Goal: Task Accomplishment & Management: Manage account settings

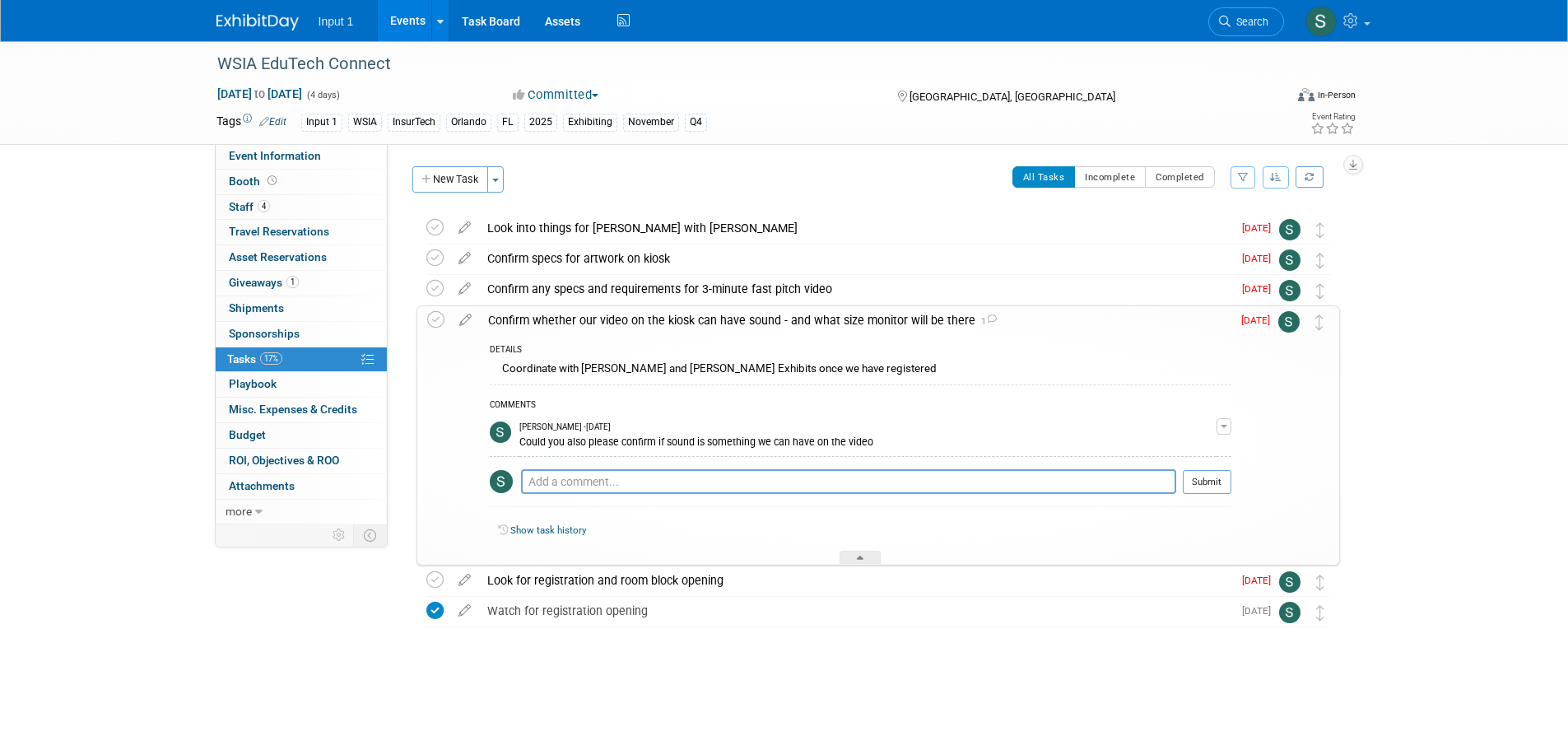
click at [1288, 325] on img at bounding box center [1289, 322] width 22 height 22
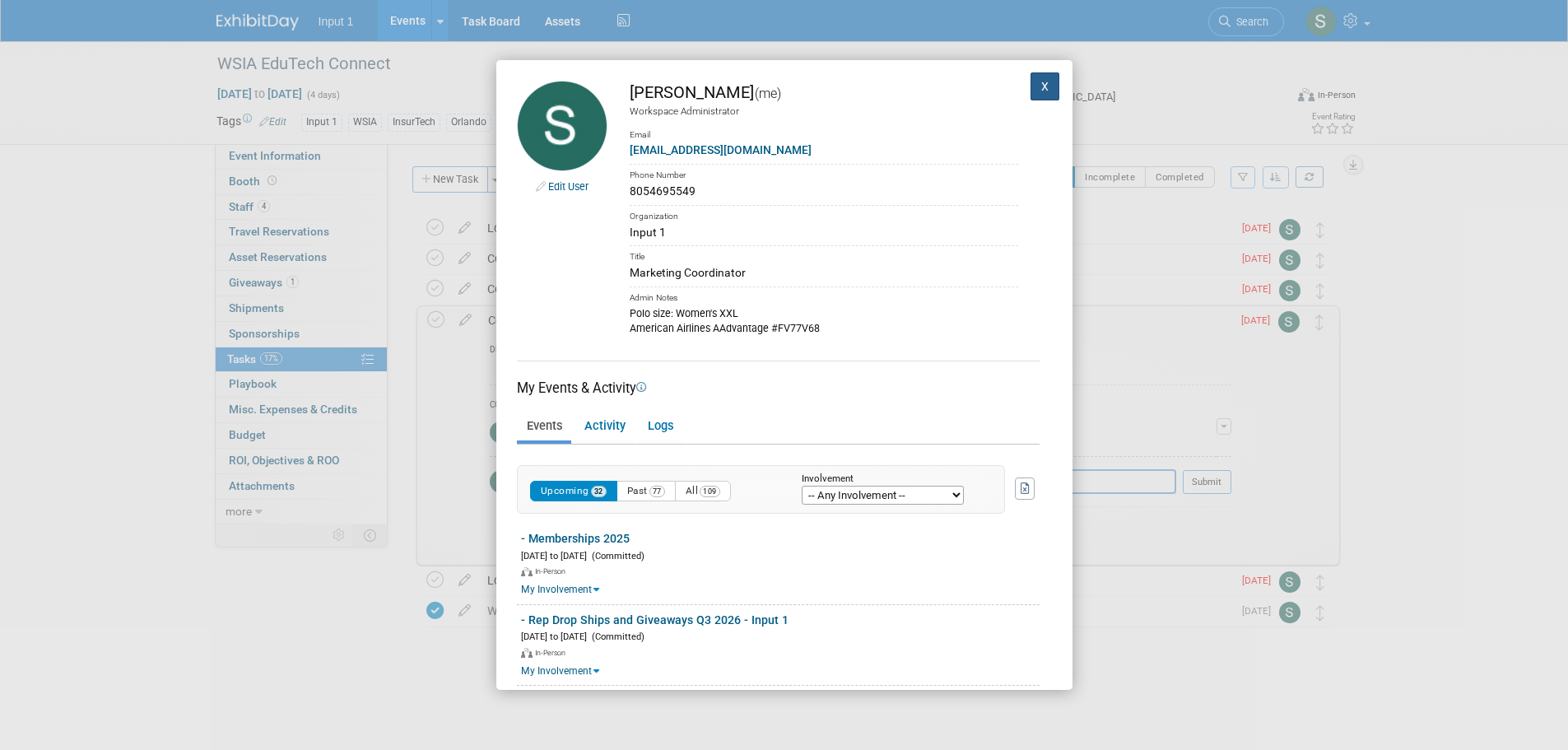
click at [1031, 84] on button "X" at bounding box center [1046, 87] width 30 height 28
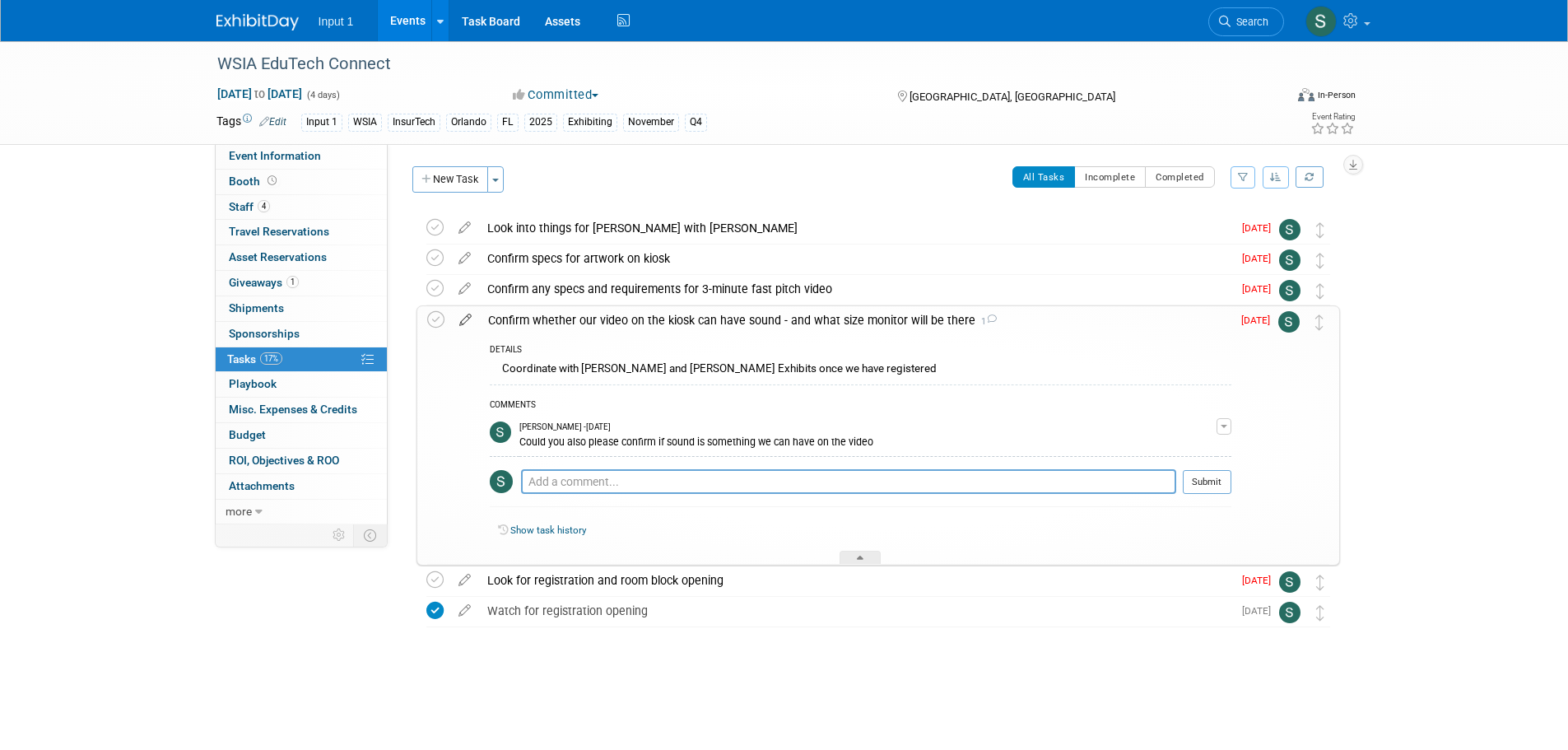
click at [466, 323] on icon at bounding box center [465, 316] width 29 height 21
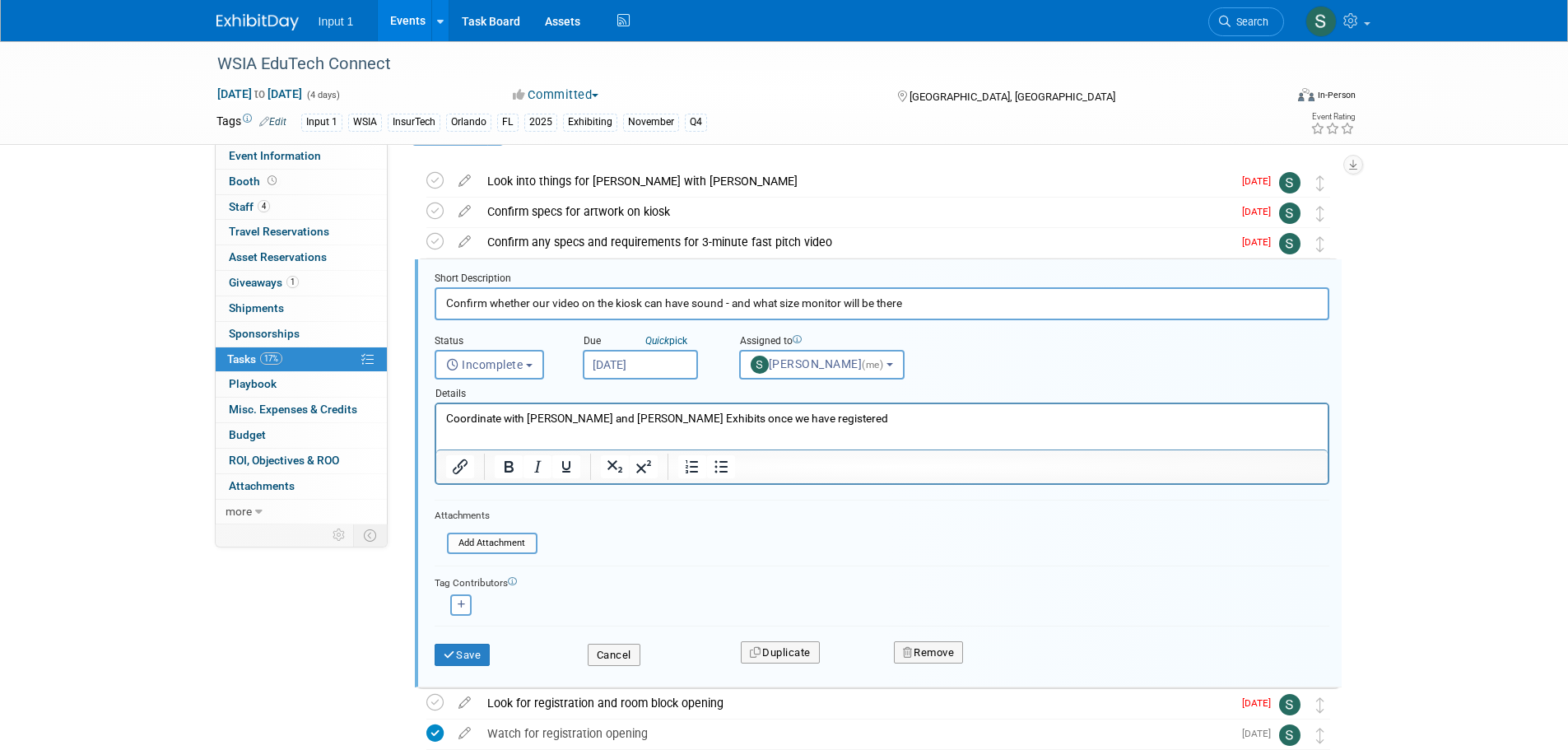
scroll to position [65, 0]
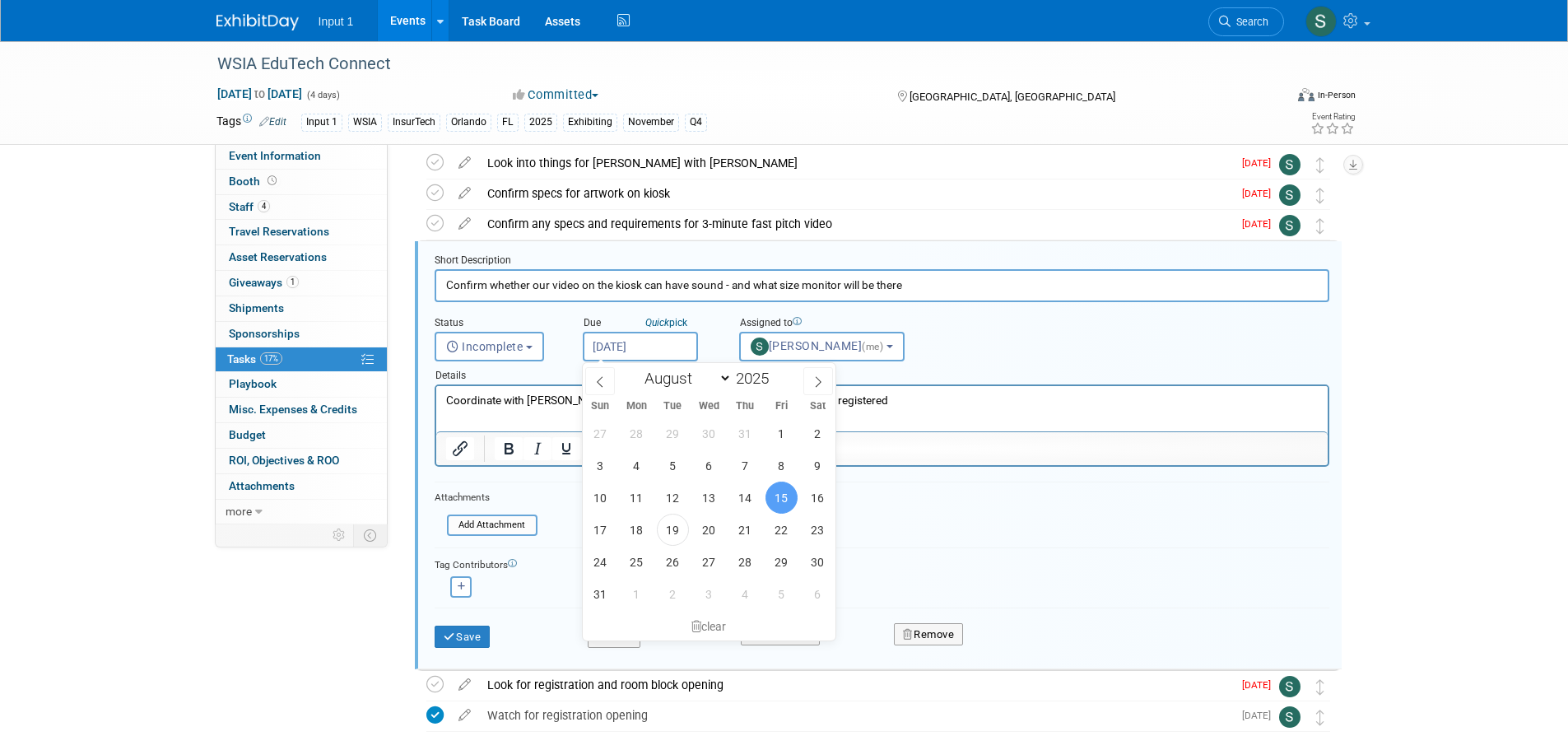
click at [604, 348] on input "Aug 15, 2025" at bounding box center [640, 346] width 115 height 30
click at [744, 529] on span "21" at bounding box center [745, 529] width 32 height 32
type input "Aug 21, 2025"
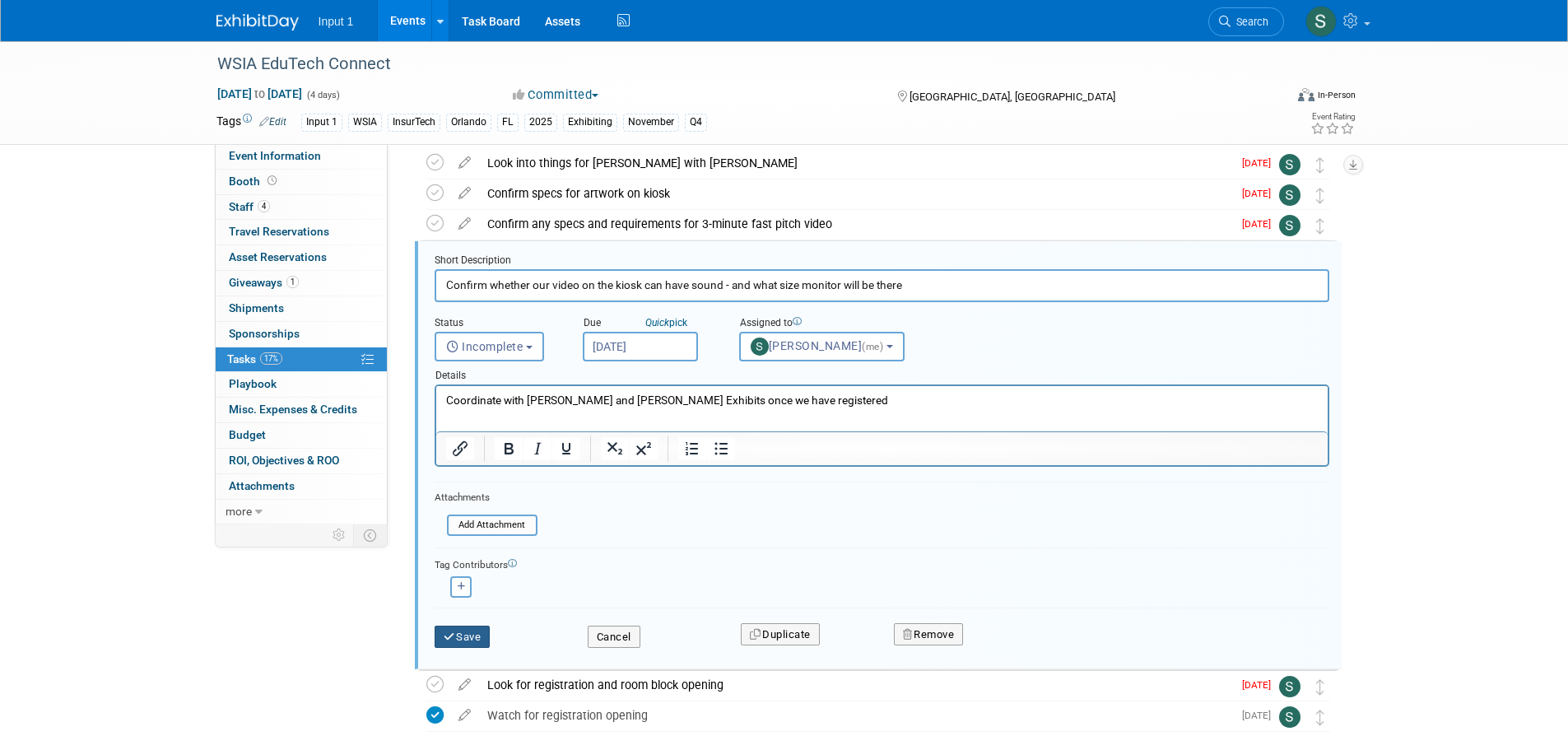
click at [473, 638] on button "Save" at bounding box center [462, 637] width 56 height 23
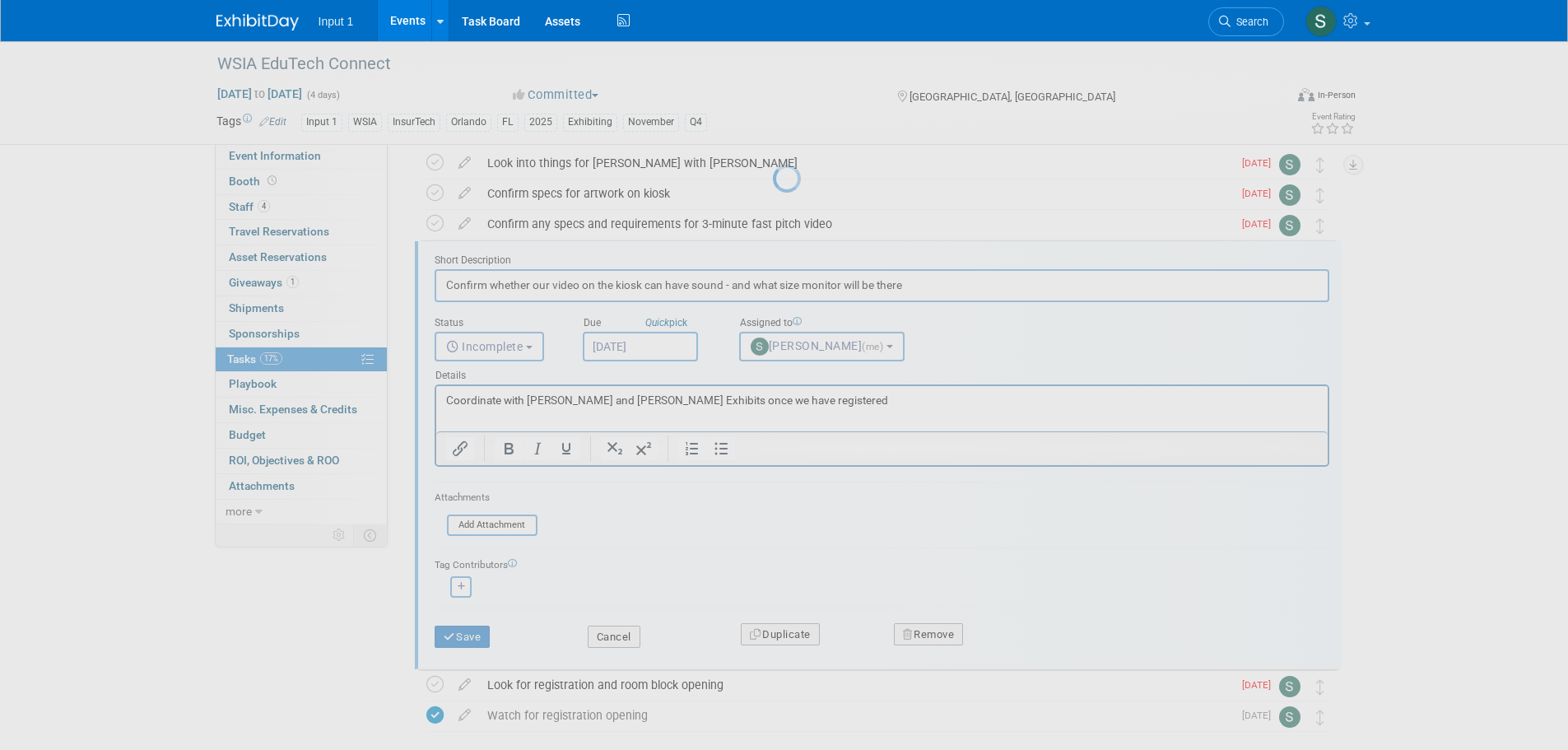
scroll to position [0, 0]
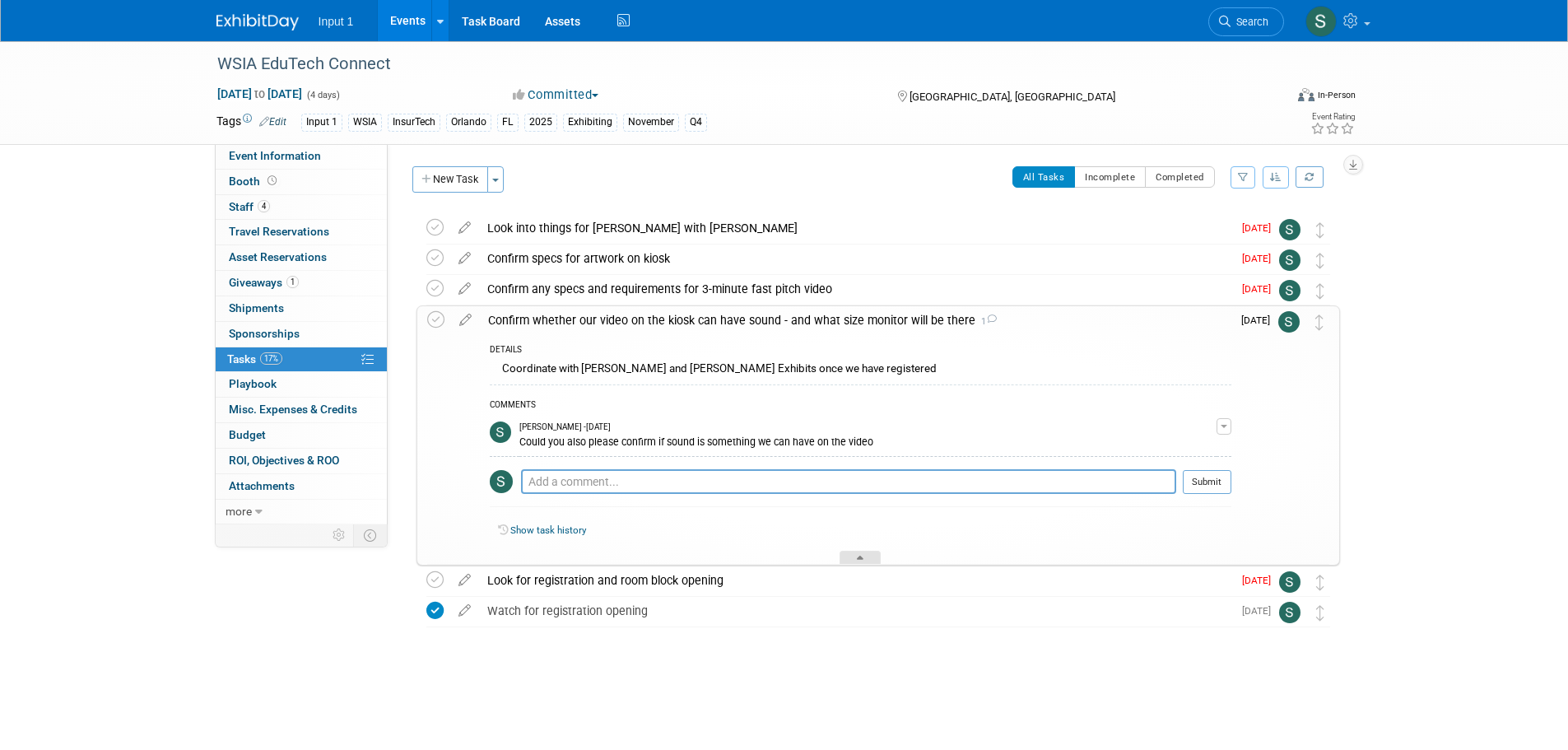
click at [859, 557] on icon at bounding box center [860, 560] width 7 height 10
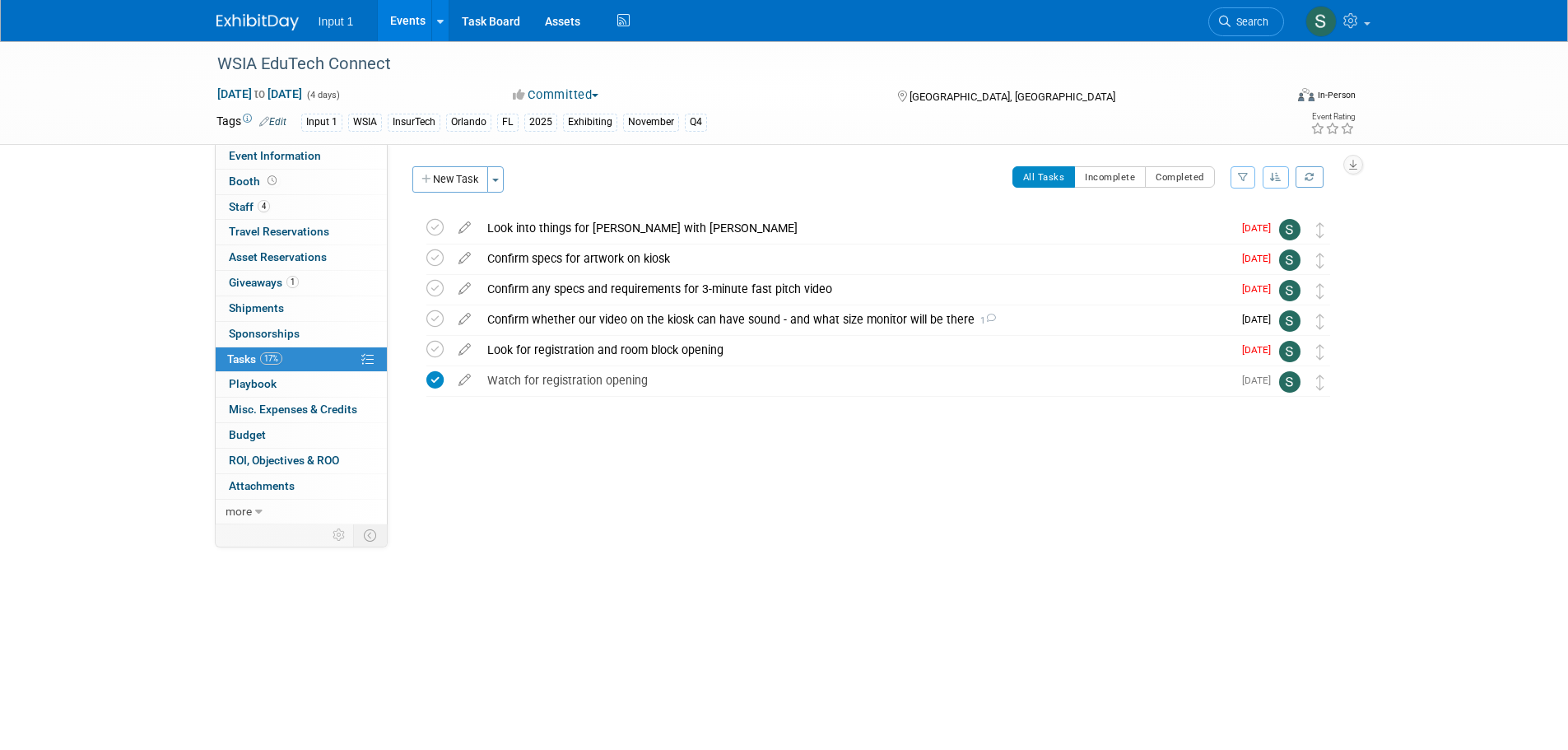
click at [1173, 637] on body "Input 1 Events Add Event Bulk Upload Events Shareable Event Boards Recently Vie…" at bounding box center [784, 375] width 1568 height 750
click at [804, 524] on div "WSIA EduTech Connect Nov 12, 2025 to Nov 15, 2025 (4 days) Nov 12, 2025 to Nov …" at bounding box center [784, 330] width 1568 height 580
click at [706, 530] on div "WSIA EduTech Connect Nov 12, 2025 to Nov 15, 2025 (4 days) Nov 12, 2025 to Nov …" at bounding box center [784, 330] width 1568 height 580
click at [461, 227] on icon at bounding box center [465, 224] width 29 height 21
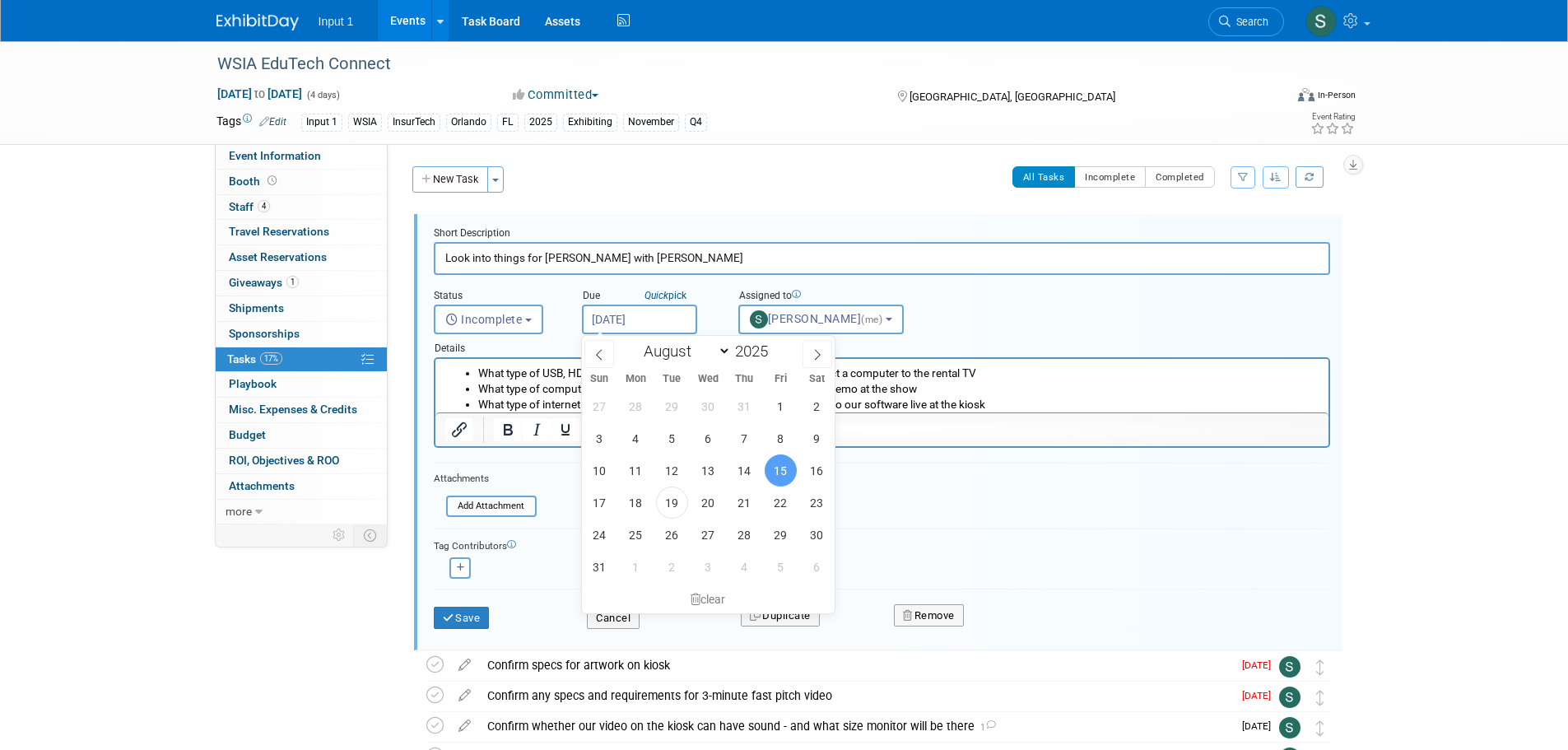
click at [620, 326] on input "Aug 15, 2025" at bounding box center [640, 320] width 115 height 30
click at [784, 495] on span "22" at bounding box center [780, 502] width 32 height 32
type input "Aug 22, 2025"
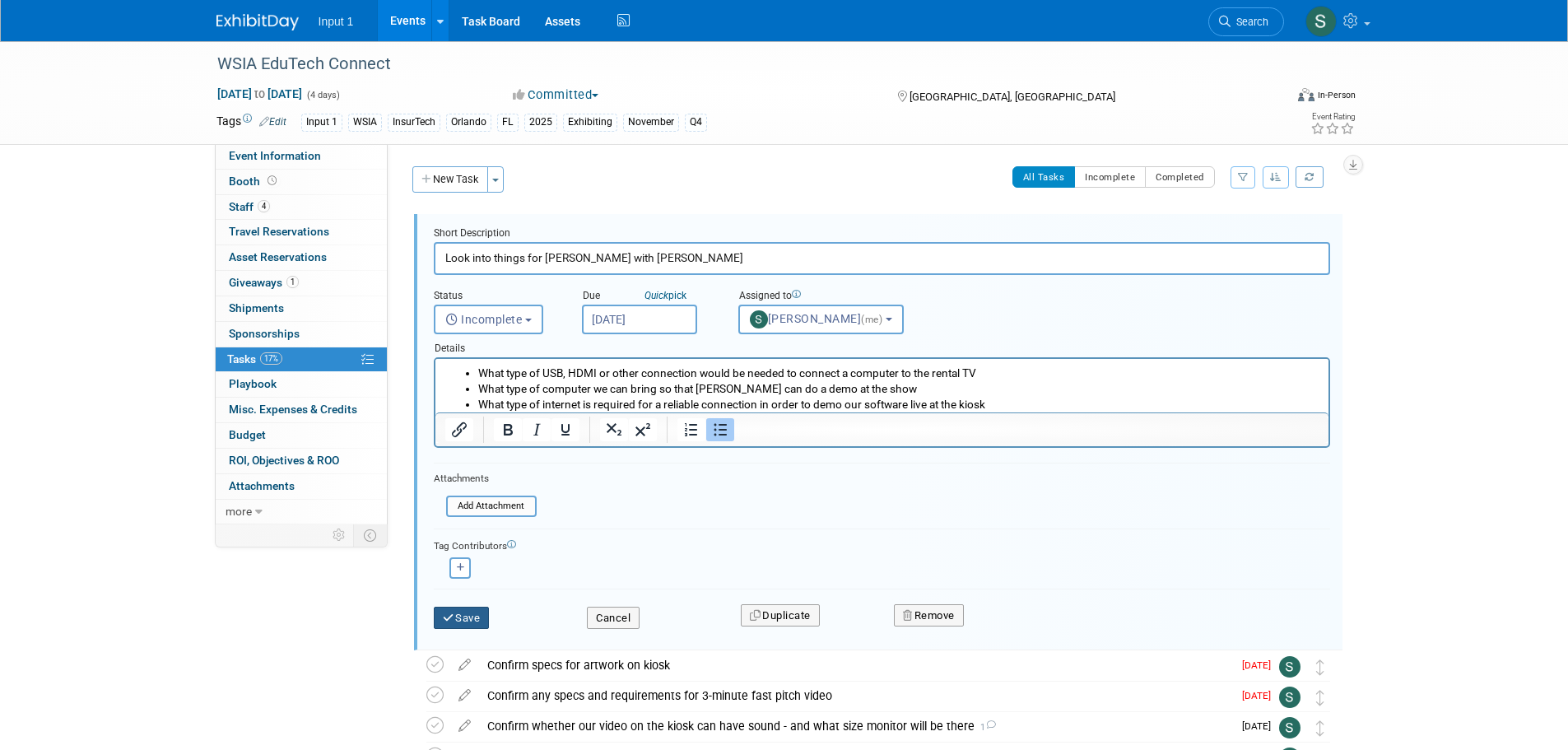
click at [480, 611] on button "Save" at bounding box center [461, 618] width 56 height 23
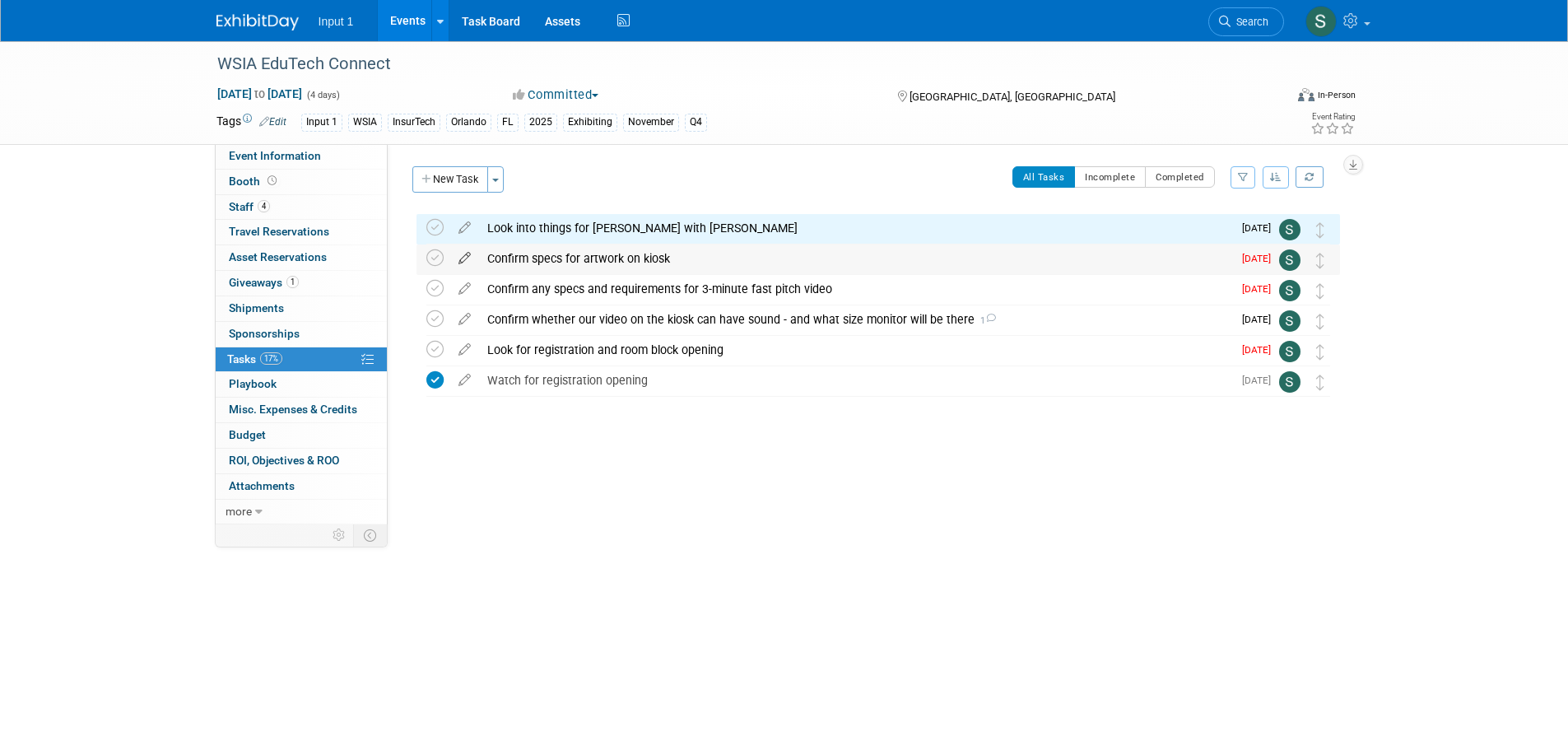
click at [461, 254] on icon at bounding box center [465, 255] width 29 height 21
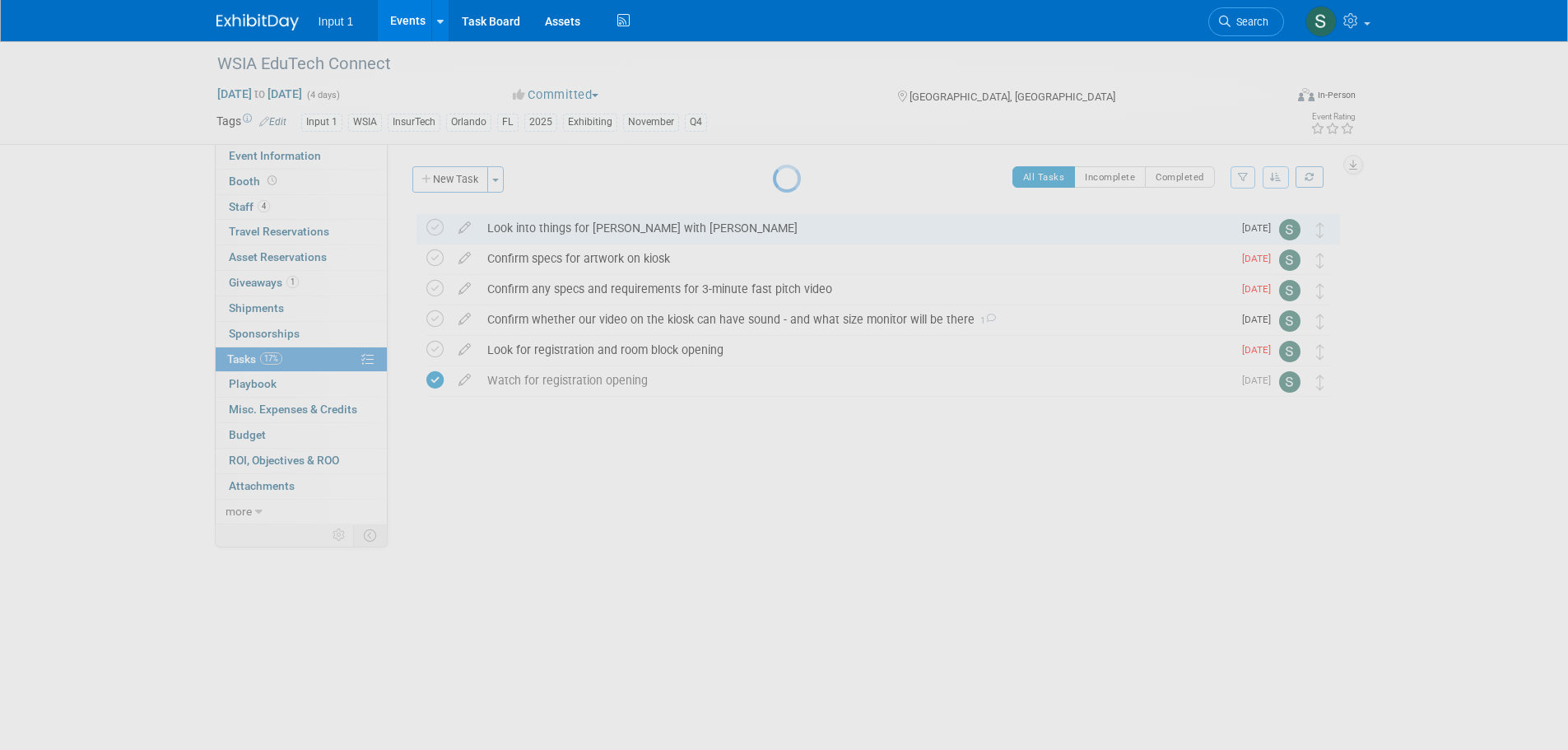
select select "7"
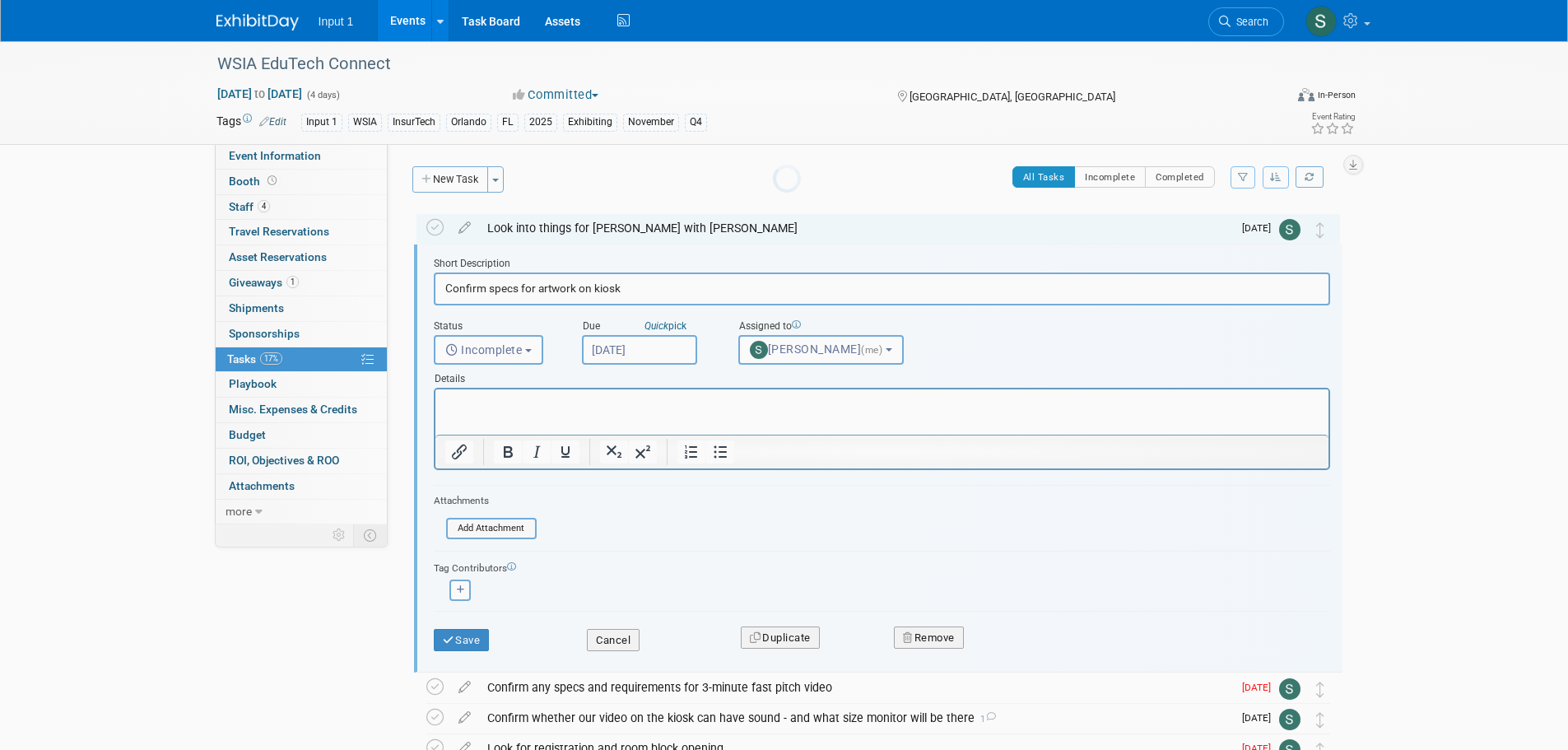
scroll to position [3, 0]
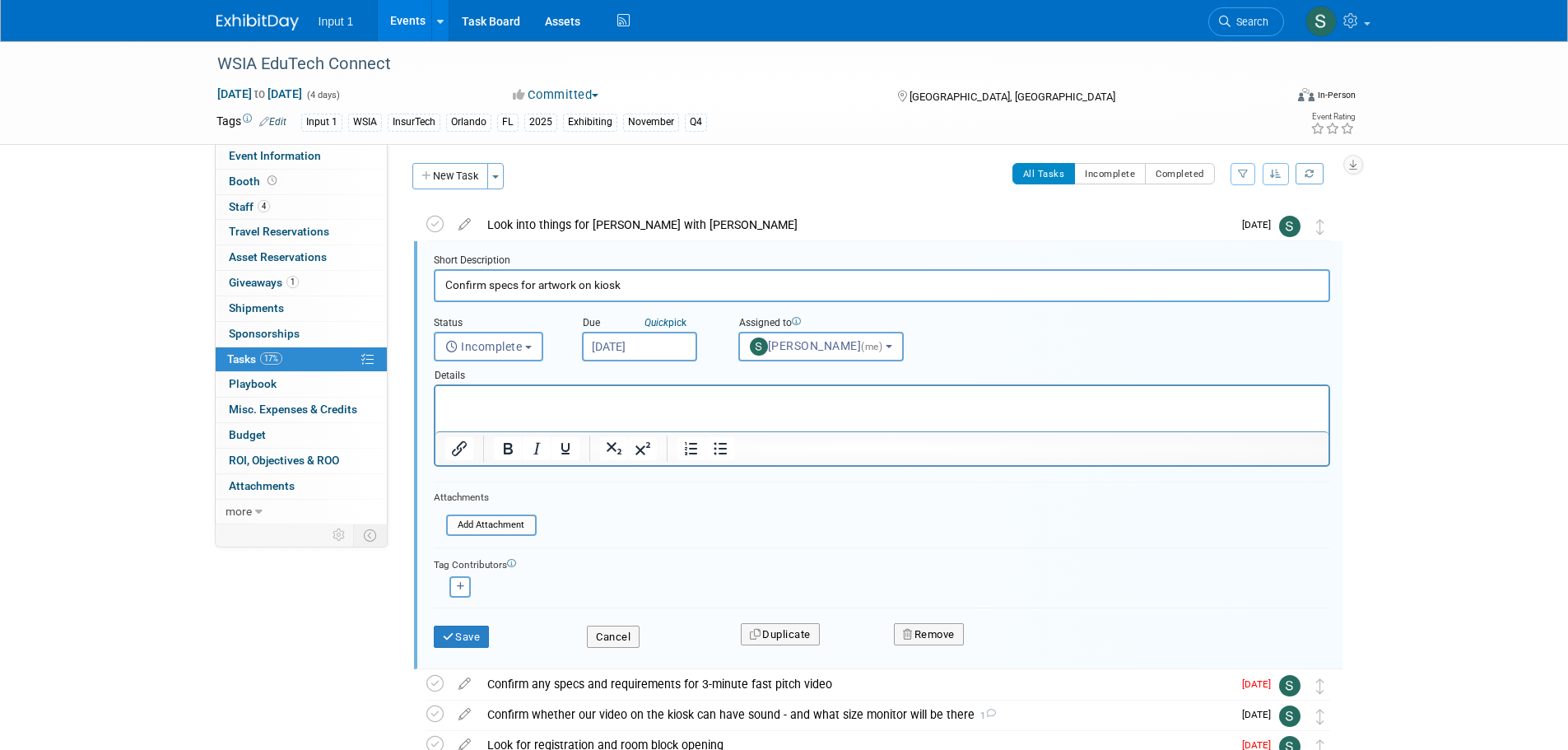
click at [649, 355] on input "Aug 15, 2025" at bounding box center [640, 346] width 115 height 30
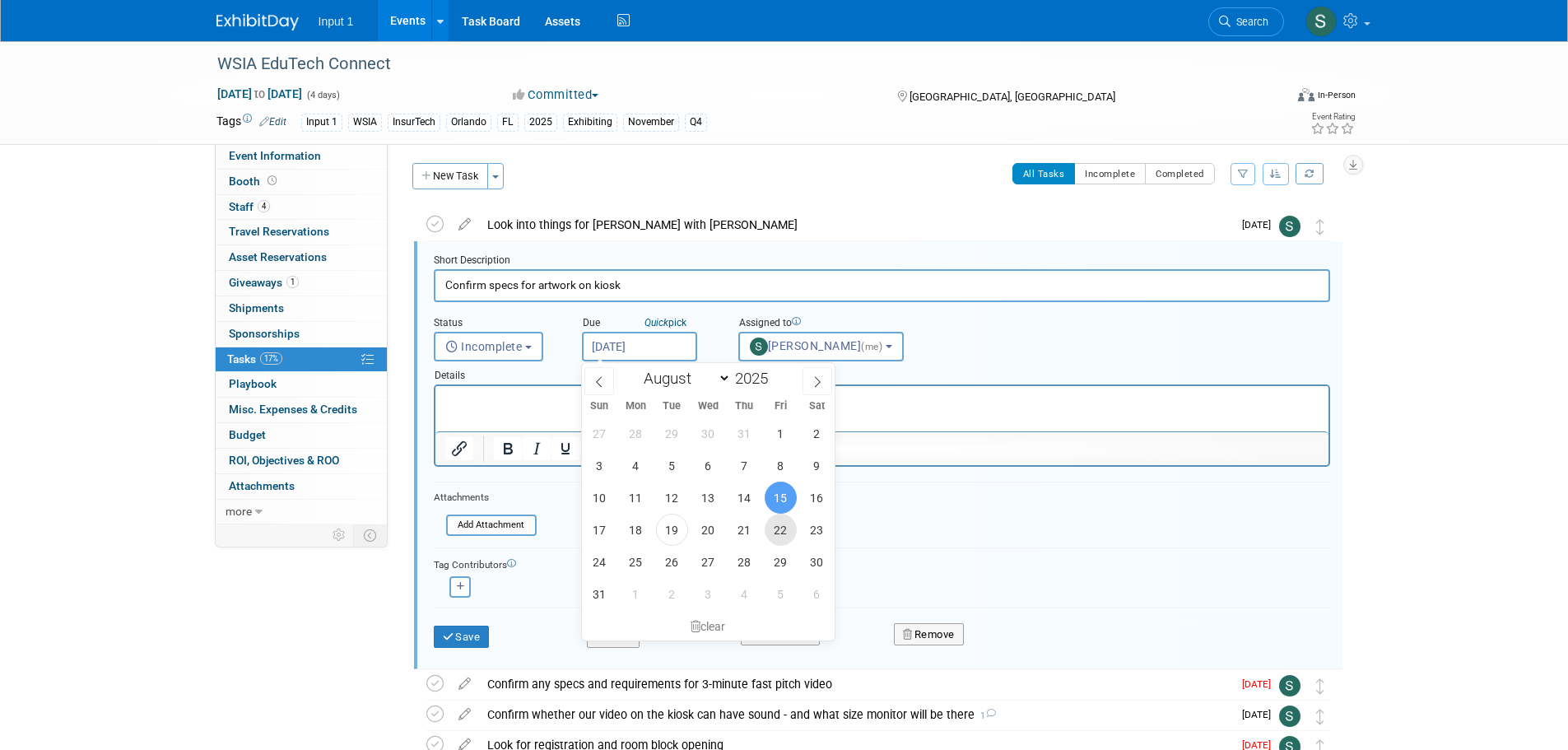
click at [783, 525] on span "22" at bounding box center [780, 529] width 32 height 32
type input "Aug 22, 2025"
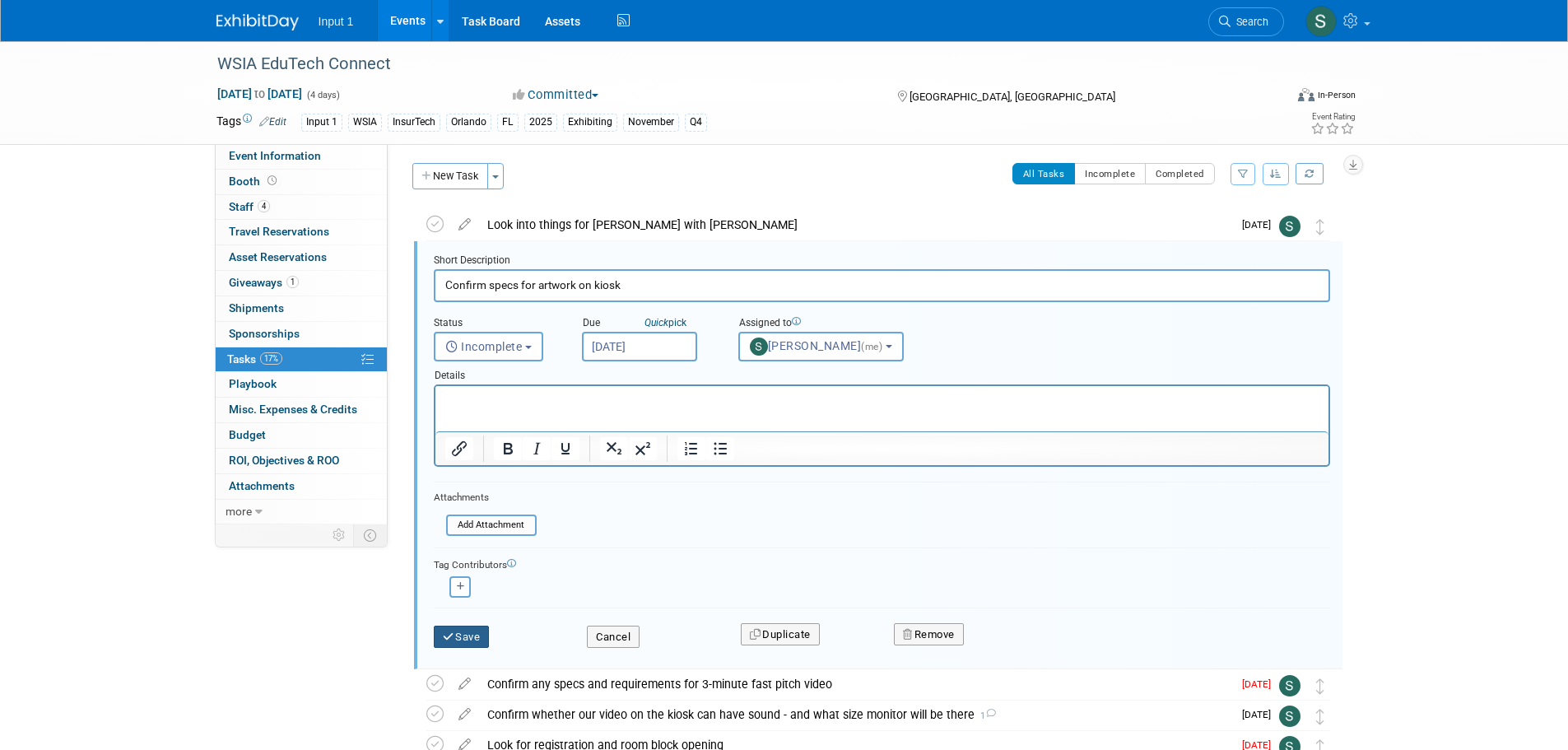
click at [475, 643] on button "Save" at bounding box center [461, 637] width 56 height 23
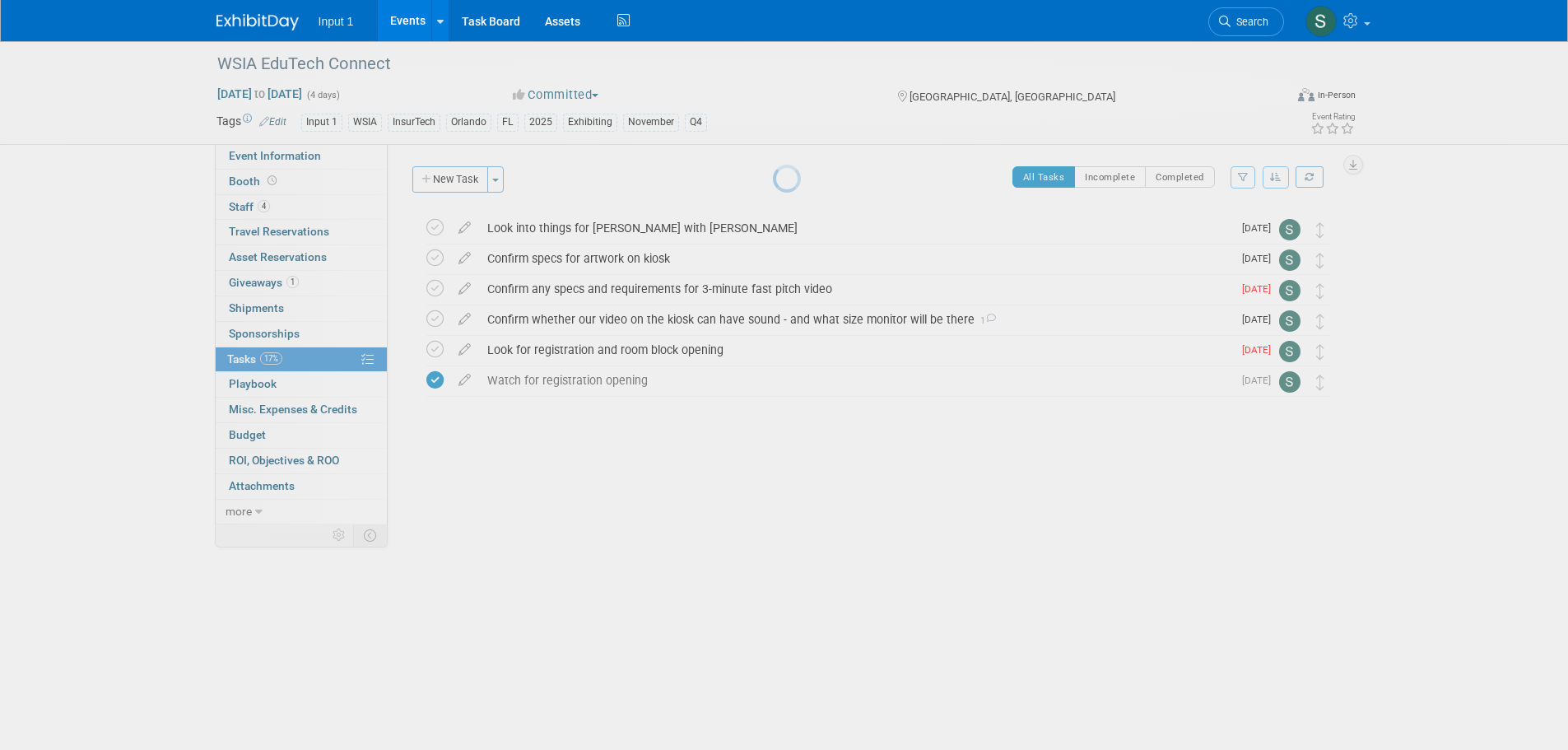
scroll to position [0, 0]
click at [476, 637] on body "Input 1 Events Add Event Bulk Upload Events Shareable Event Boards Recently Vie…" at bounding box center [784, 375] width 1568 height 750
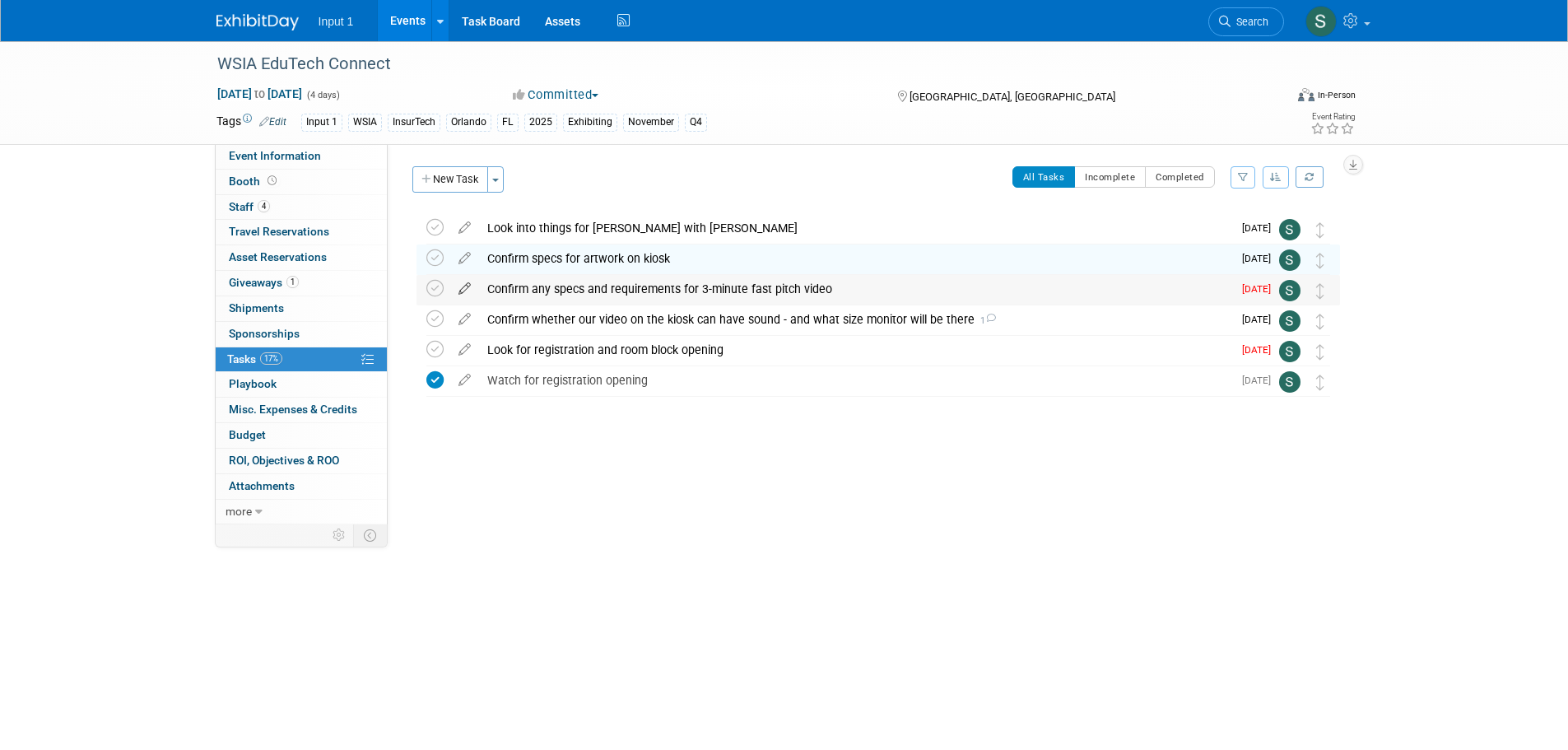
click at [463, 291] on icon at bounding box center [465, 285] width 29 height 21
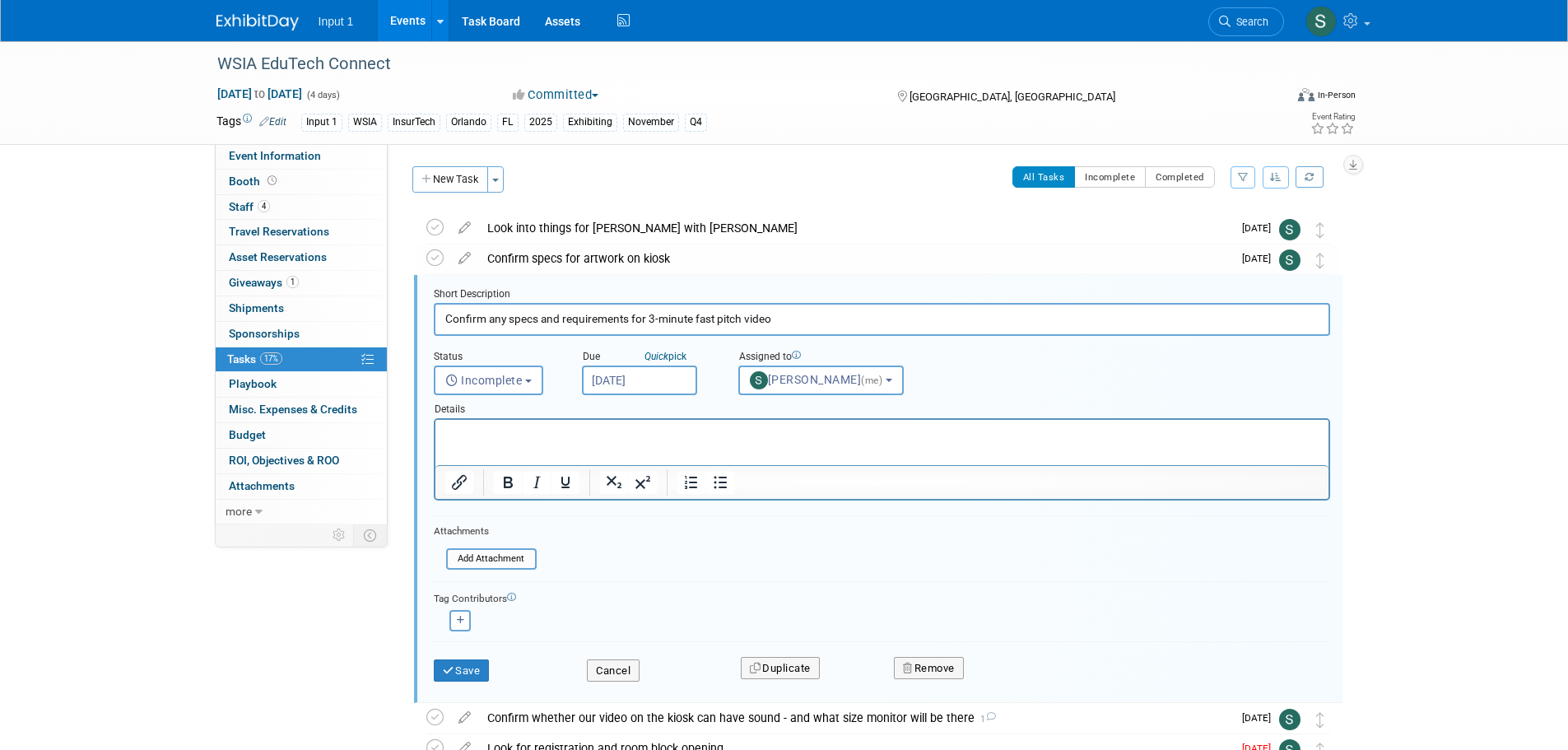
scroll to position [34, 0]
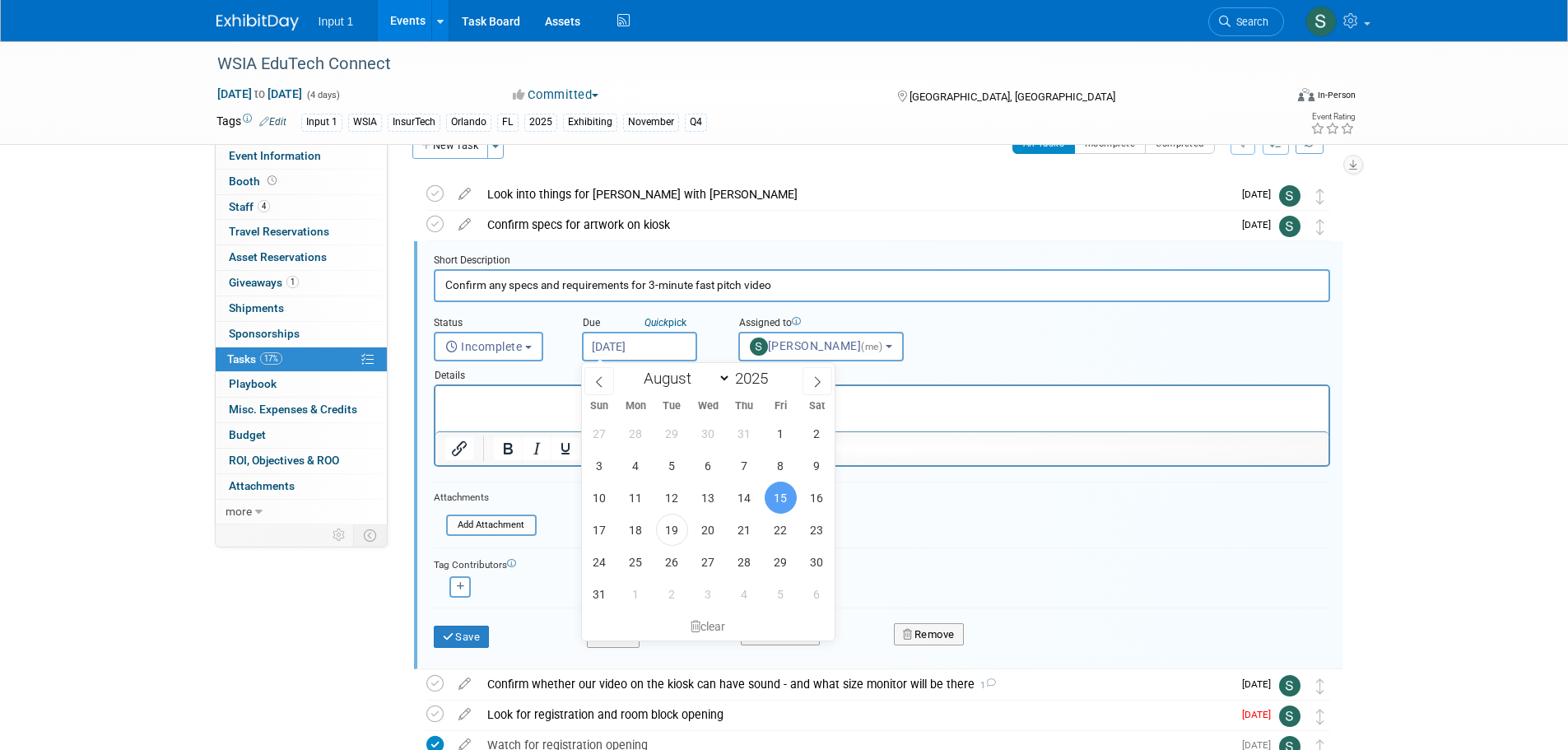
click at [655, 352] on input "Aug 15, 2025" at bounding box center [640, 346] width 115 height 30
click at [782, 535] on span "22" at bounding box center [780, 529] width 32 height 32
type input "Aug 22, 2025"
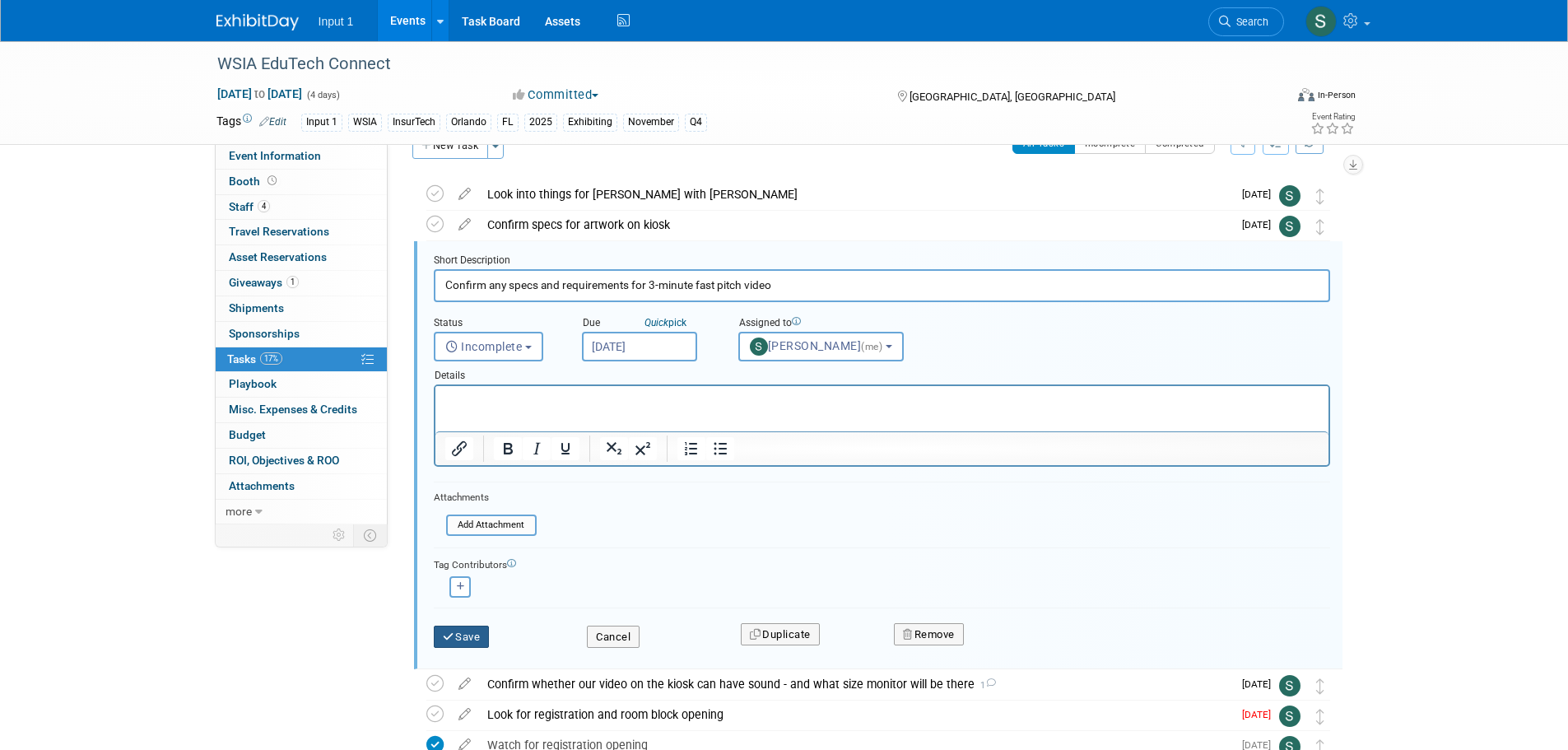
click at [475, 634] on button "Save" at bounding box center [461, 637] width 56 height 23
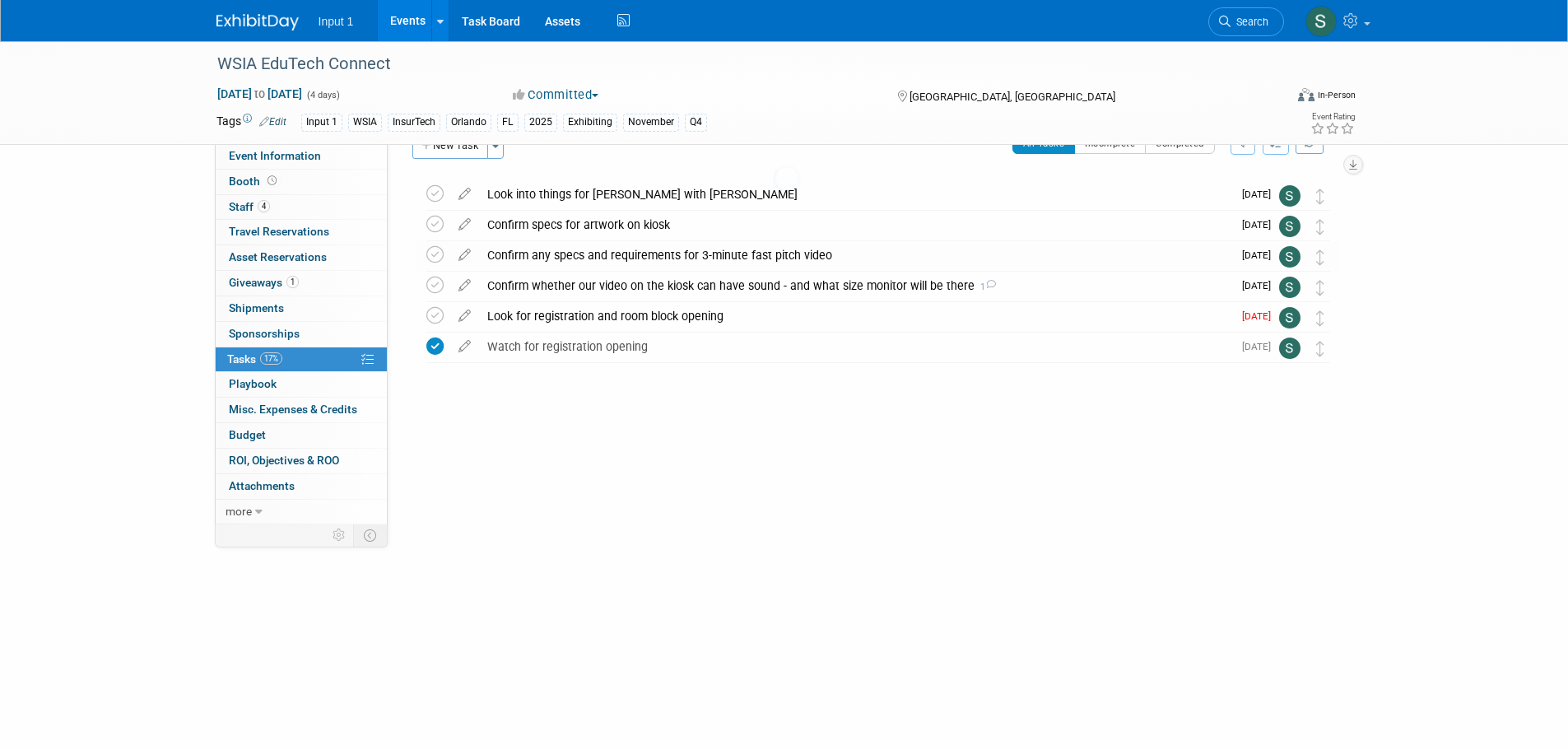
scroll to position [0, 0]
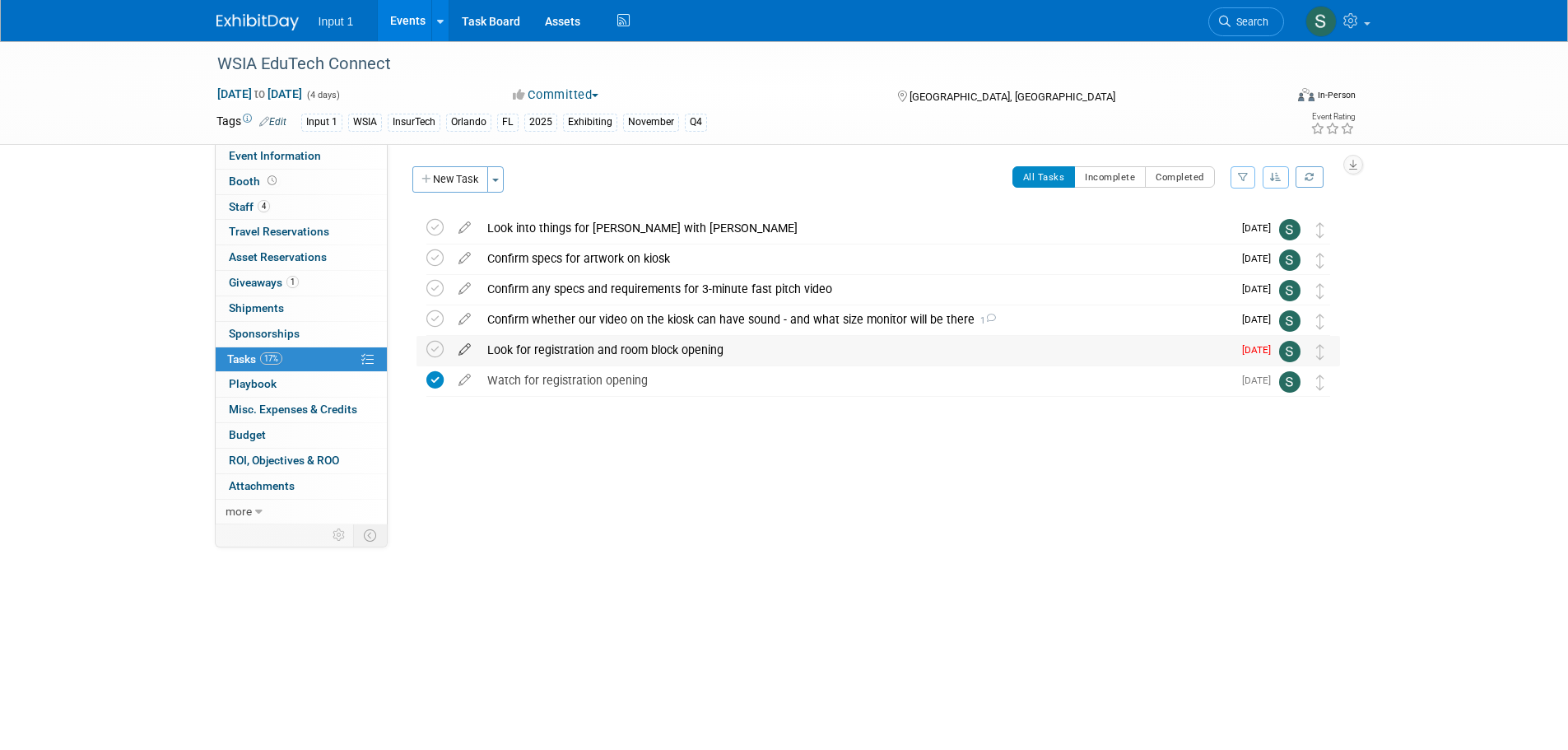
click at [464, 351] on icon at bounding box center [465, 345] width 29 height 21
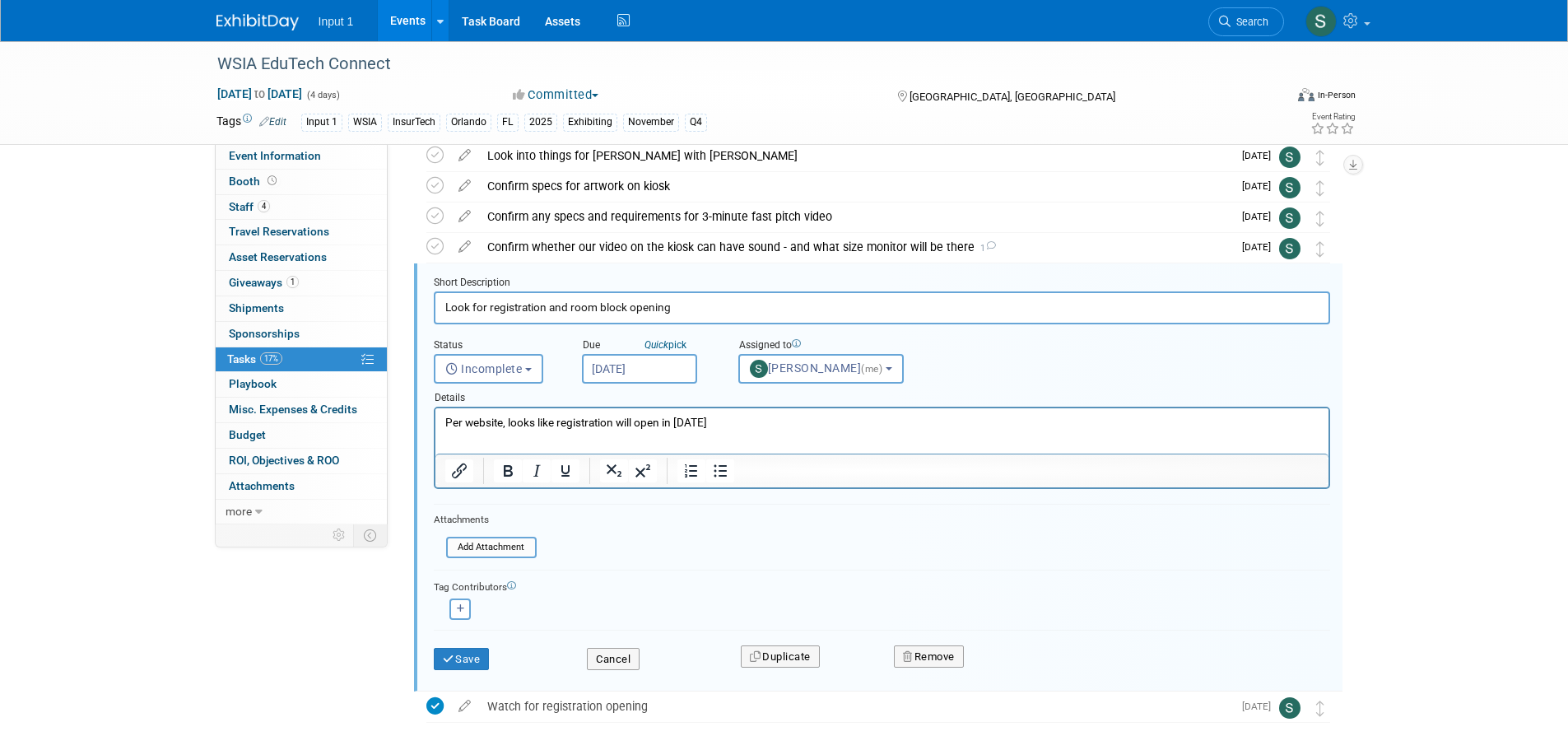
scroll to position [95, 0]
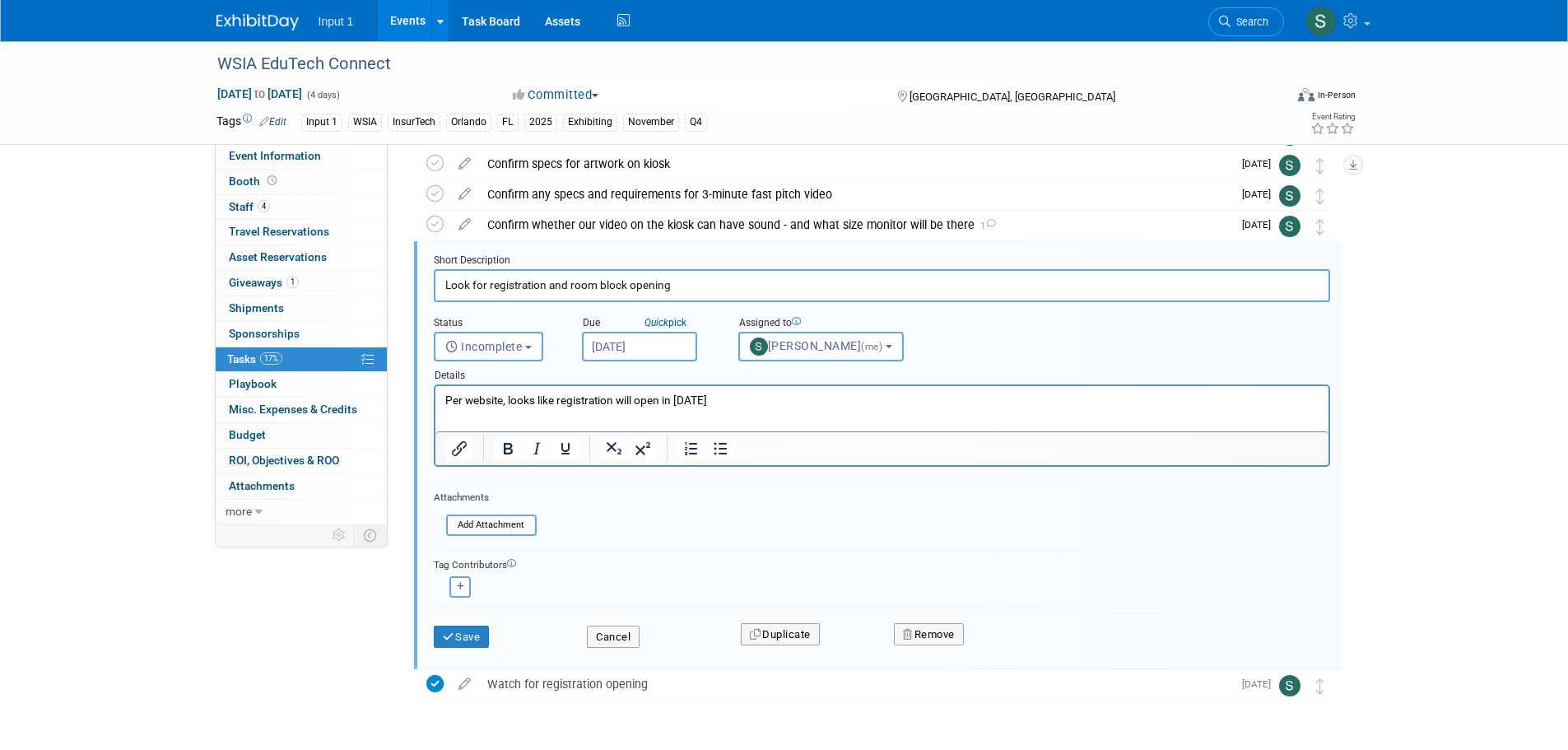
click at [640, 352] on input "Aug 6, 2025" at bounding box center [640, 346] width 115 height 30
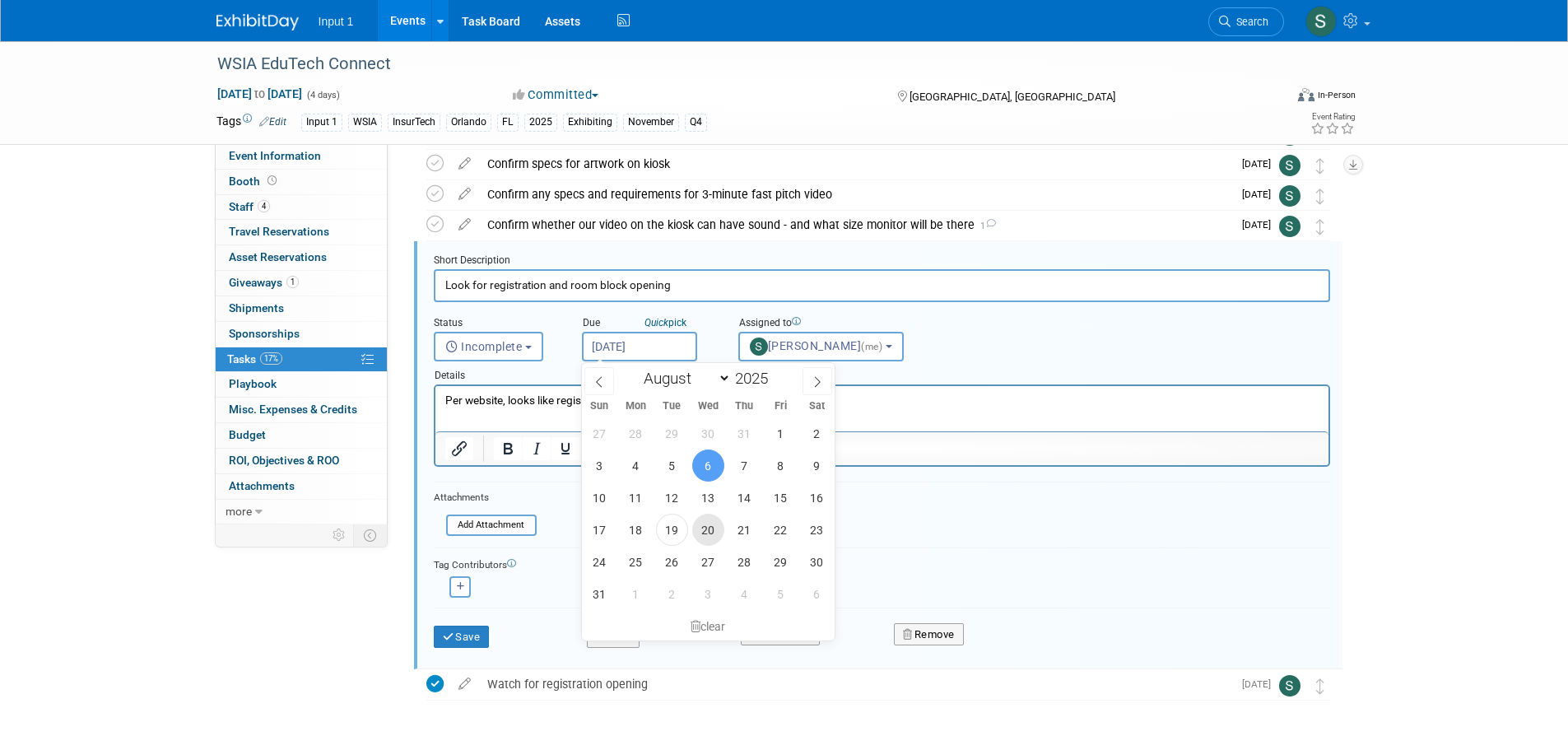
click at [709, 534] on span "20" at bounding box center [708, 529] width 32 height 32
type input "Aug 20, 2025"
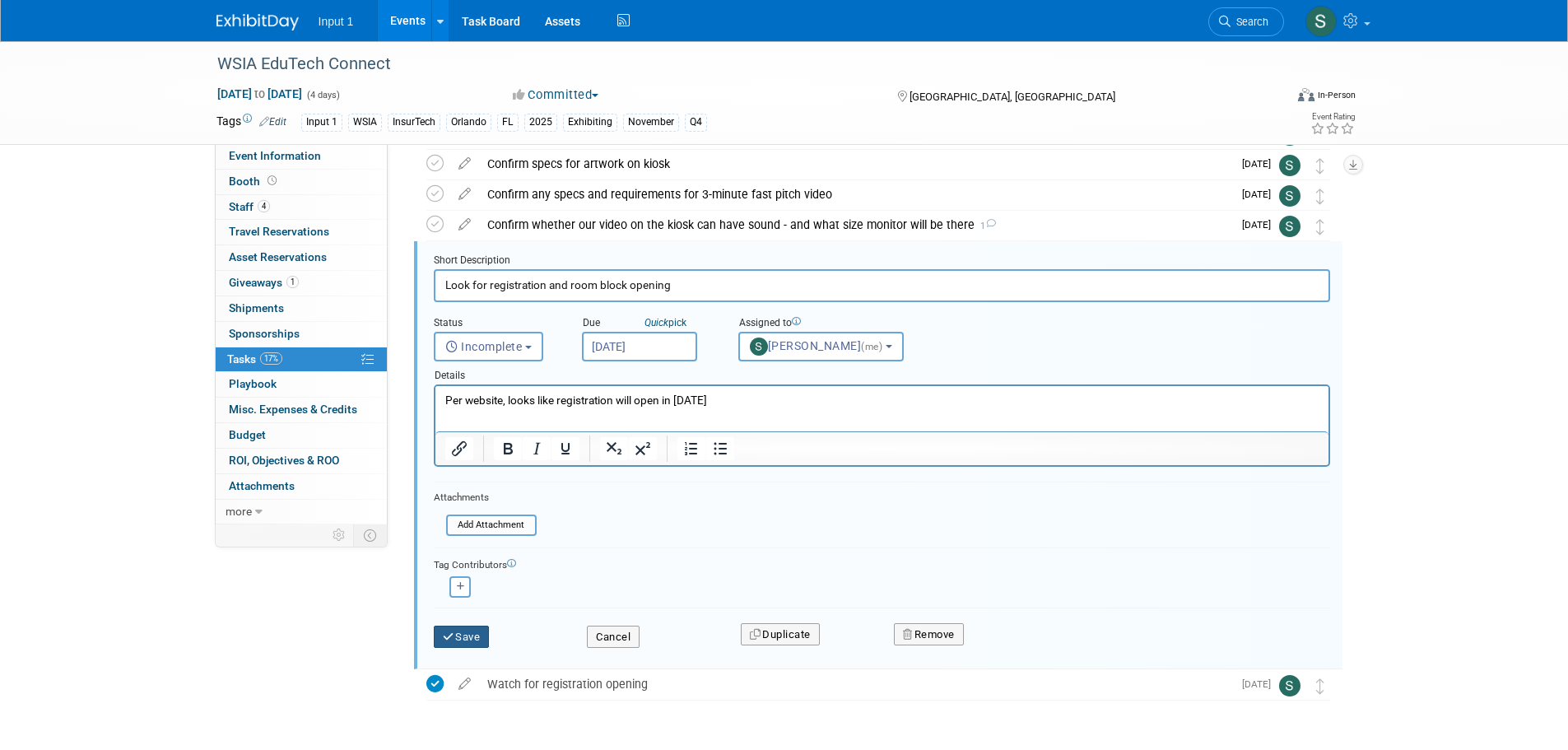
click at [472, 641] on button "Save" at bounding box center [461, 637] width 56 height 23
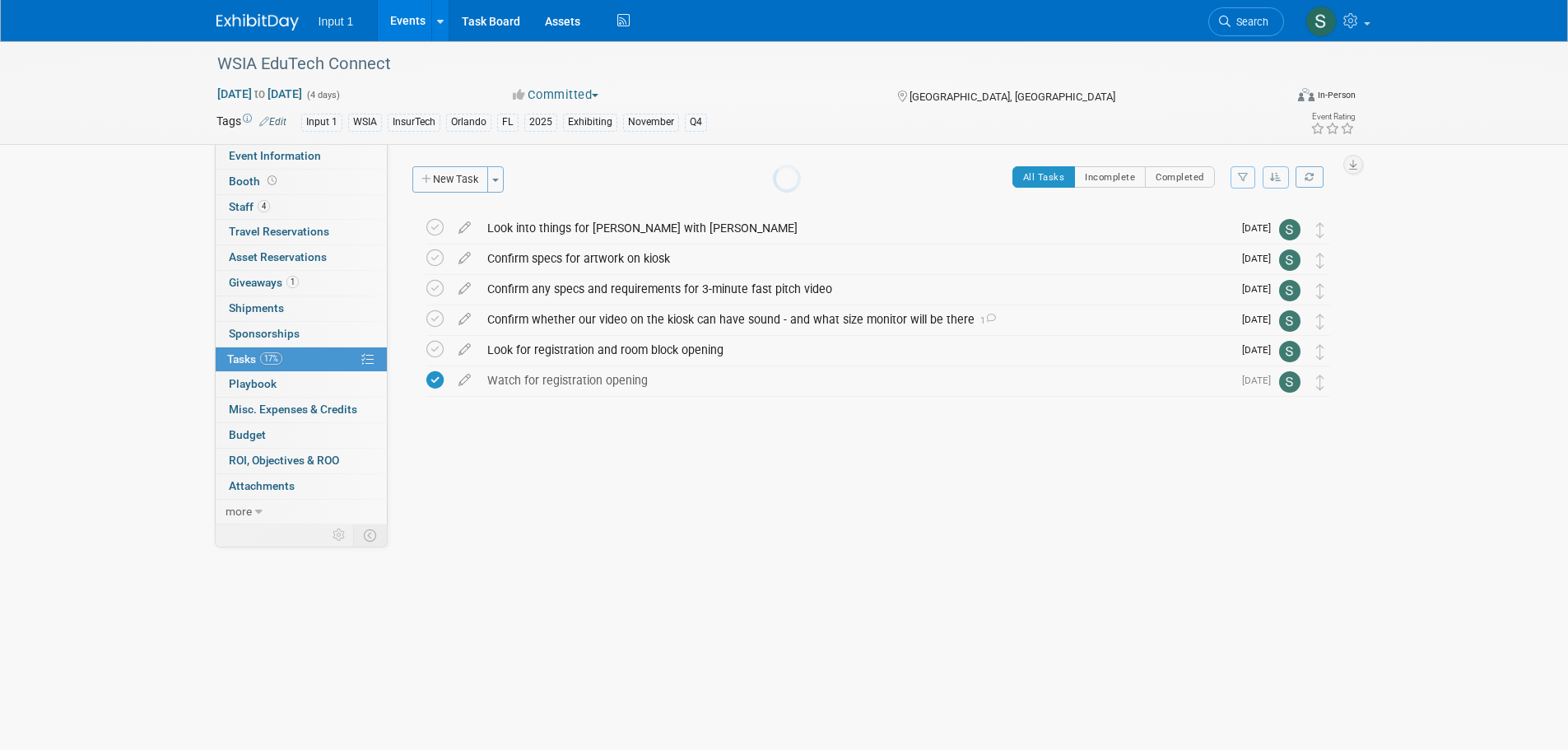
scroll to position [0, 0]
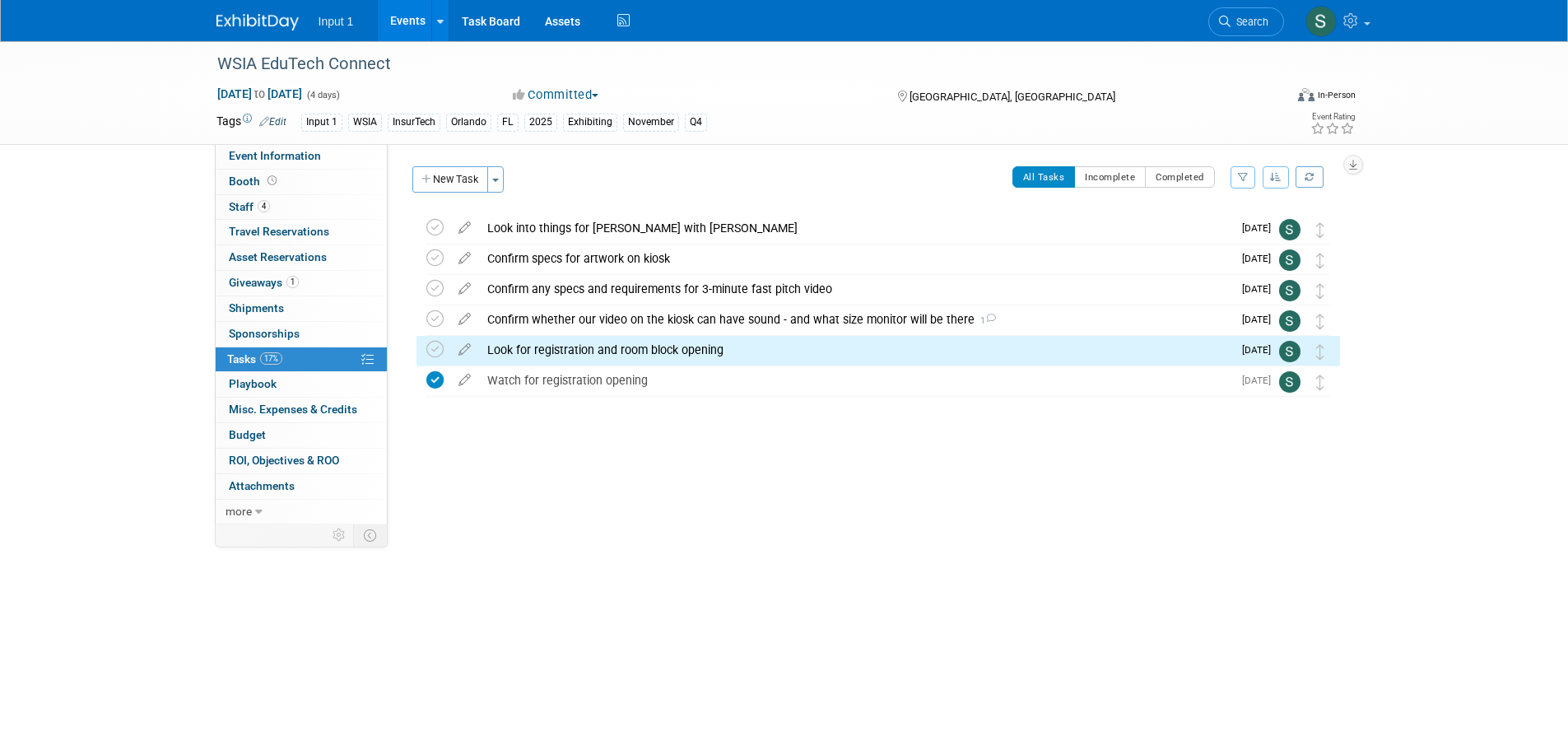
click at [815, 590] on div "WSIA EduTech Connect Nov 12, 2025 to Nov 15, 2025 (4 days) Nov 12, 2025 to Nov …" at bounding box center [784, 330] width 1568 height 580
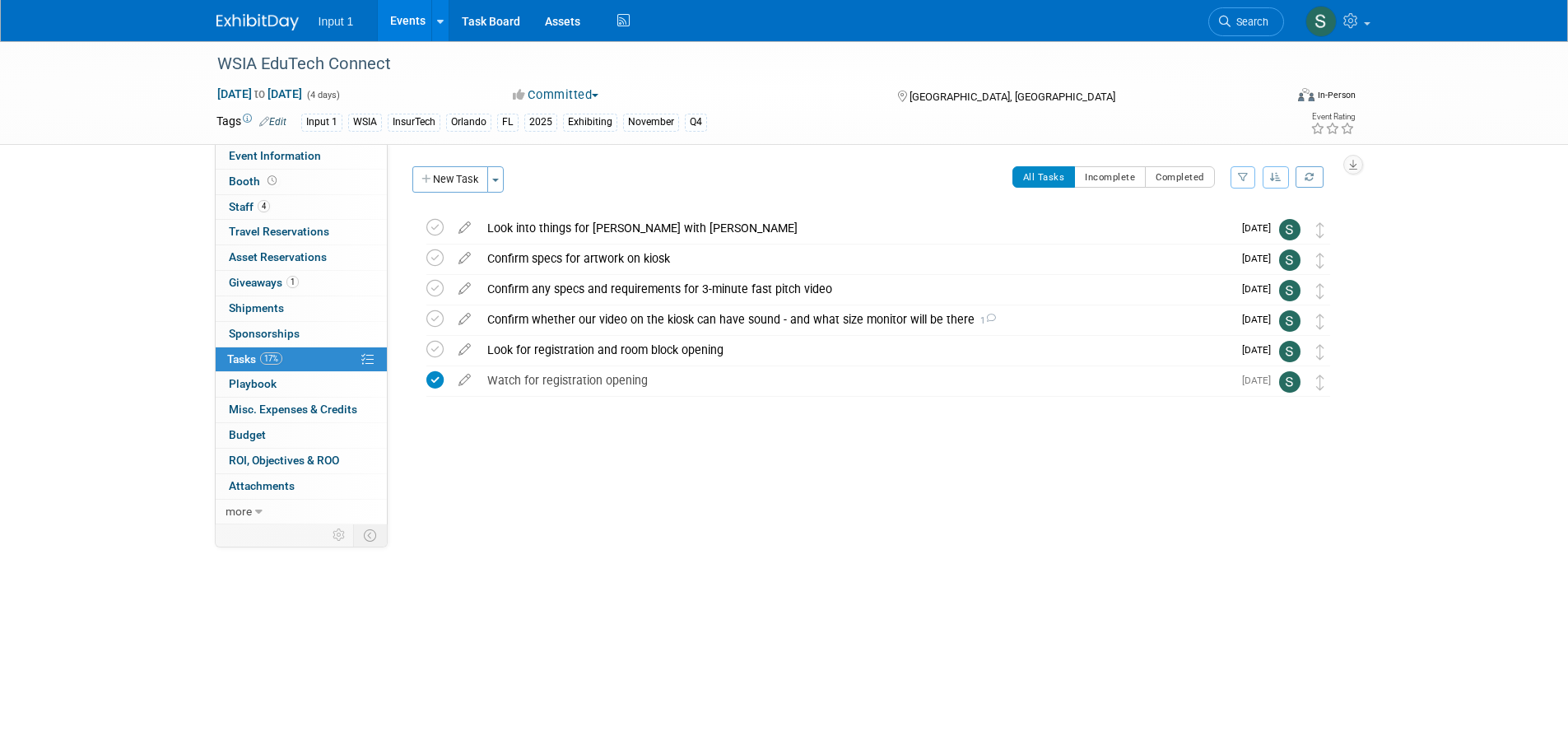
click at [707, 548] on div "WSIA EduTech Connect Nov 12, 2025 to Nov 15, 2025 (4 days) Nov 12, 2025 to Nov …" at bounding box center [784, 330] width 1568 height 580
click at [432, 380] on icon at bounding box center [435, 380] width 17 height 17
click at [407, 20] on link "Events" at bounding box center [408, 20] width 60 height 41
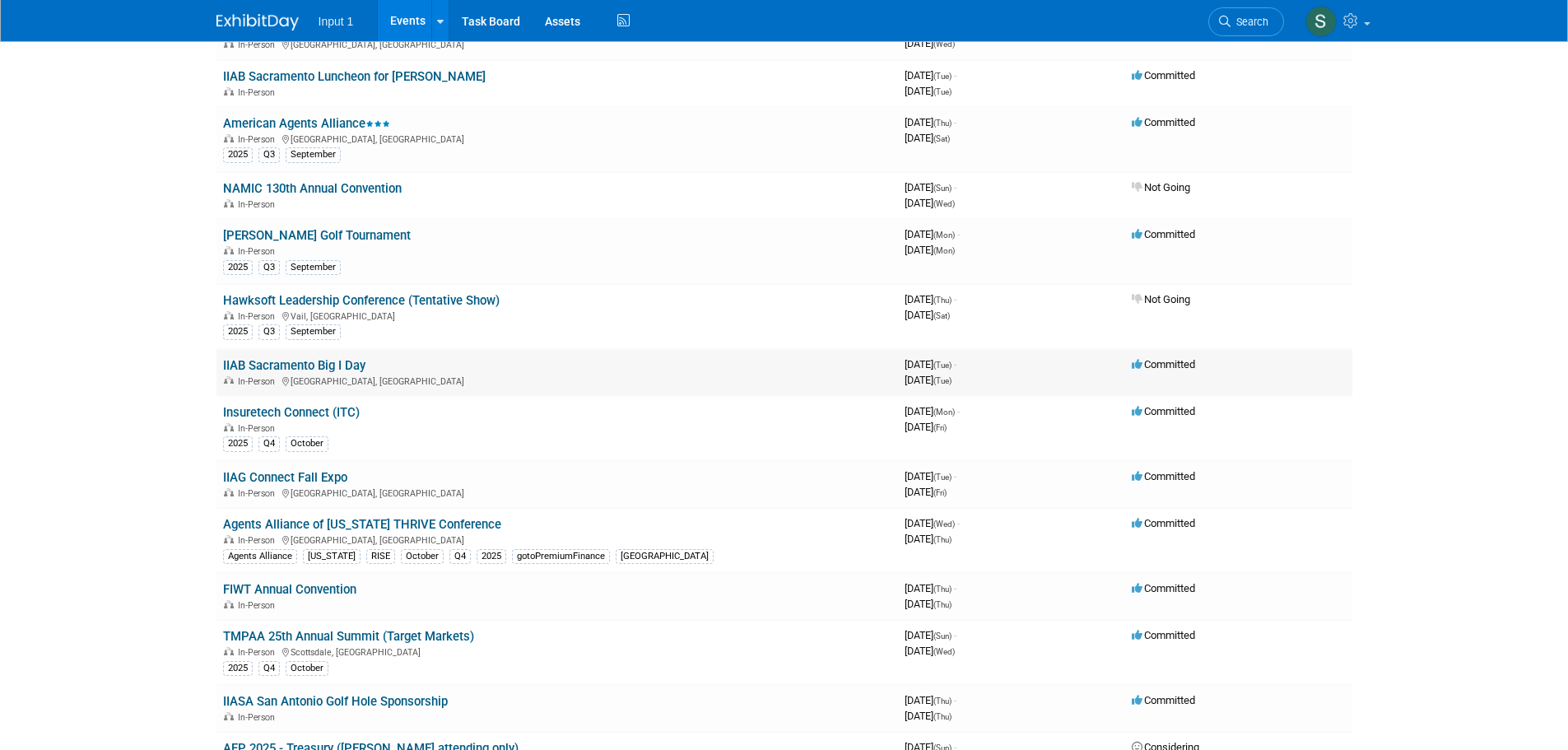
scroll to position [741, 0]
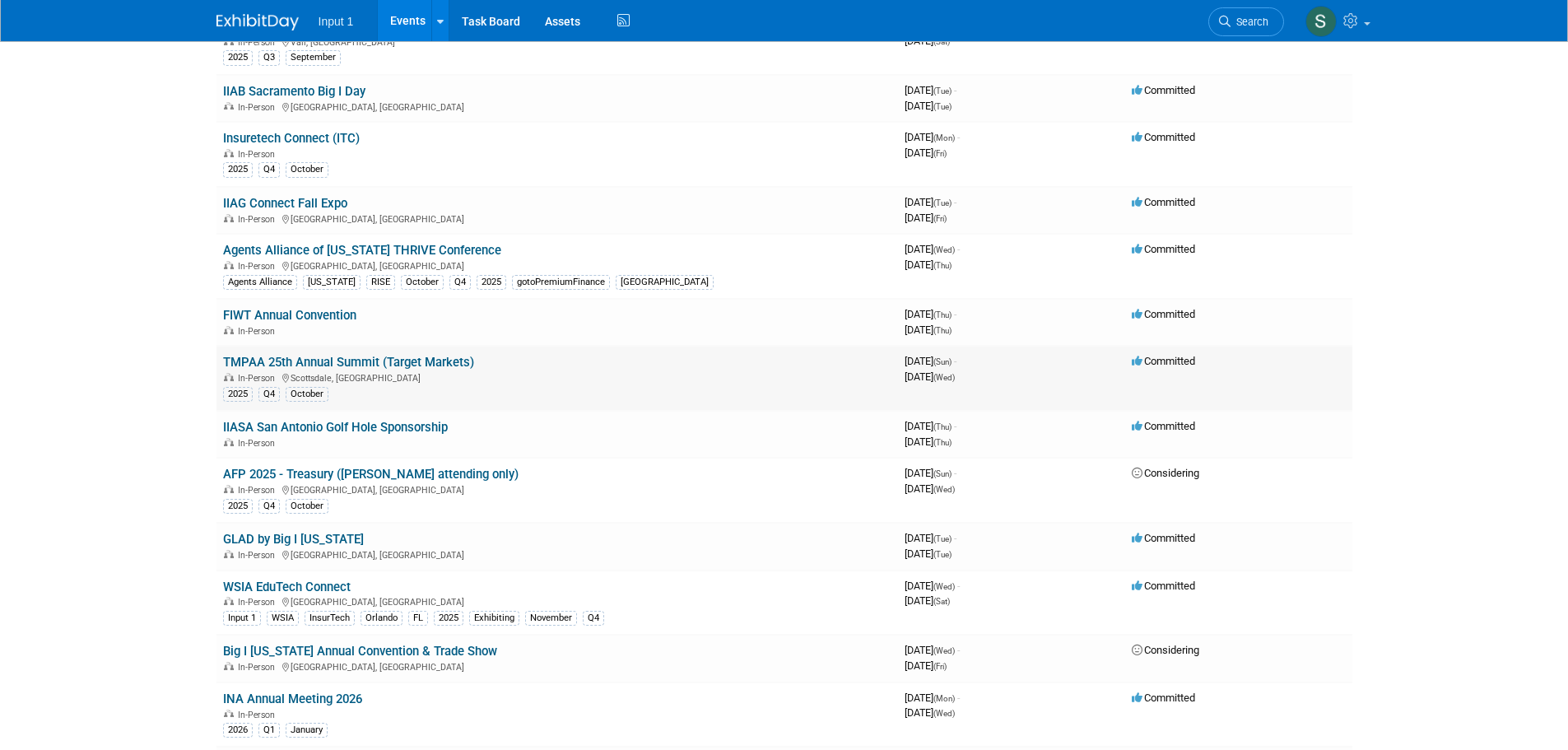
click at [358, 363] on link "TMPAA 25th Annual Summit (Target Markets)" at bounding box center [349, 362] width 251 height 15
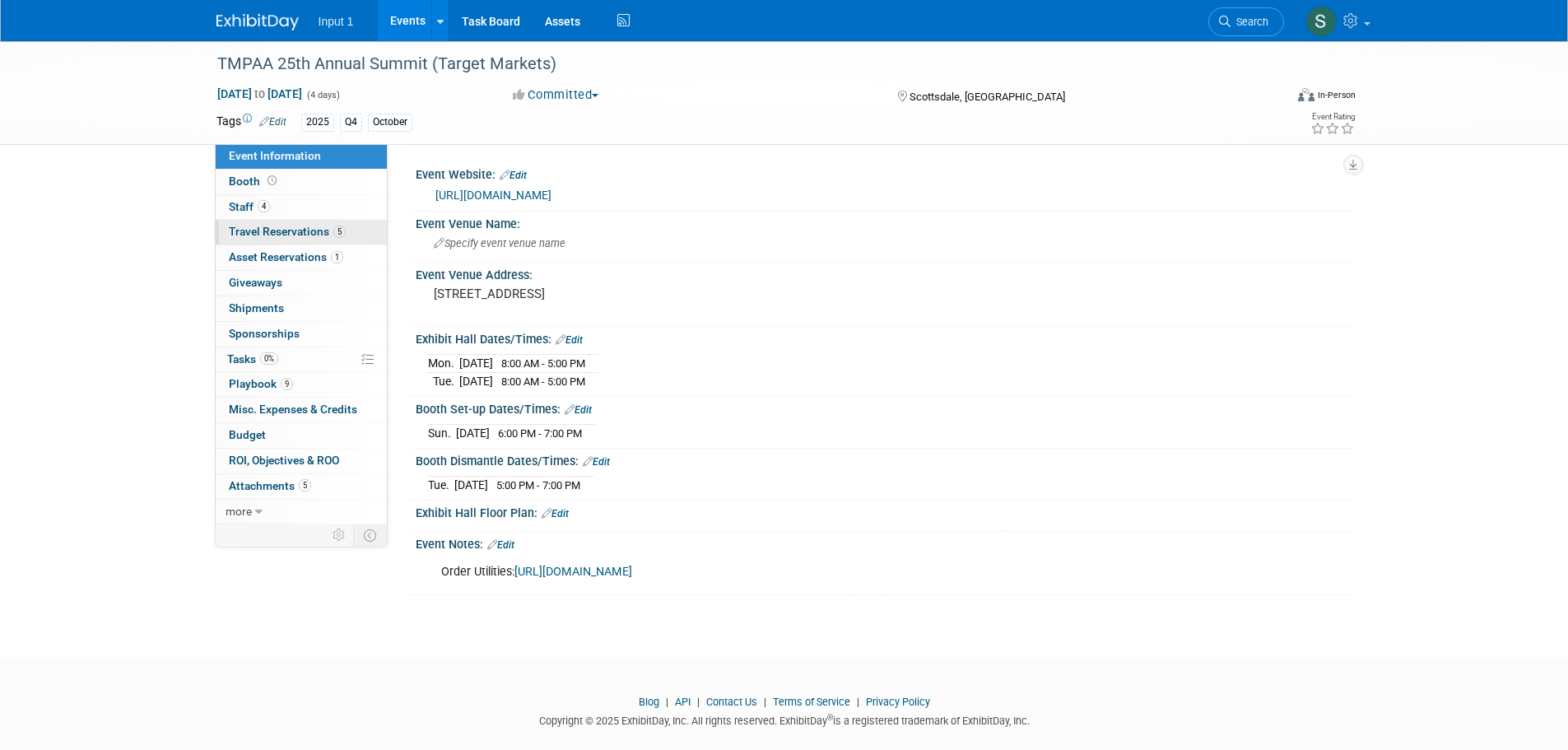
click at [270, 236] on span "Travel Reservations 5" at bounding box center [287, 231] width 117 height 13
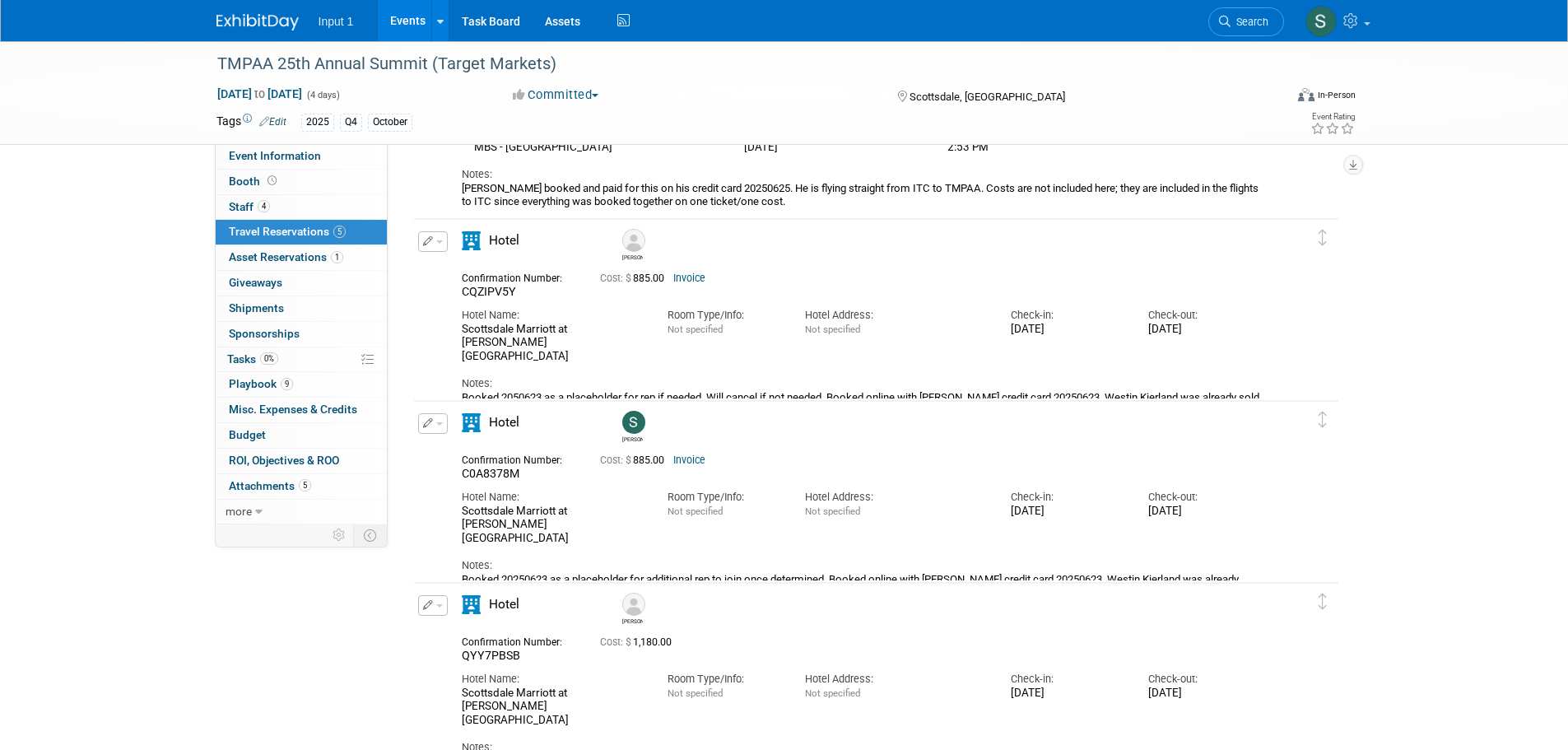
scroll to position [411, 0]
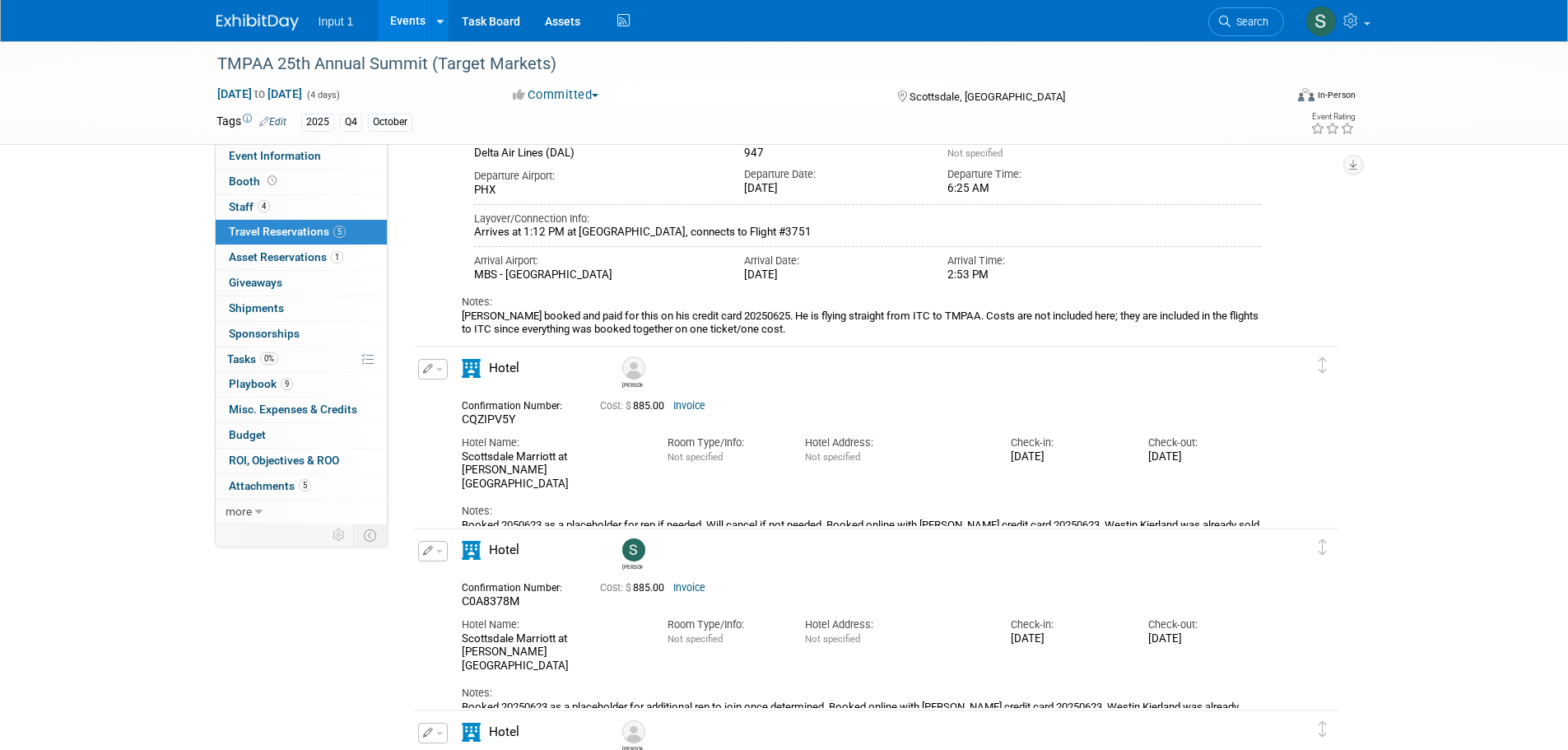
click at [446, 252] on div "Edit Reservation Jim 0.00" at bounding box center [864, 76] width 899 height 522
click at [262, 24] on img at bounding box center [257, 22] width 82 height 17
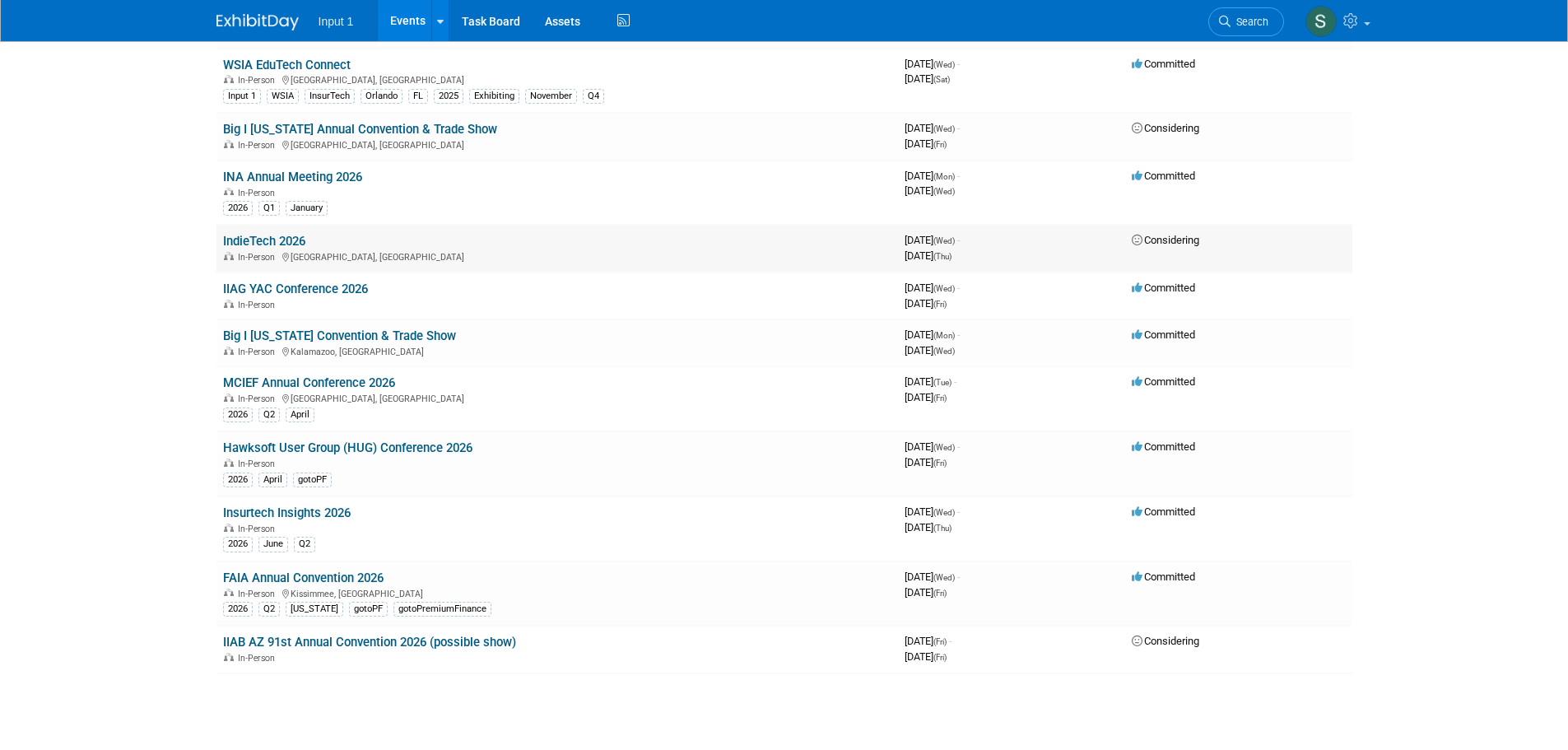
scroll to position [1381, 0]
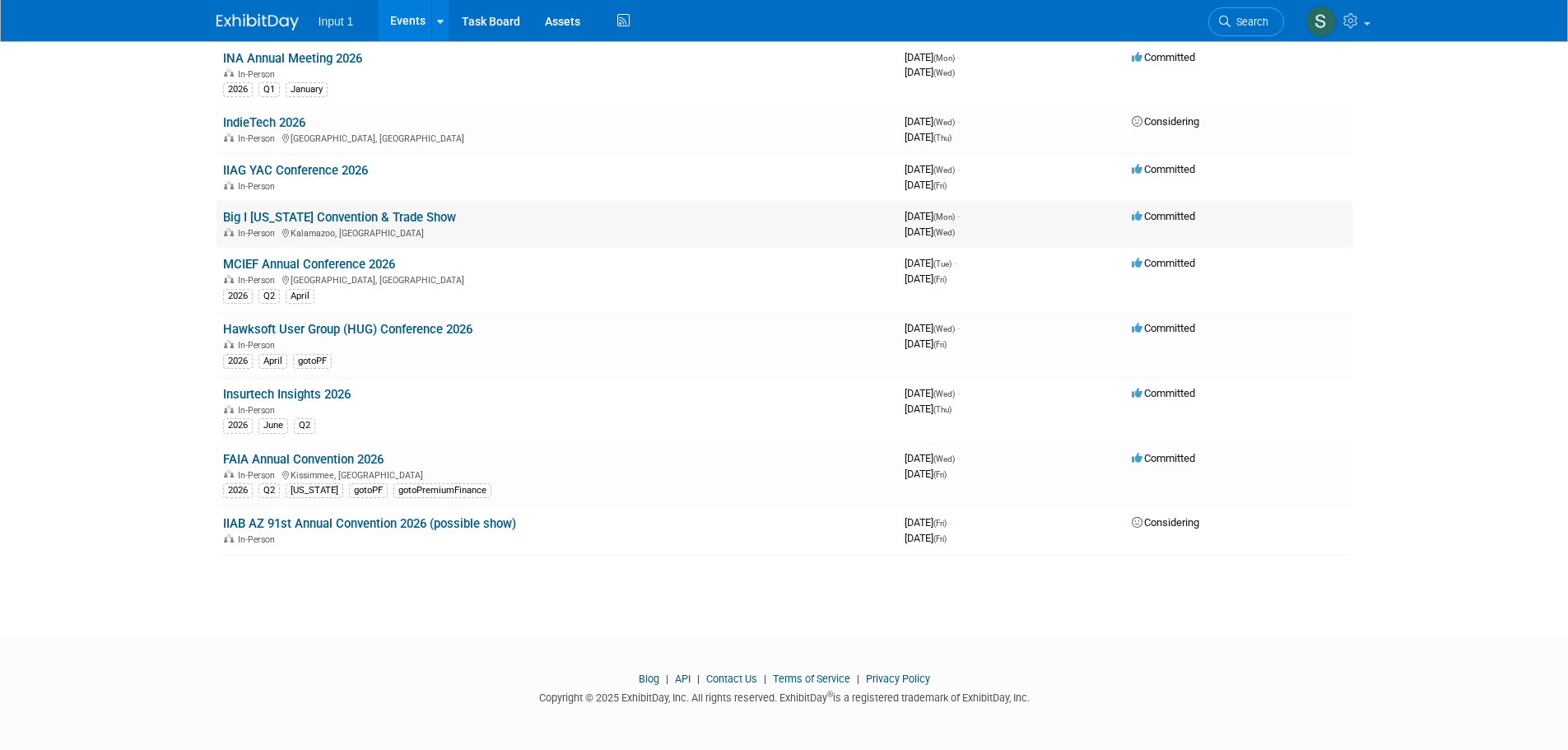
click at [366, 216] on link "Big I [US_STATE] Convention & Trade Show" at bounding box center [340, 217] width 233 height 15
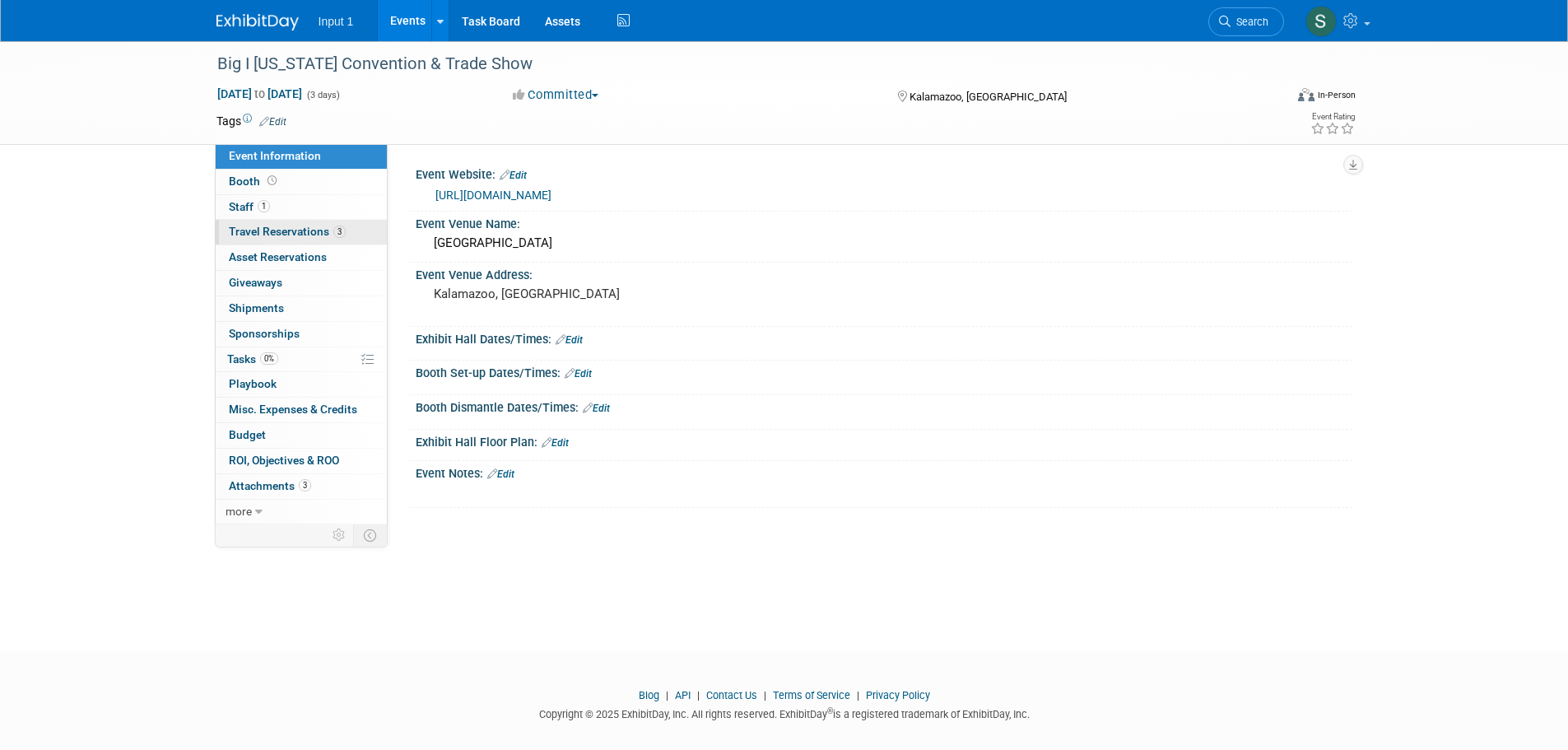
click at [273, 233] on span "Travel Reservations 3" at bounding box center [287, 231] width 117 height 13
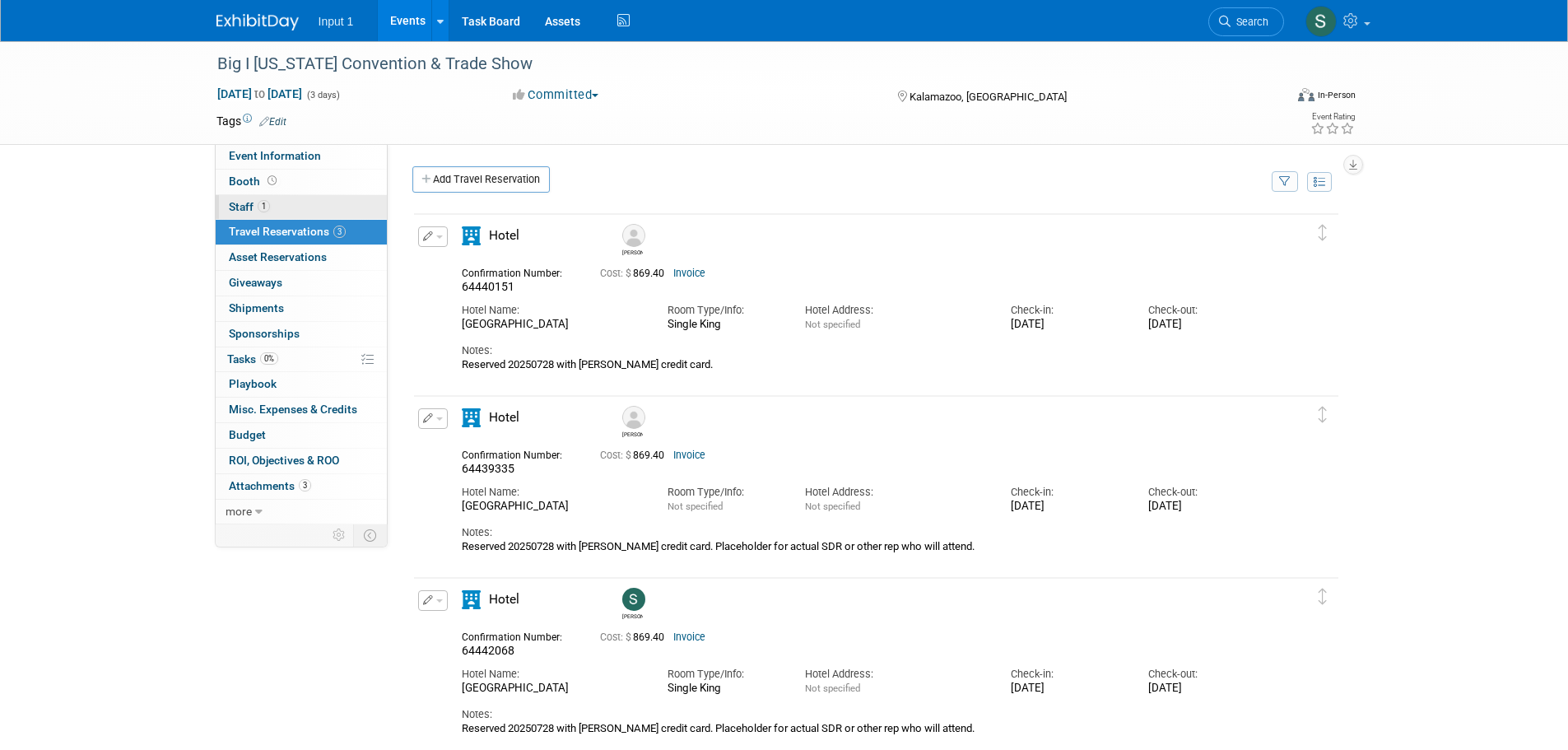
click at [236, 209] on span "Staff 1" at bounding box center [249, 206] width 41 height 13
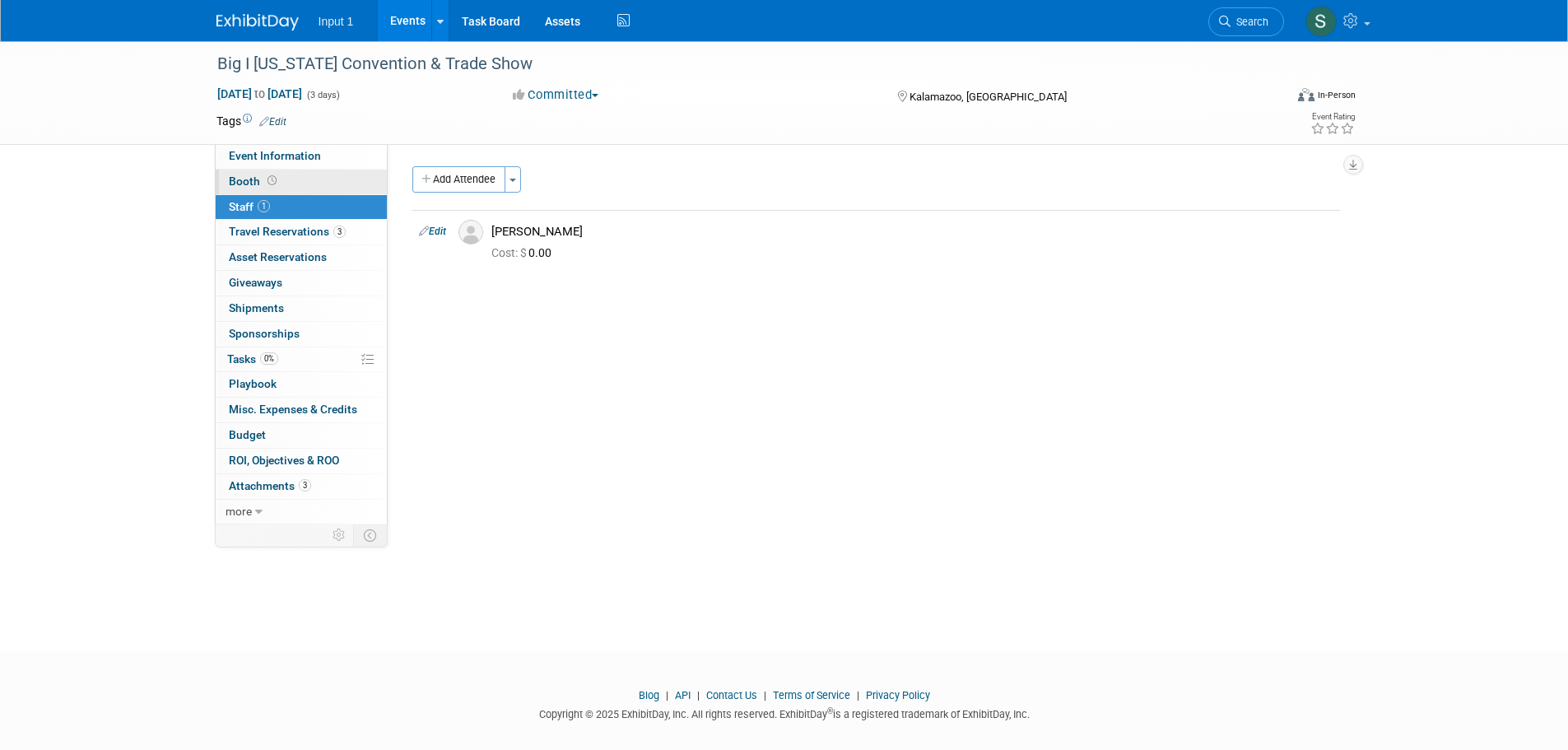
click at [238, 181] on span "Booth" at bounding box center [254, 181] width 51 height 13
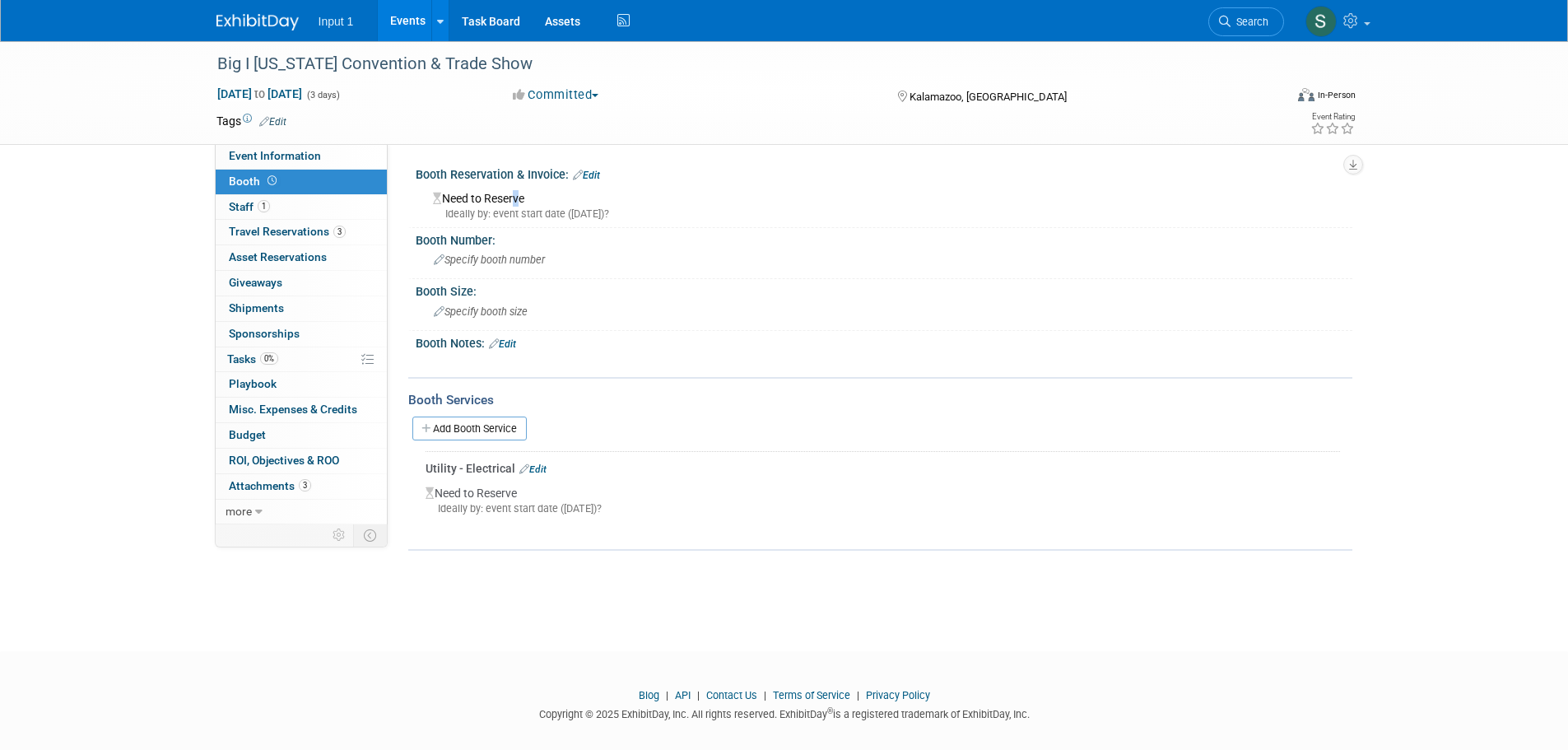
click at [515, 196] on div "Need to Reserve Ideally by: event start date (Mon. Feb 16, 2026)?" at bounding box center [884, 203] width 912 height 36
click at [595, 177] on link "Edit" at bounding box center [586, 176] width 27 height 12
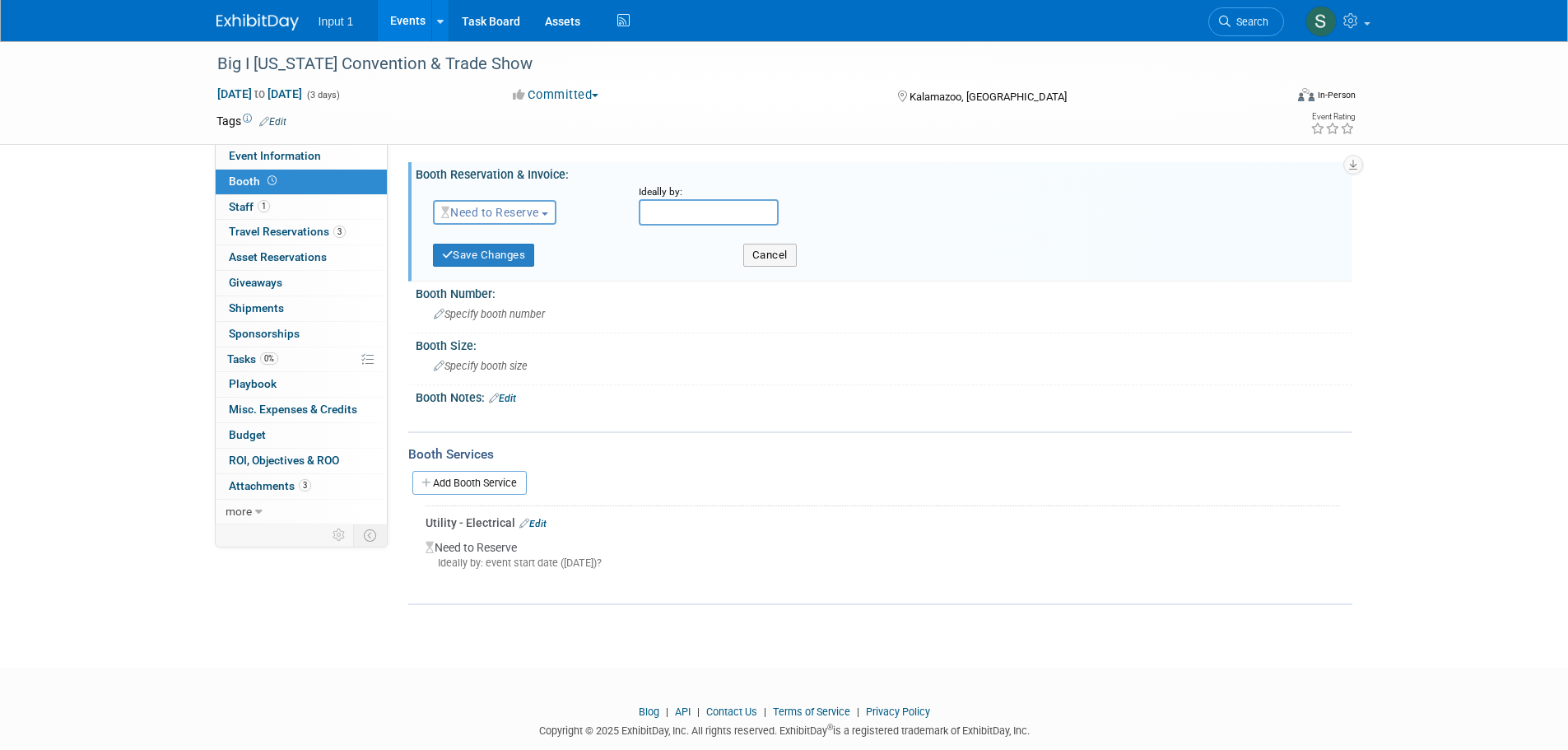
click at [520, 212] on span "Need to Reserve" at bounding box center [490, 212] width 98 height 13
click at [485, 266] on link "Reserved" at bounding box center [522, 263] width 177 height 23
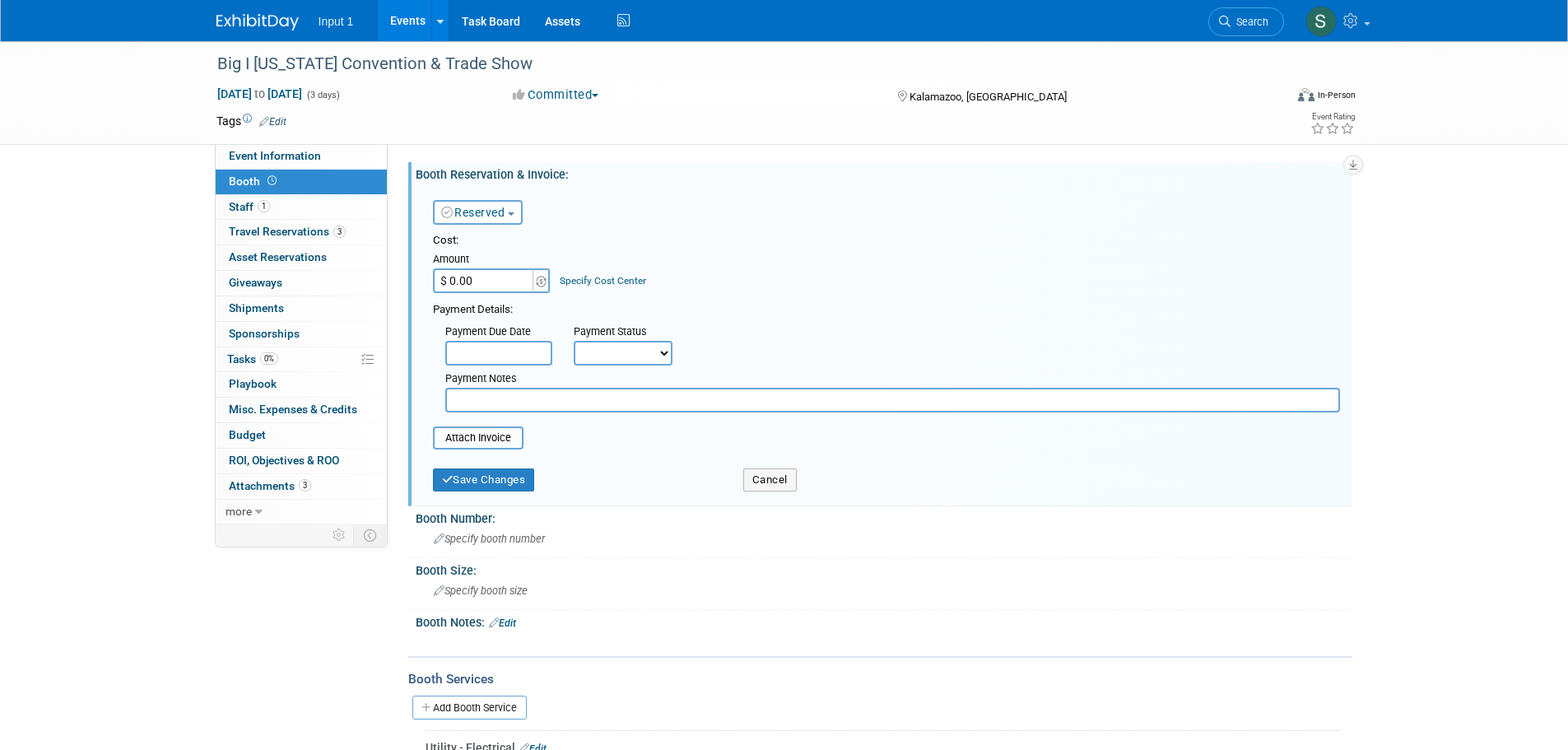
click at [475, 276] on input "$ 0.00" at bounding box center [485, 281] width 103 height 25
type input "$ 1,500.00"
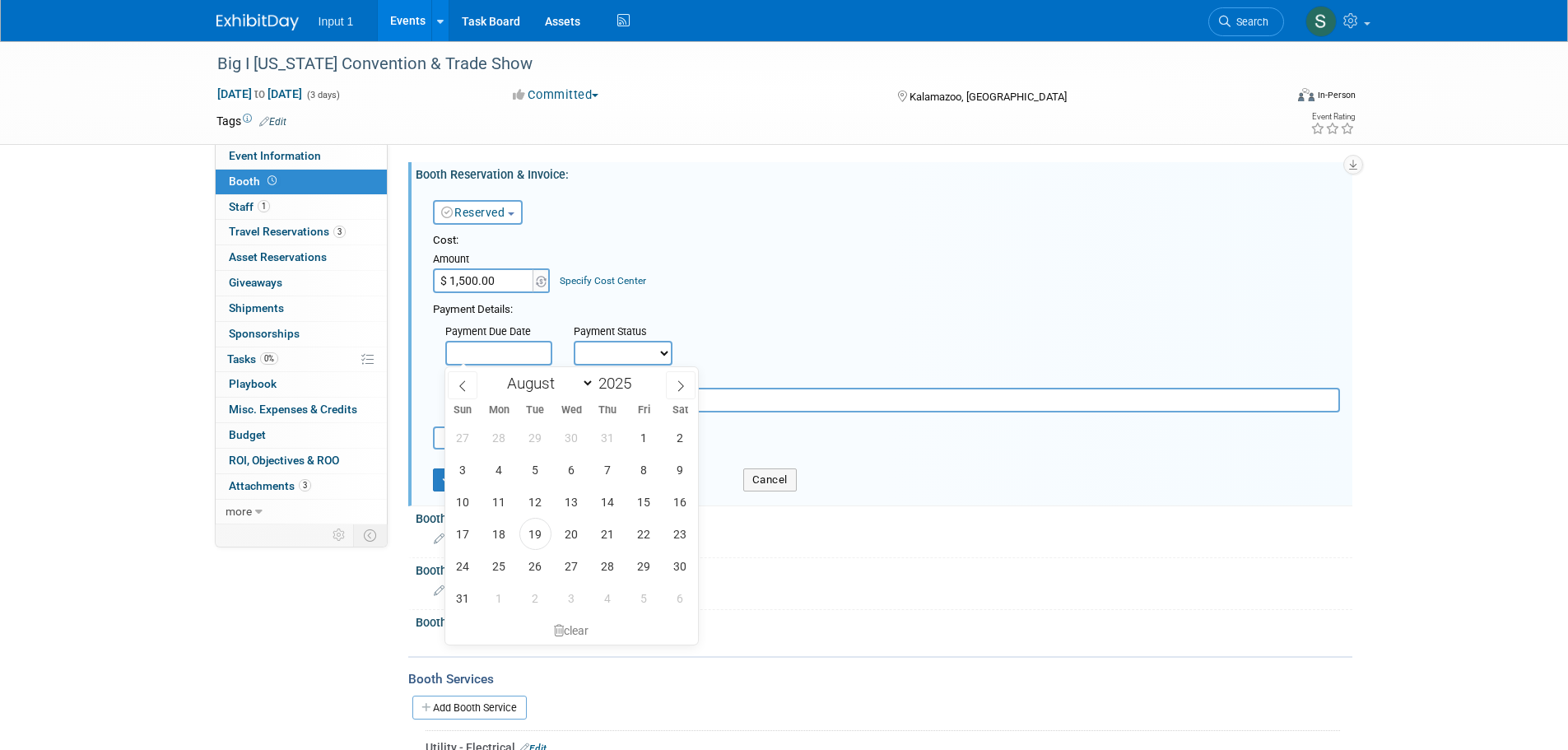
click at [509, 358] on input "text" at bounding box center [499, 353] width 107 height 25
click at [534, 497] on span "12" at bounding box center [535, 501] width 32 height 32
type input "Aug 12, 2025"
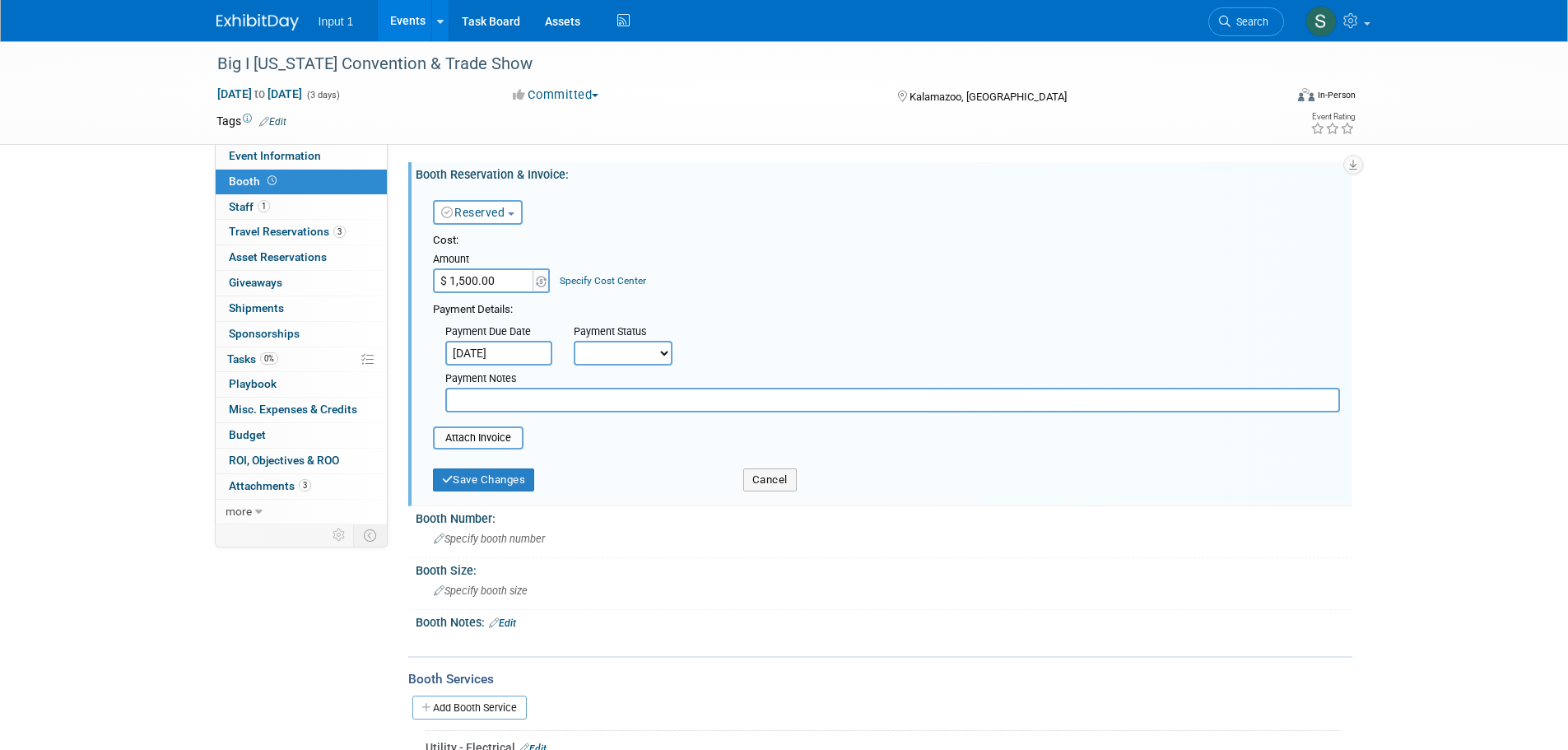
click at [658, 350] on select "Not Paid Yet Partially Paid Paid in Full" at bounding box center [623, 353] width 99 height 25
select select "1"
click at [574, 340] on select "Not Paid Yet Partially Paid Paid in Full" at bounding box center [623, 353] width 99 height 25
click at [490, 442] on input "file" at bounding box center [423, 438] width 196 height 20
click at [467, 442] on input "file" at bounding box center [423, 438] width 196 height 20
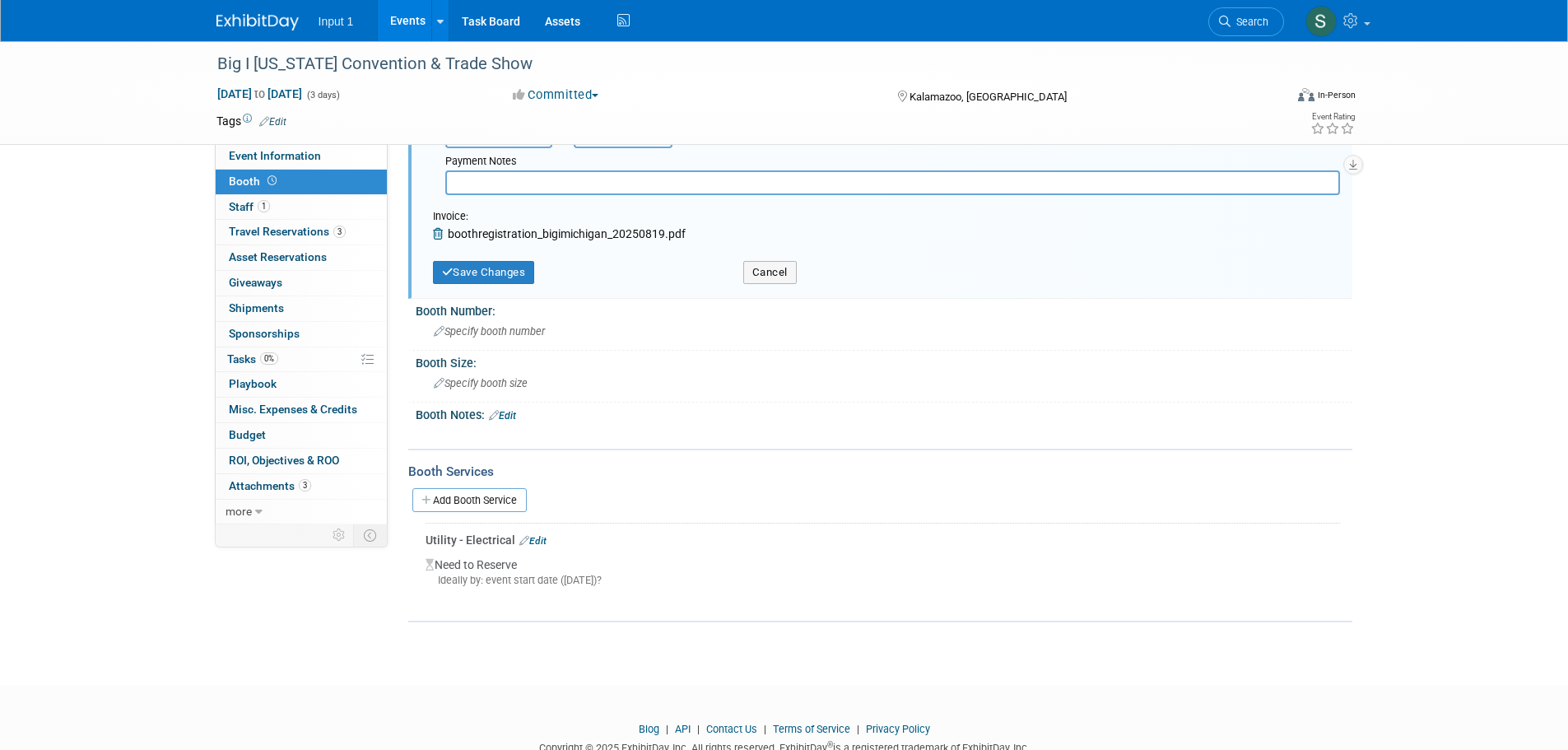
scroll to position [247, 0]
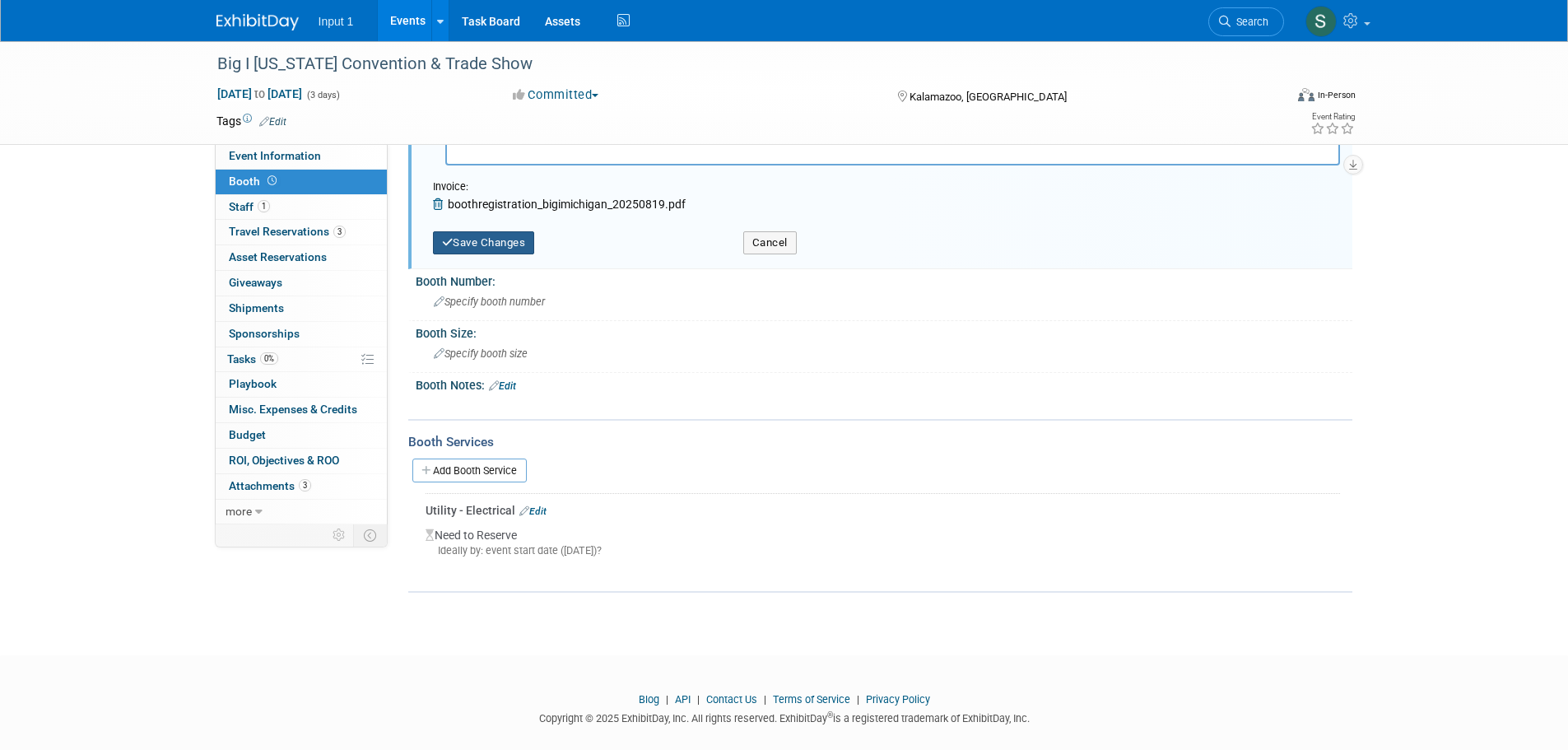
click at [488, 251] on button "Save Changes" at bounding box center [484, 243] width 102 height 23
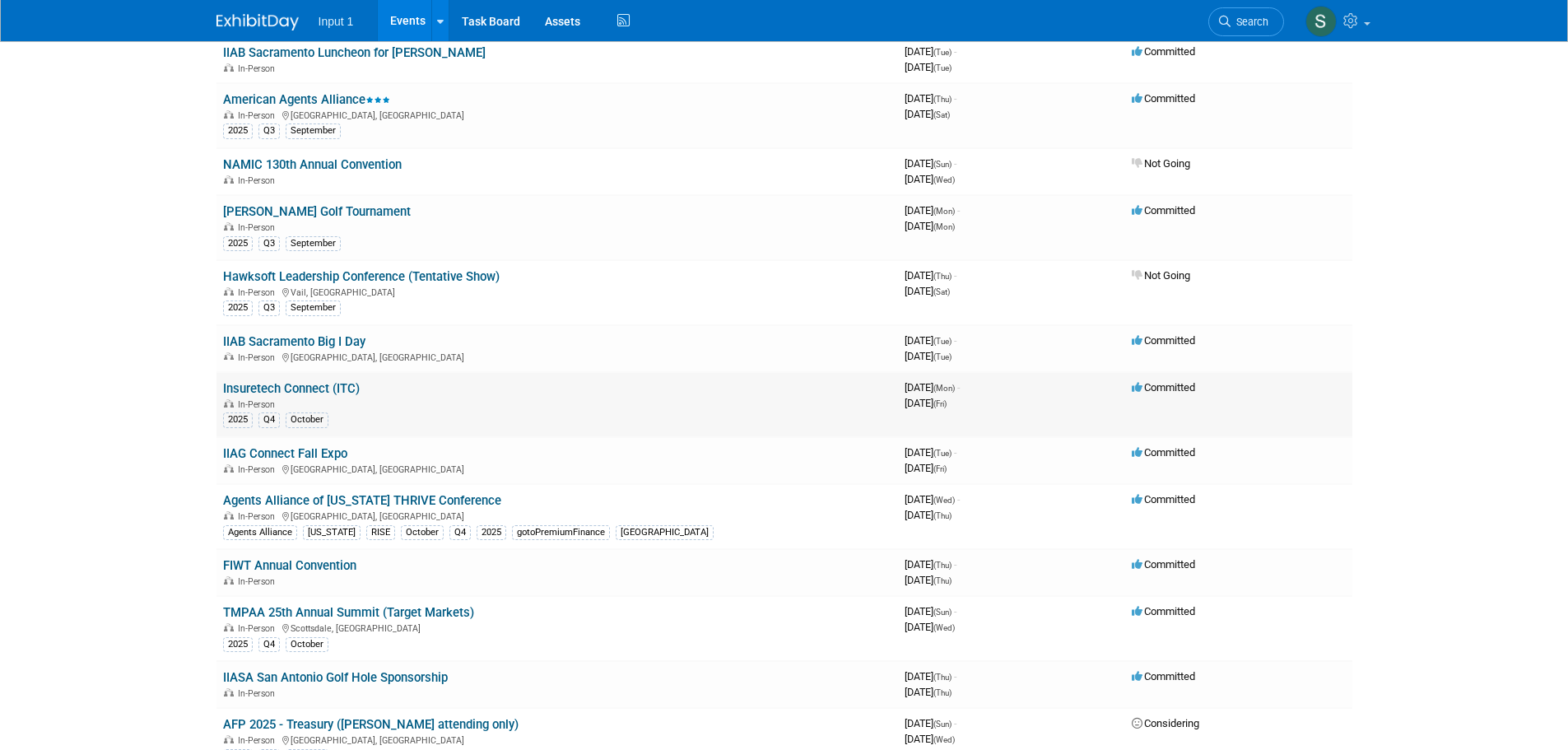
scroll to position [823, 0]
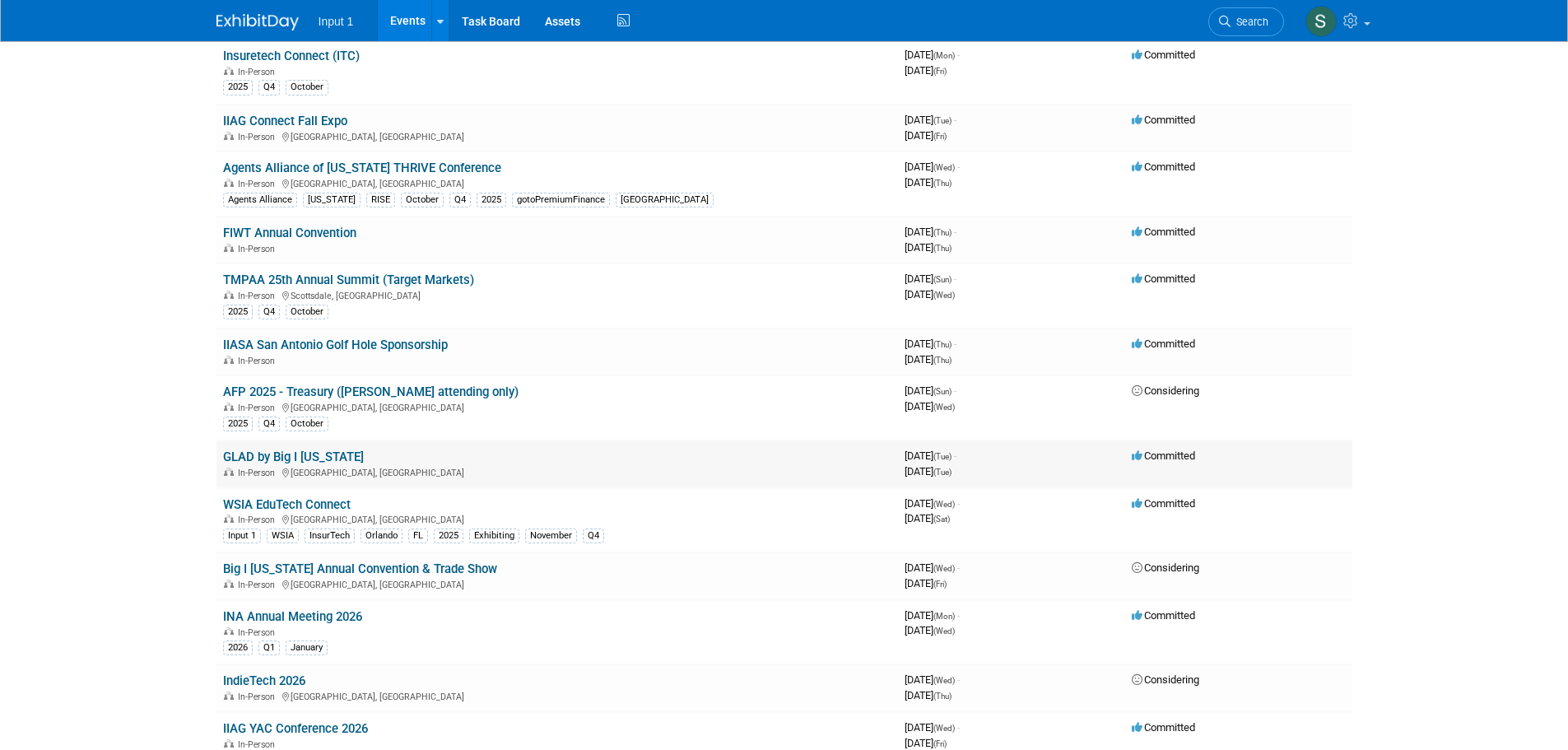
click at [323, 459] on link "GLAD by Big I [US_STATE]" at bounding box center [293, 457] width 141 height 15
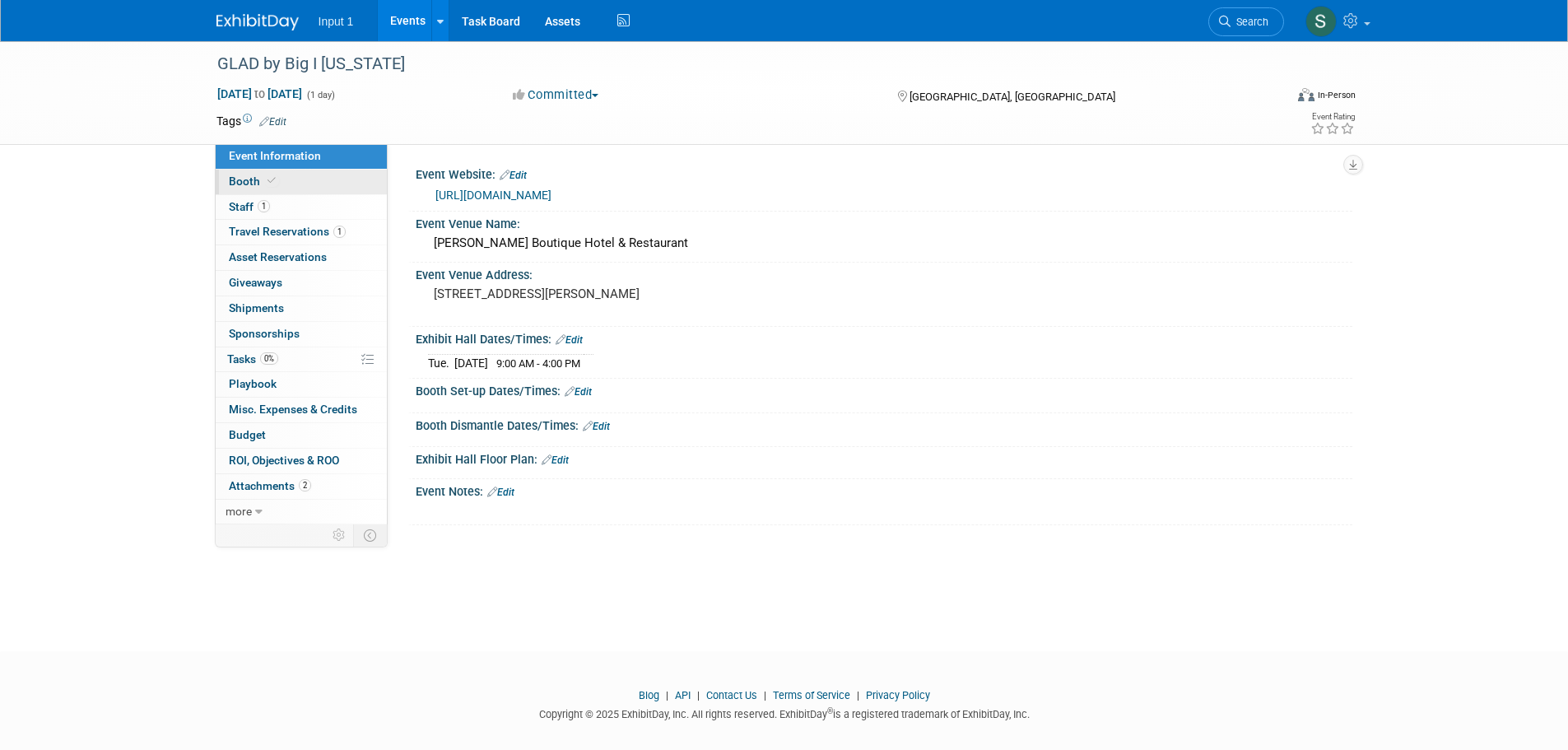
click at [242, 176] on span "Booth" at bounding box center [254, 181] width 50 height 13
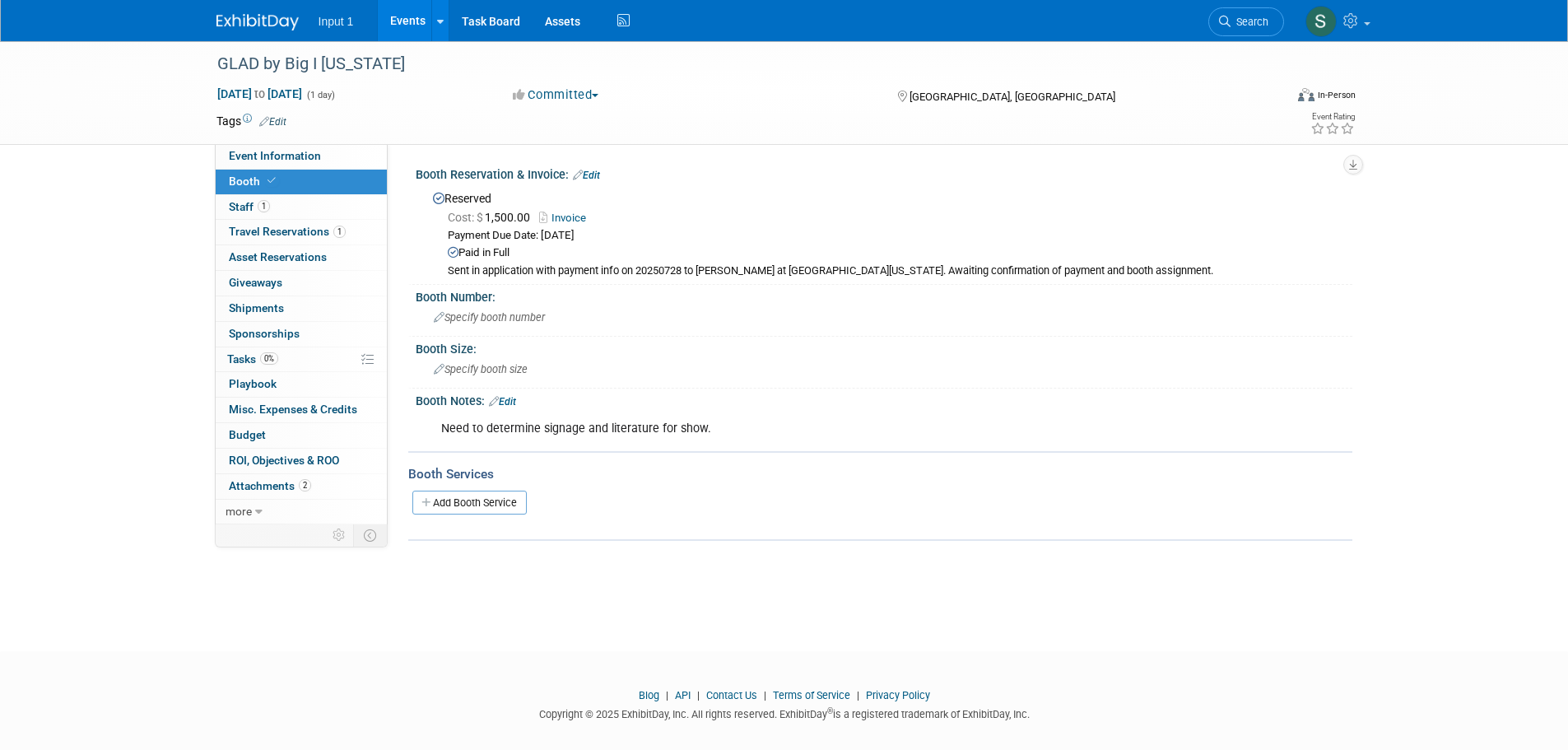
click at [679, 221] on div "Cost: $ 1,500.00 Invoice" at bounding box center [894, 217] width 893 height 17
click at [745, 216] on div "Cost: $ 1,500.00 Invoice" at bounding box center [894, 217] width 893 height 17
click at [575, 216] on link "Invoice" at bounding box center [567, 217] width 55 height 12
click at [23, 94] on div "GLAD by Big I [US_STATE] [DATE] to [DATE] (1 day) [DATE] to [DATE] Committed Co…" at bounding box center [784, 92] width 1568 height 104
click at [498, 319] on span "Specify booth number" at bounding box center [489, 317] width 111 height 12
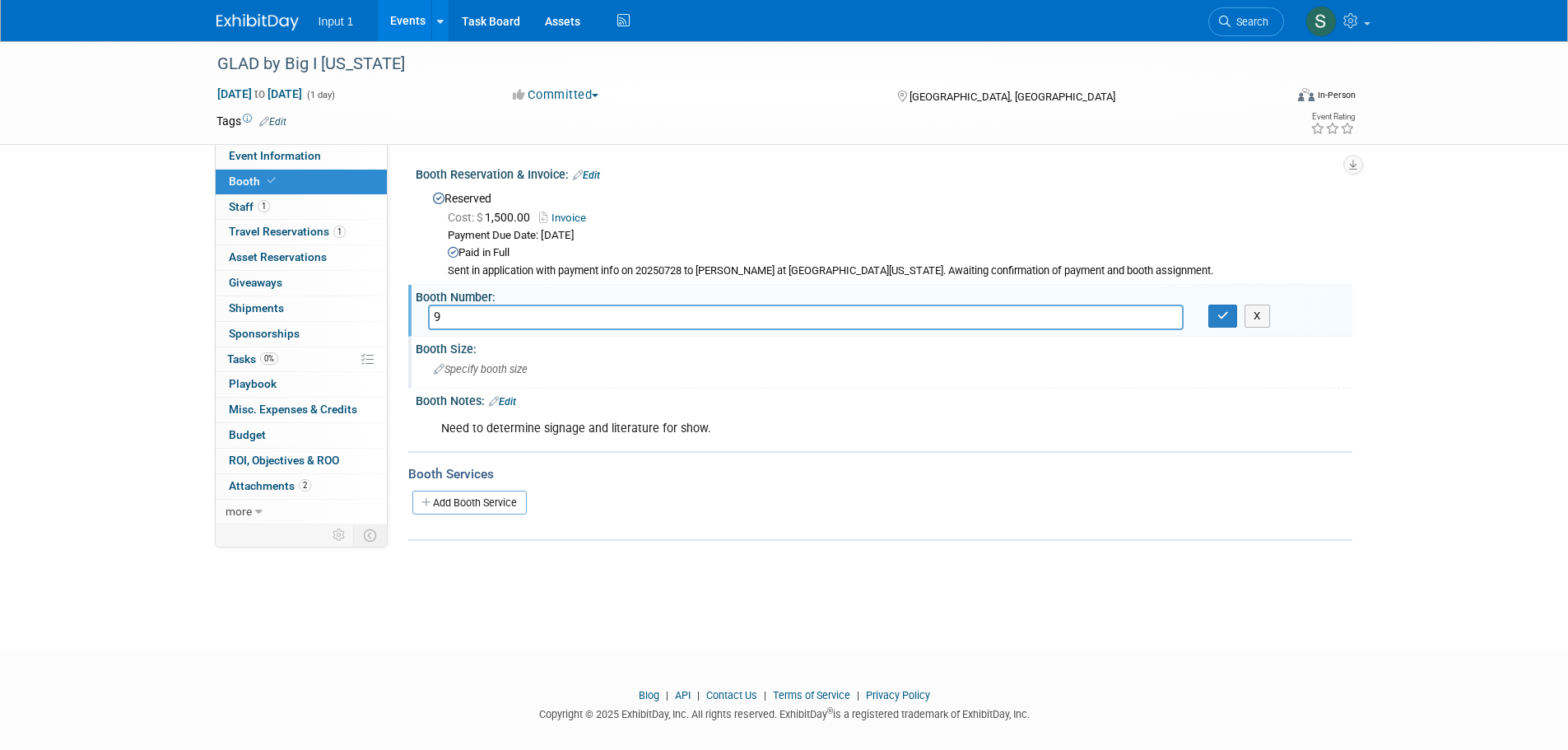
type input "9"
click at [759, 372] on div "Specify booth size" at bounding box center [884, 369] width 912 height 26
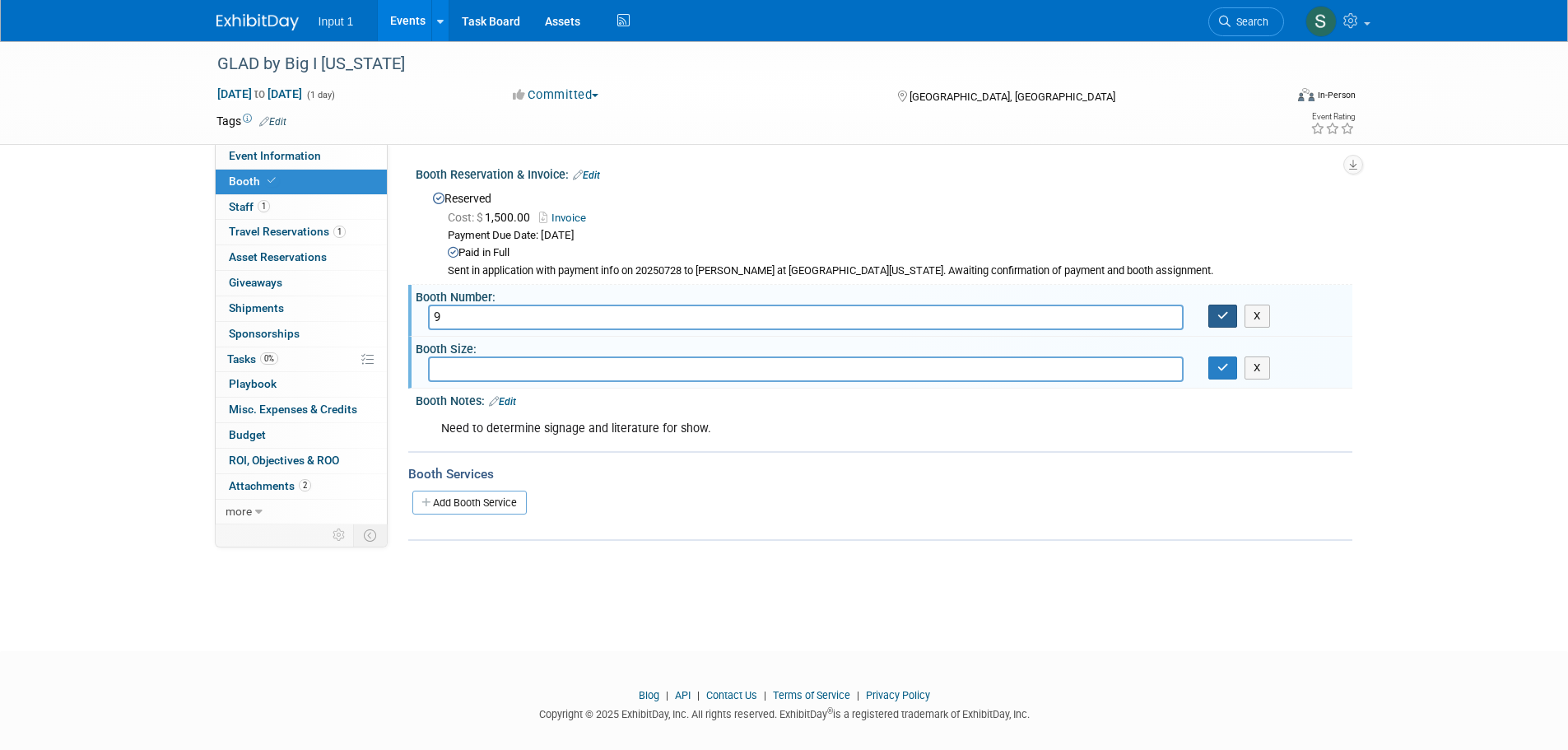
click at [1229, 315] on button "button" at bounding box center [1223, 316] width 30 height 23
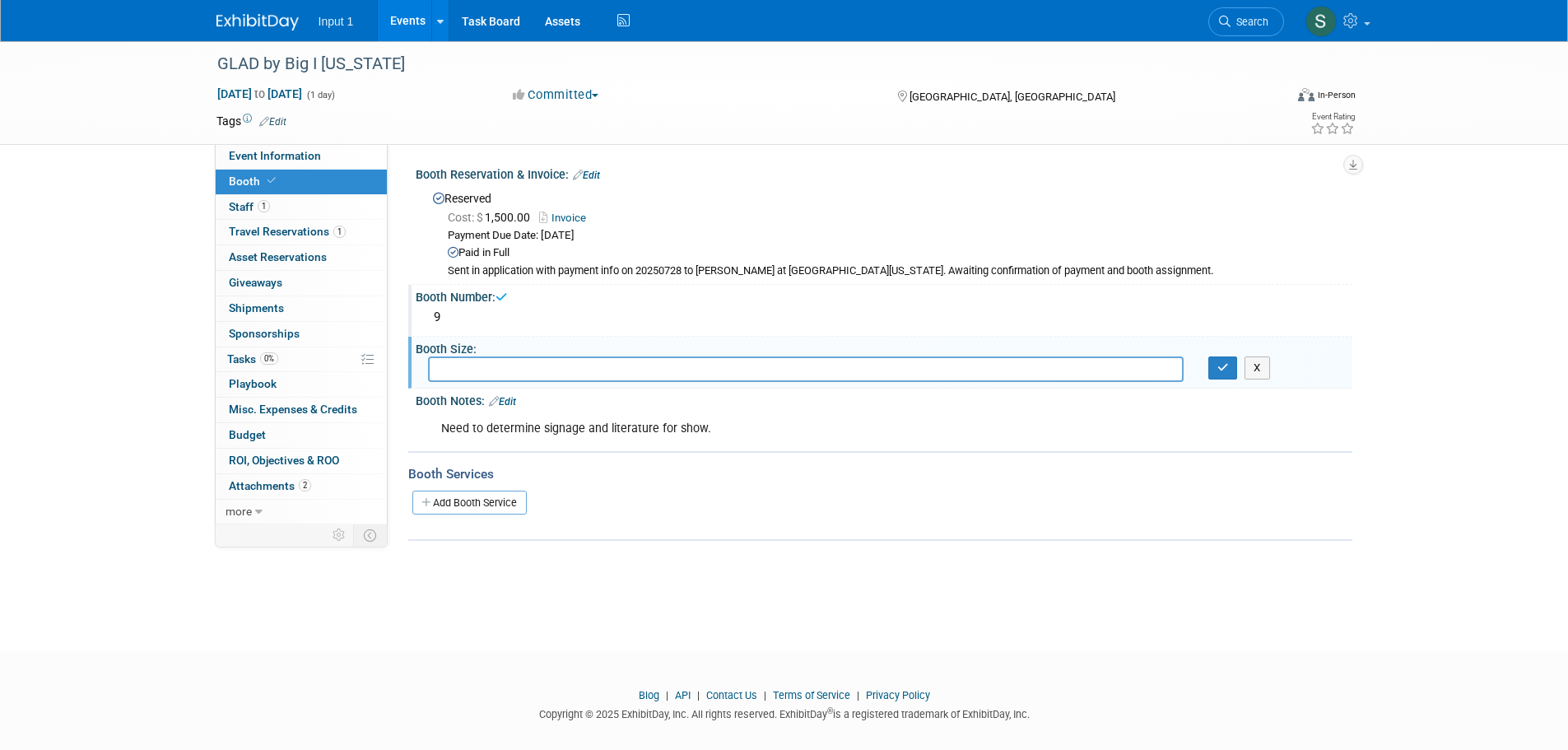
click at [926, 484] on div "Add Booth Service" at bounding box center [880, 501] width 944 height 37
click at [671, 285] on div "Booth Number:" at bounding box center [884, 295] width 937 height 21
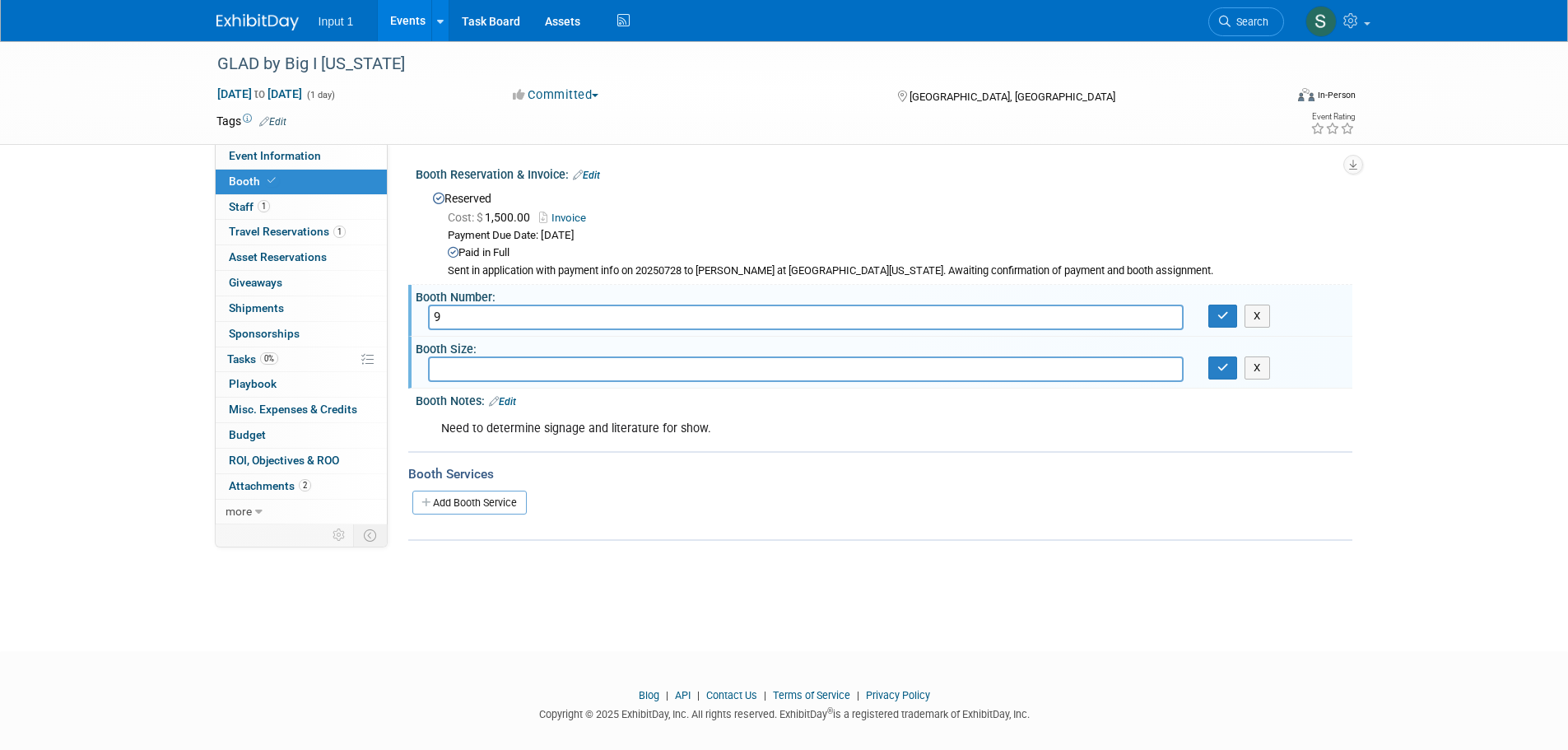
click at [570, 217] on link "Invoice" at bounding box center [567, 217] width 55 height 12
click at [676, 378] on input "text" at bounding box center [805, 369] width 755 height 26
click at [565, 214] on link "Invoice" at bounding box center [567, 217] width 55 height 12
click at [665, 483] on div "Add Booth Service" at bounding box center [880, 501] width 944 height 37
click at [590, 175] on link "Edit" at bounding box center [586, 176] width 27 height 12
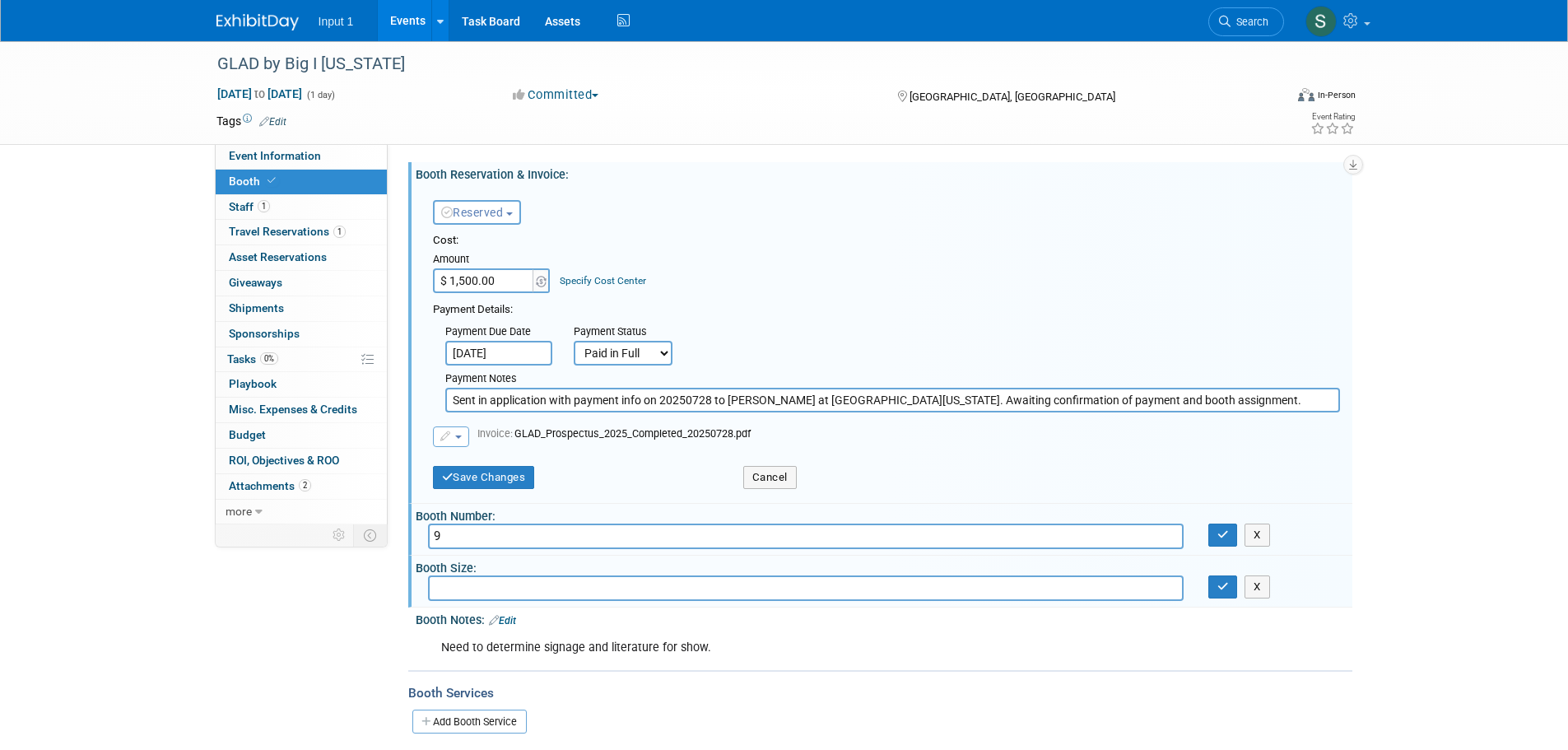
click at [465, 435] on button "button" at bounding box center [450, 436] width 36 height 21
click at [474, 467] on link "Replace with a new file" at bounding box center [516, 463] width 165 height 23
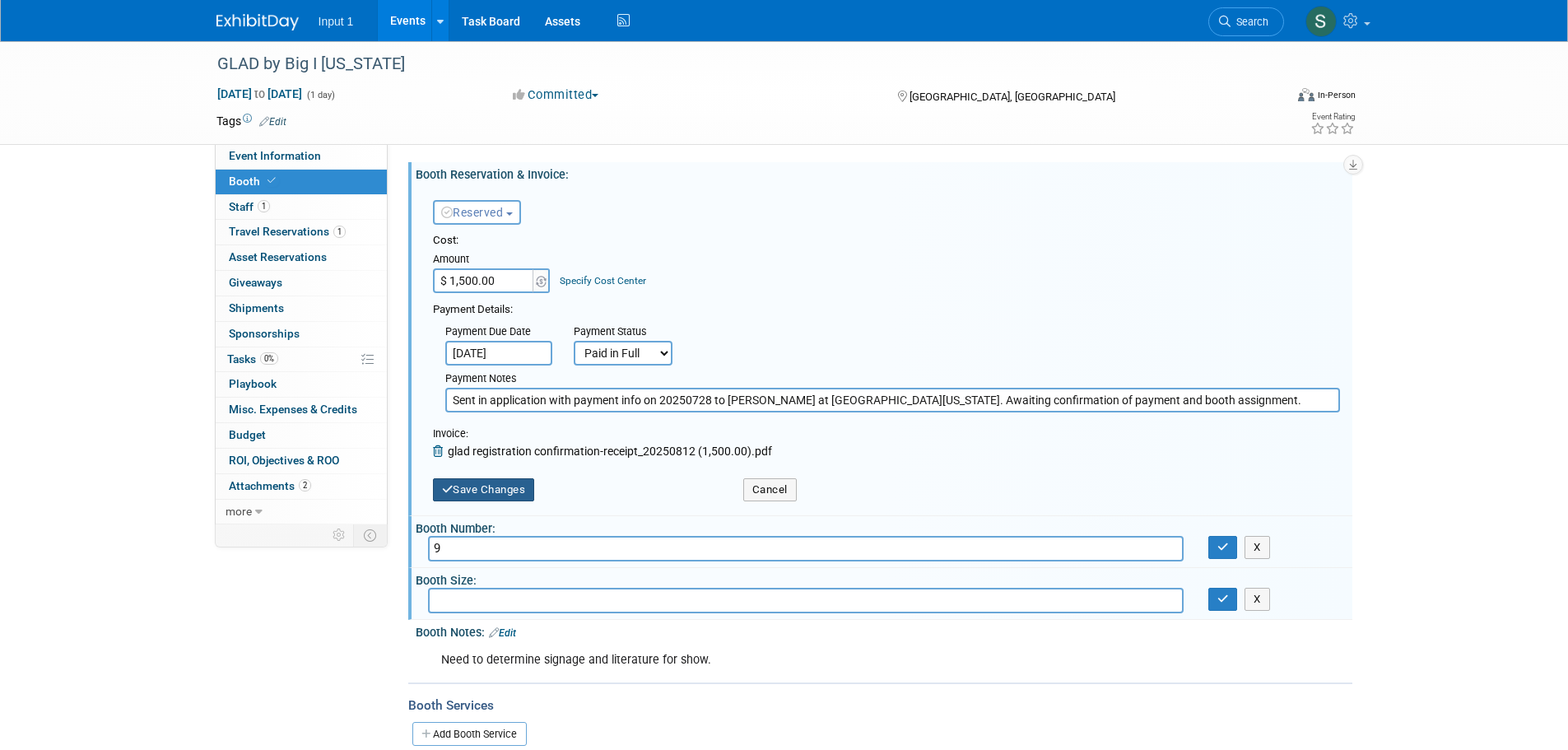
click at [474, 484] on button "Save Changes" at bounding box center [484, 489] width 102 height 23
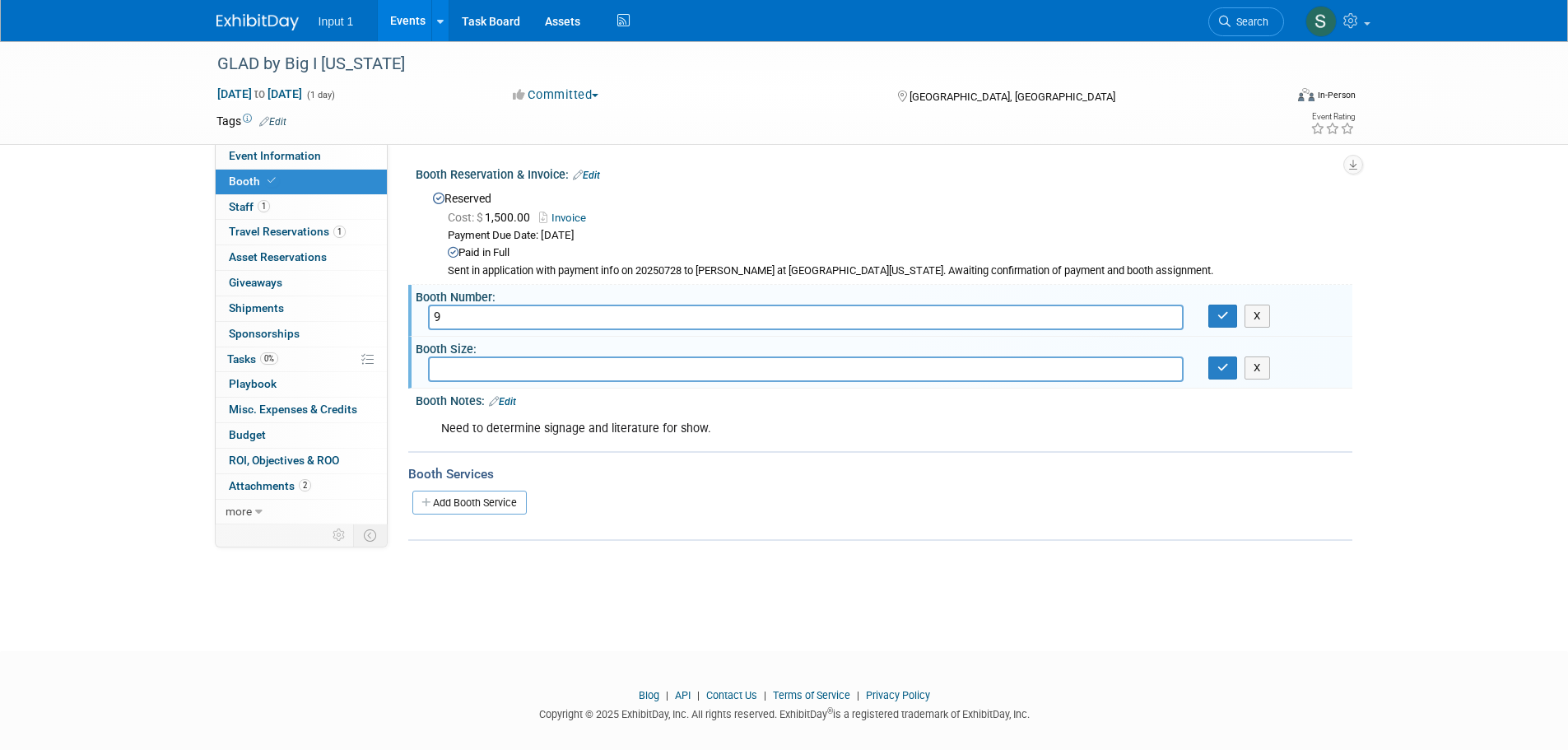
click at [570, 216] on link "Invoice" at bounding box center [567, 217] width 55 height 12
click at [595, 170] on link "Edit" at bounding box center [586, 176] width 27 height 12
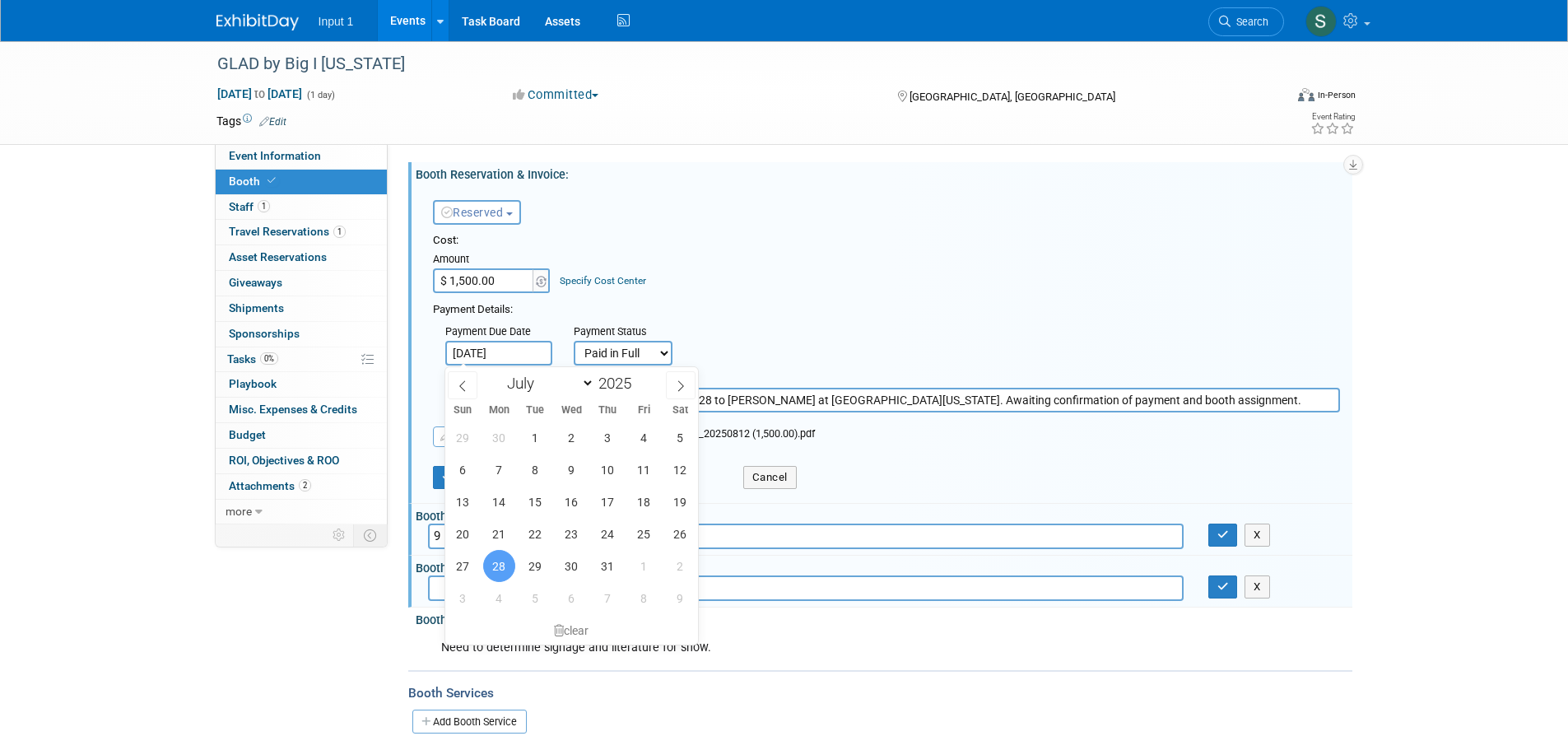
click at [517, 355] on input "[DATE]" at bounding box center [499, 353] width 107 height 25
click at [683, 380] on icon at bounding box center [681, 386] width 12 height 12
select select "7"
click at [540, 496] on span "12" at bounding box center [535, 501] width 32 height 32
type input "[DATE]"
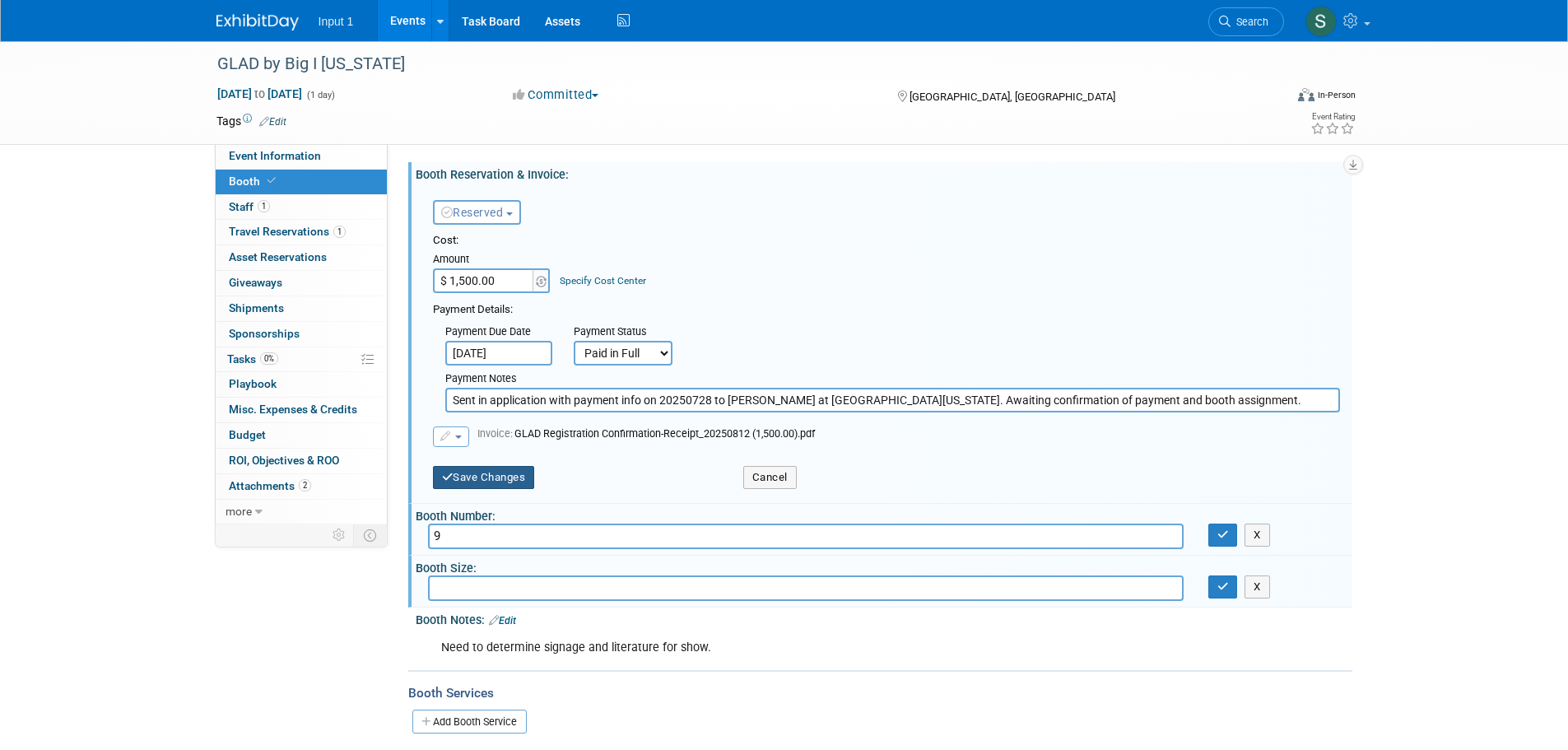
click at [463, 478] on button "Save Changes" at bounding box center [484, 478] width 102 height 23
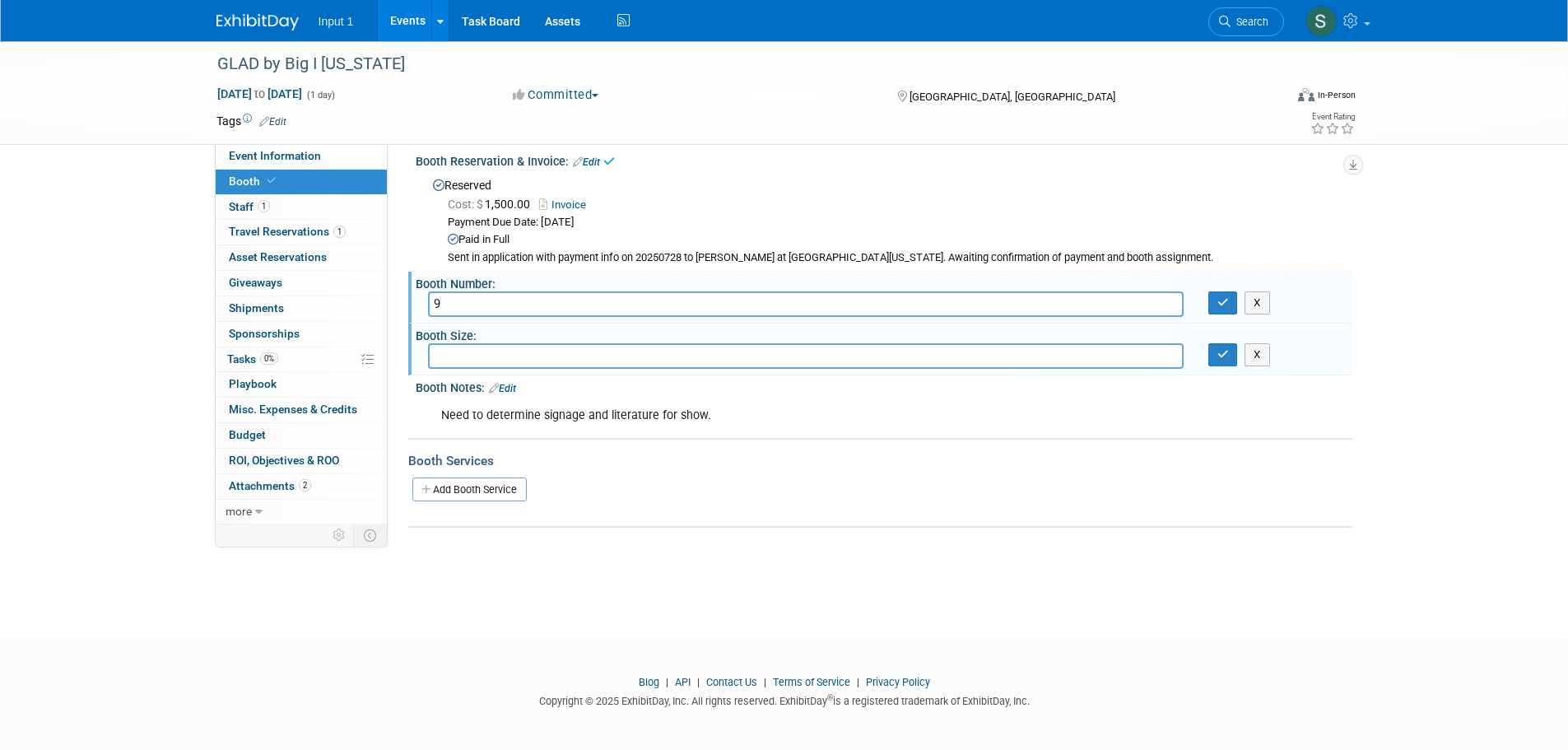
scroll to position [17, 0]
click at [505, 410] on div "Need to determine signage and literature for show." at bounding box center [800, 412] width 742 height 33
click at [515, 387] on link "Edit" at bounding box center [502, 385] width 27 height 12
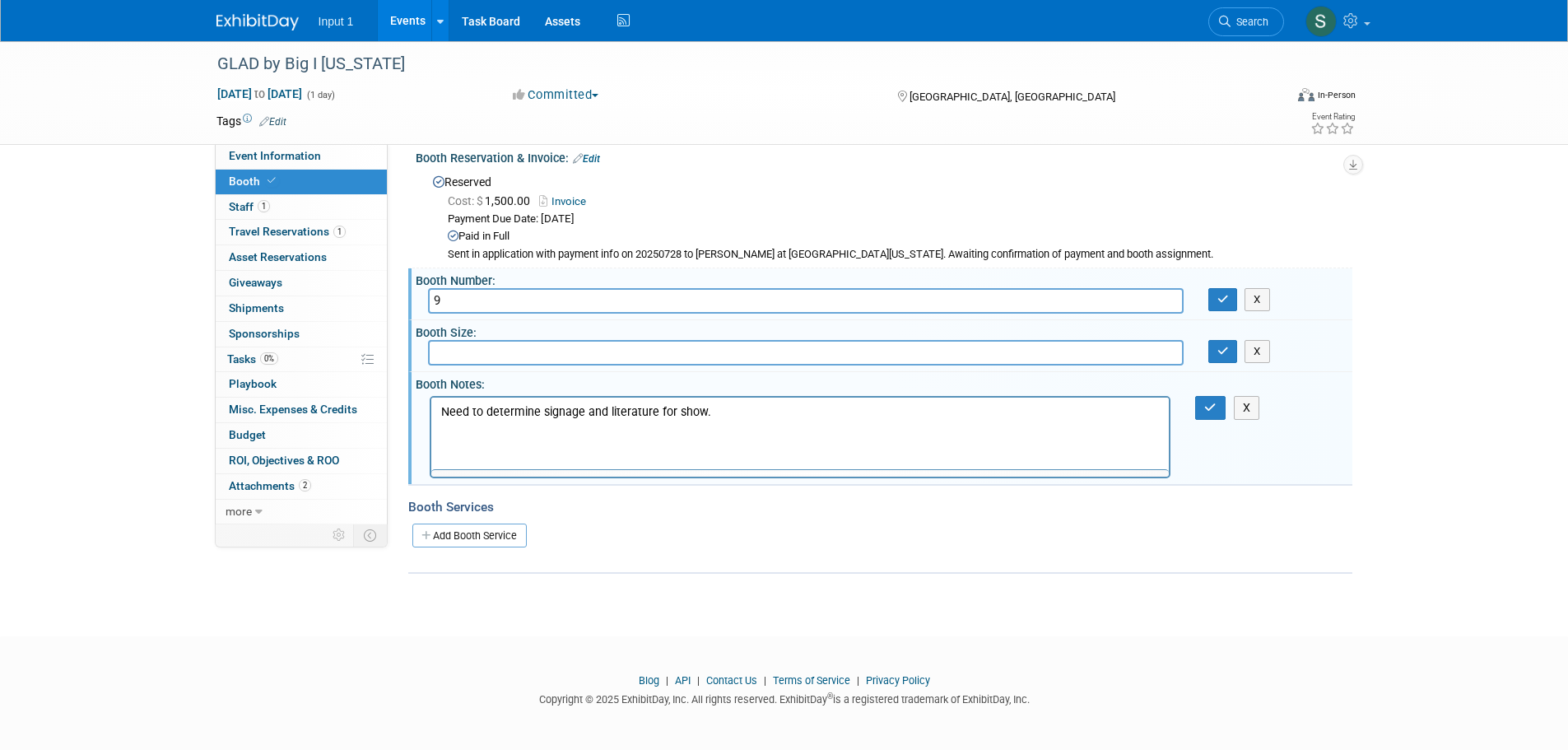
scroll to position [0, 0]
click at [479, 416] on p "Need to determine signage and literature for show." at bounding box center [800, 411] width 719 height 17
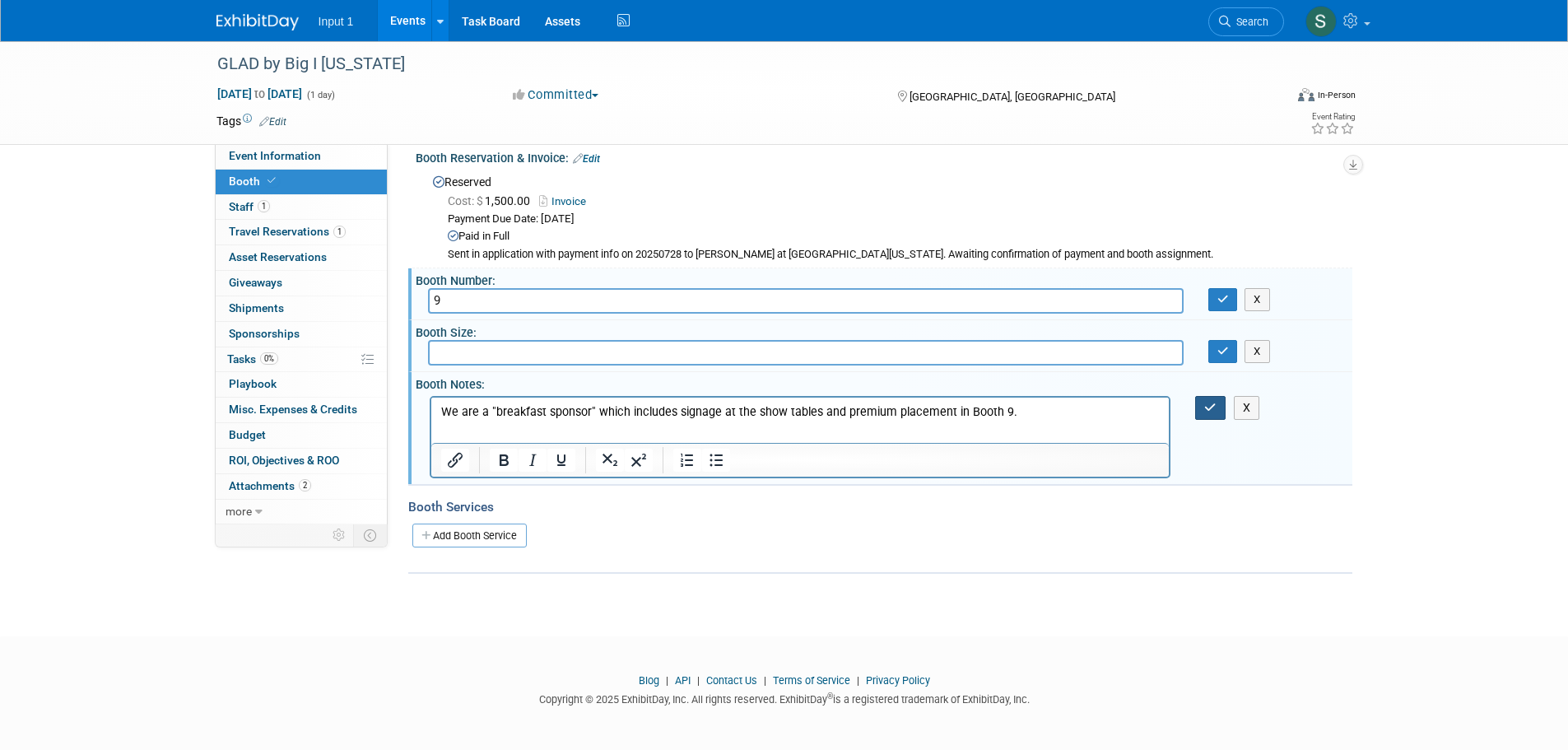
click at [1211, 405] on icon "button" at bounding box center [1210, 407] width 12 height 12
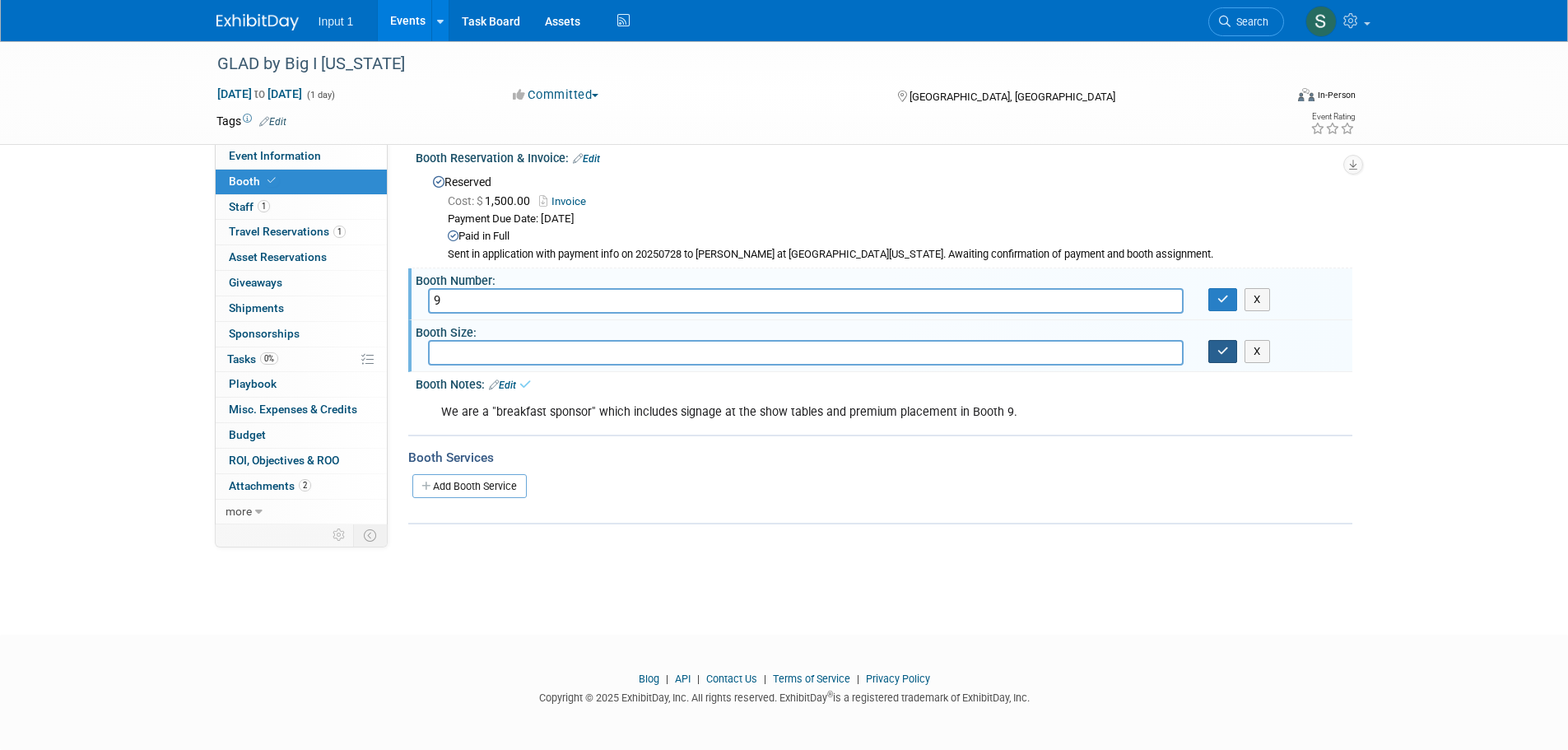
click at [1224, 352] on icon "button" at bounding box center [1223, 350] width 12 height 11
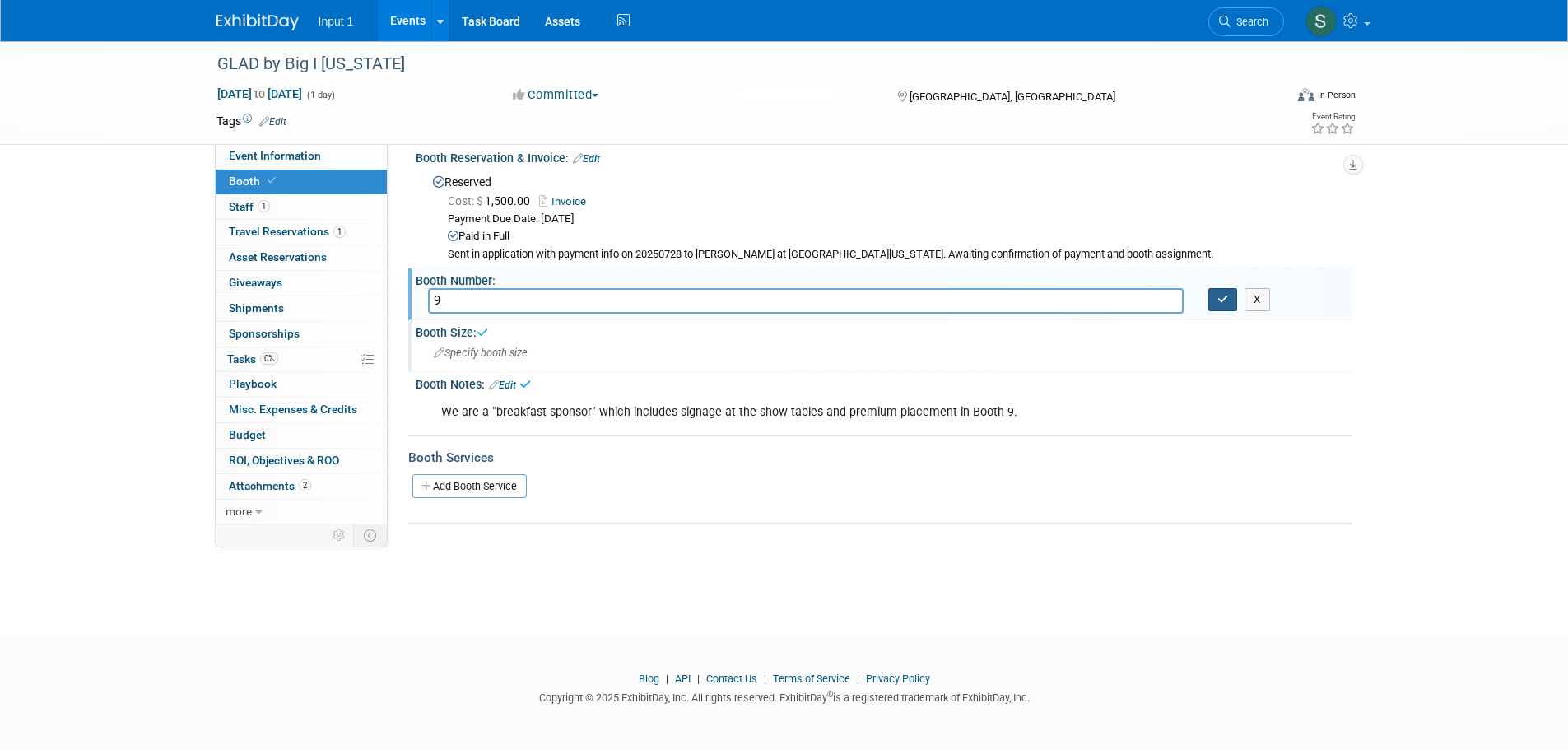
click at [1222, 300] on icon "button" at bounding box center [1223, 299] width 12 height 11
